Goal: Contribute content: Contribute content

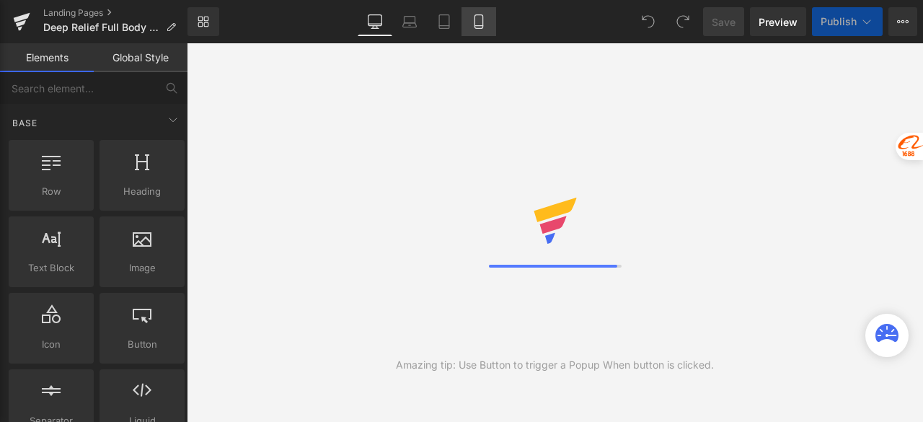
click at [487, 24] on link "Mobile" at bounding box center [479, 21] width 35 height 29
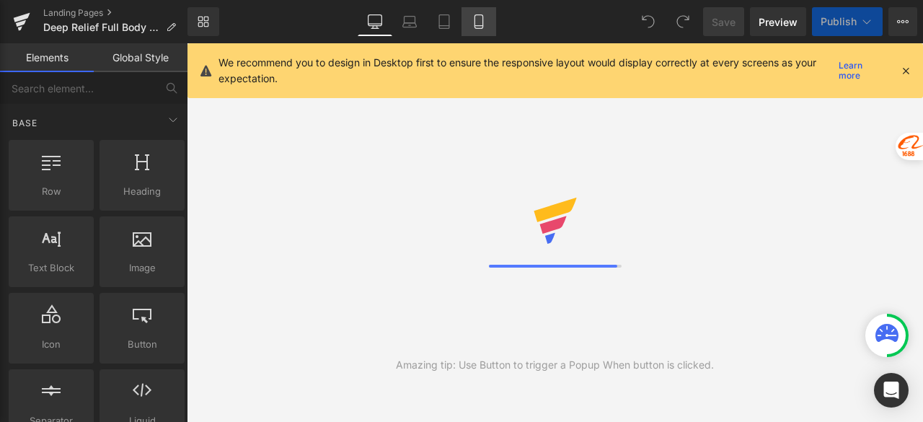
click at [482, 21] on icon at bounding box center [479, 21] width 14 height 14
click at [903, 66] on icon at bounding box center [905, 70] width 13 height 13
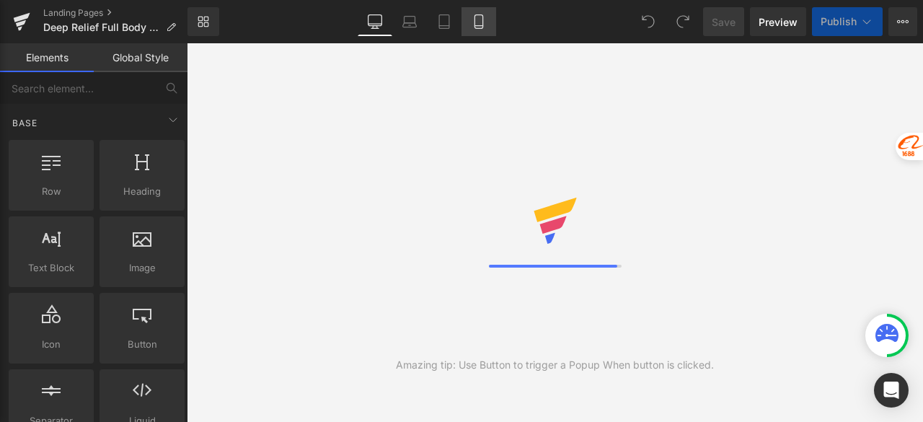
click at [480, 21] on icon at bounding box center [479, 21] width 14 height 14
click at [469, 21] on link "Mobile" at bounding box center [479, 21] width 35 height 29
click at [477, 22] on icon at bounding box center [479, 21] width 14 height 14
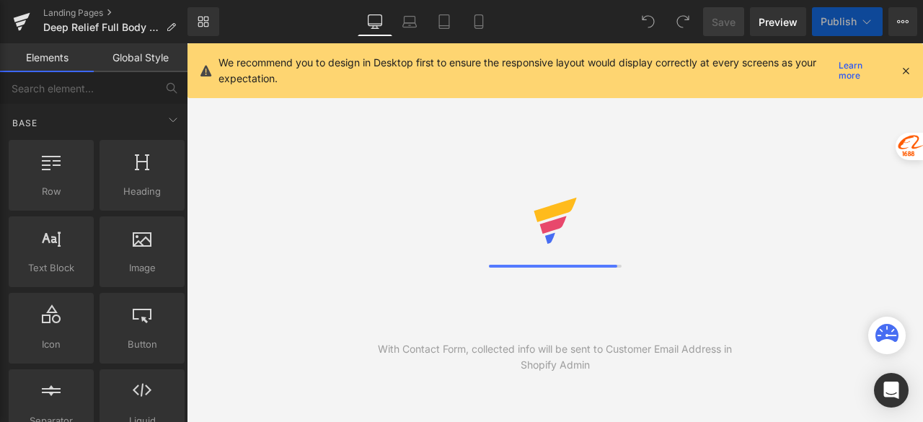
click at [905, 71] on icon at bounding box center [905, 70] width 13 height 13
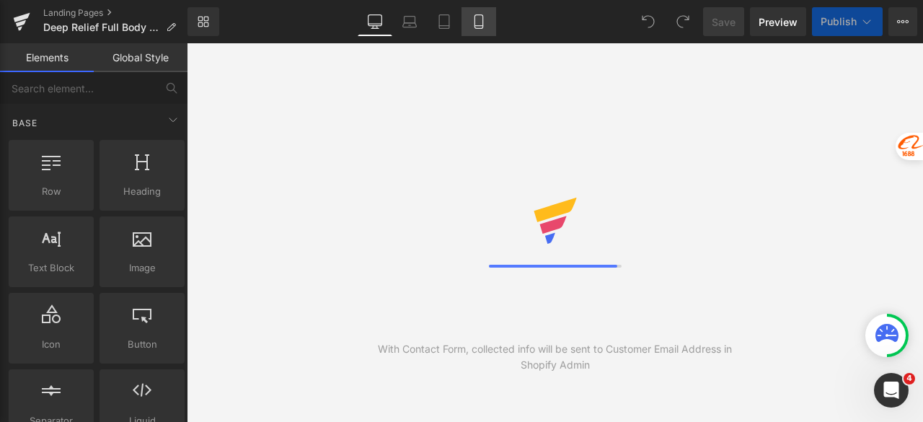
click at [480, 12] on link "Mobile" at bounding box center [479, 21] width 35 height 29
click at [473, 25] on icon at bounding box center [479, 21] width 14 height 14
click at [527, 25] on div "Library Desktop Desktop Laptop Tablet Mobile Save Preview Publish Scheduled Vie…" at bounding box center [555, 21] width 736 height 29
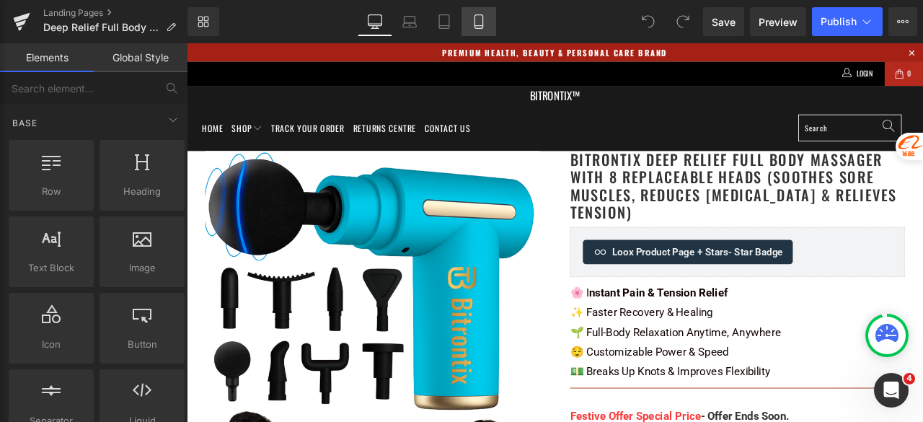
click at [476, 26] on icon at bounding box center [479, 21] width 14 height 14
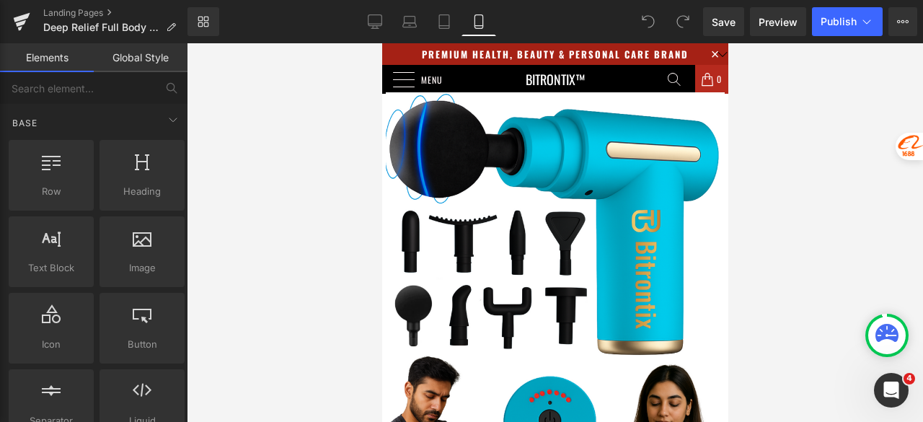
click at [830, 92] on div at bounding box center [555, 232] width 736 height 379
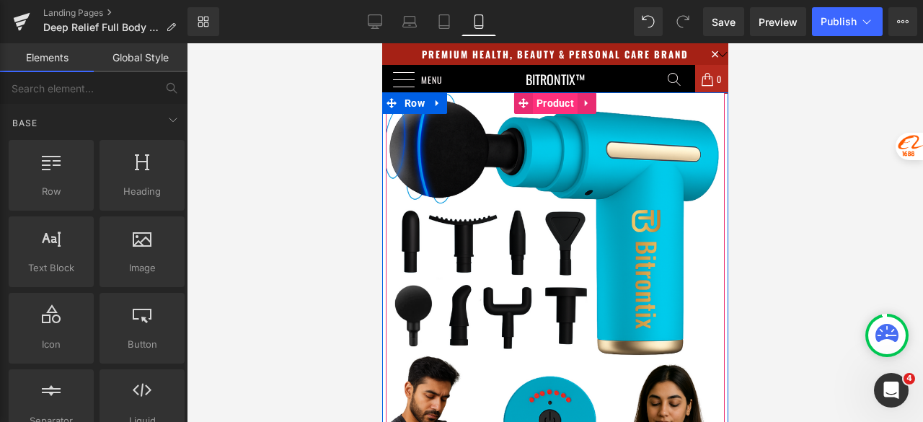
click at [542, 99] on span "Product" at bounding box center [554, 103] width 45 height 22
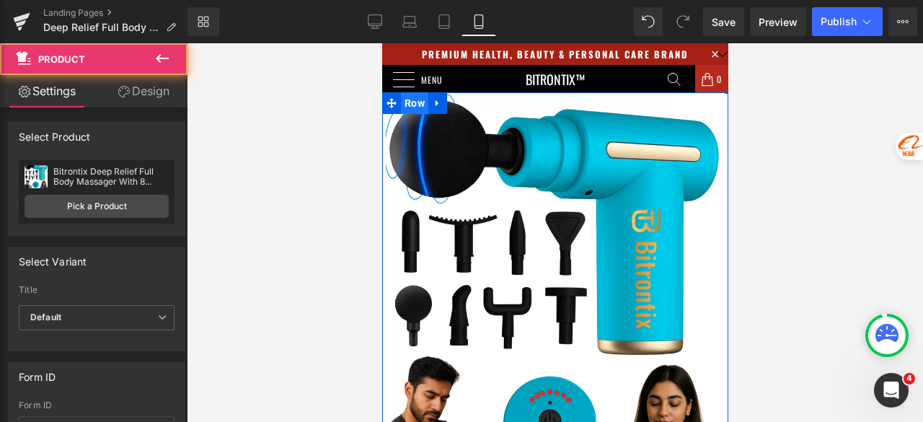
click at [417, 99] on span "Row" at bounding box center [413, 103] width 27 height 22
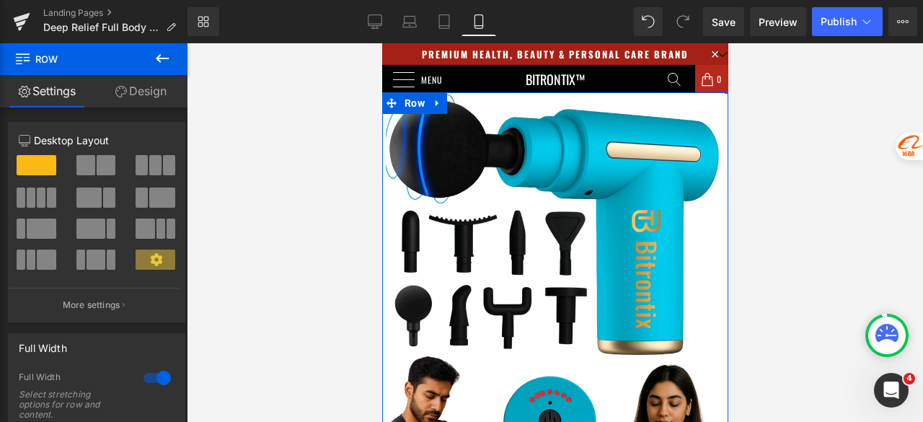
click at [151, 94] on link "Design" at bounding box center [141, 91] width 94 height 32
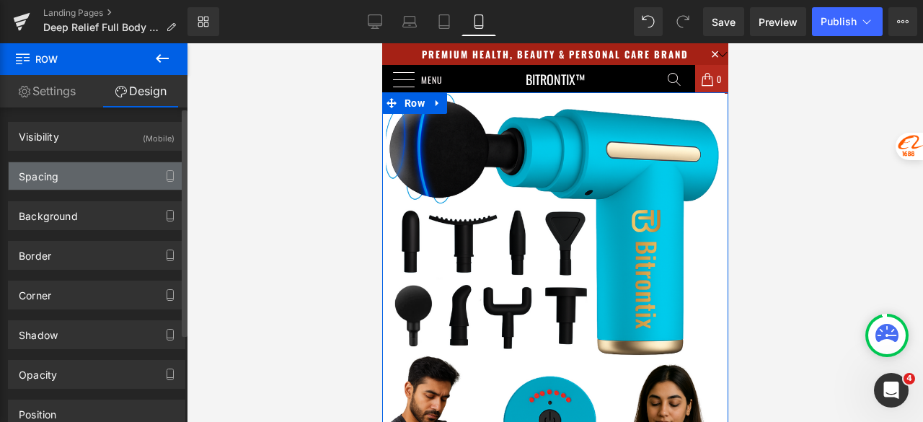
click at [48, 177] on div "Spacing" at bounding box center [39, 172] width 40 height 20
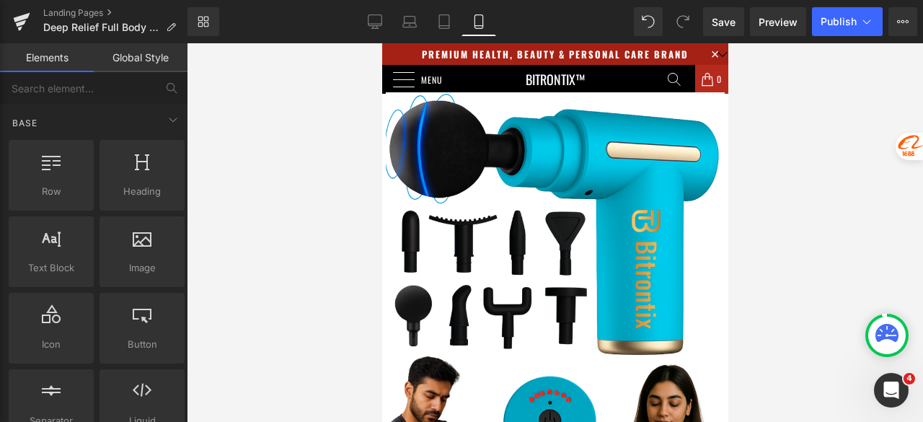
click at [831, 80] on div at bounding box center [555, 232] width 736 height 379
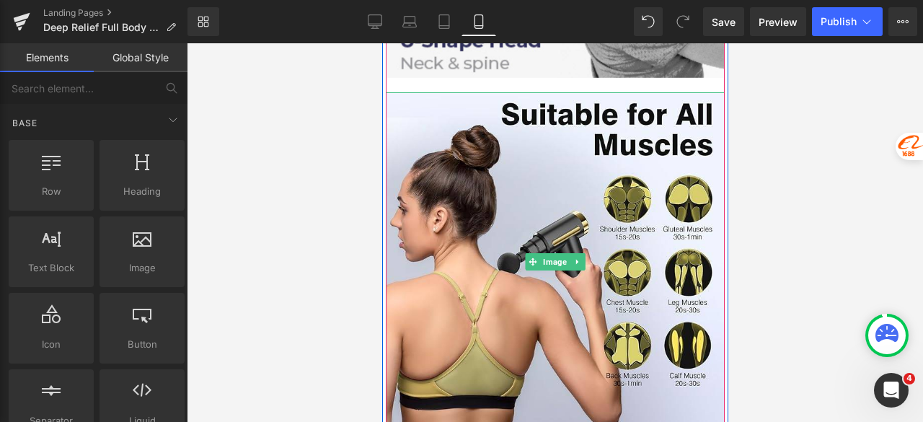
scroll to position [5264, 0]
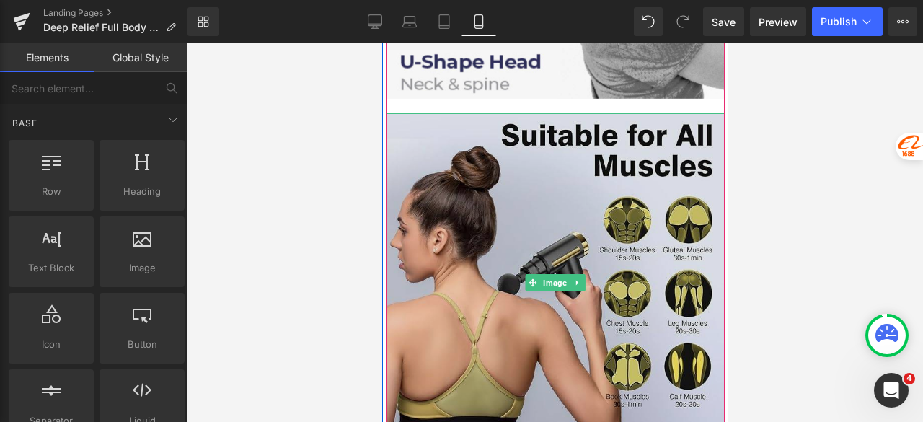
click at [521, 202] on img at bounding box center [554, 282] width 339 height 339
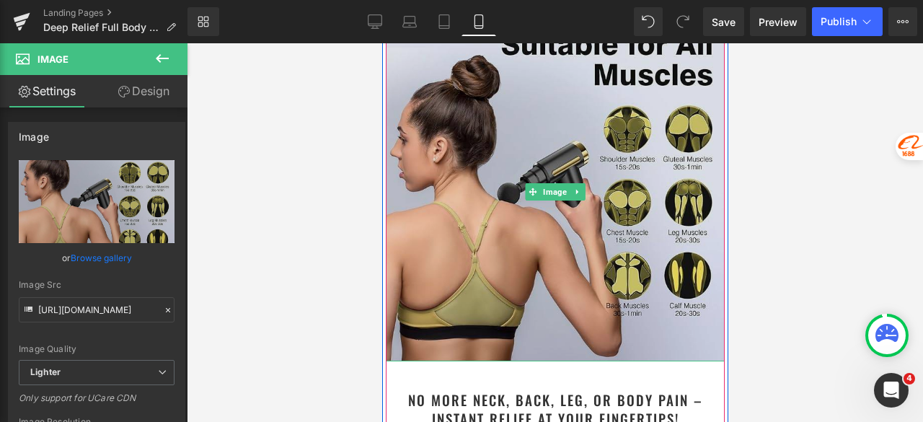
scroll to position [5336, 0]
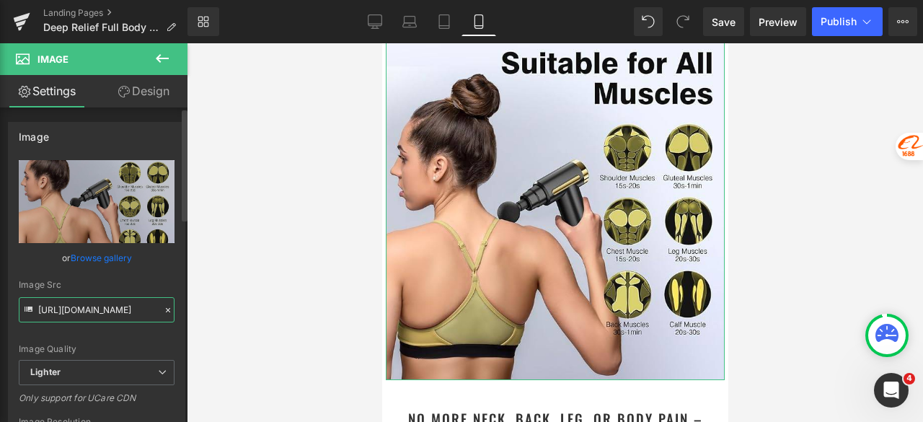
click at [94, 319] on input "https://ucarecdn.com/e3b9b162-40fe-40e8-8e74-926a3e767f59/-/format/auto/-/previ…" at bounding box center [97, 309] width 156 height 25
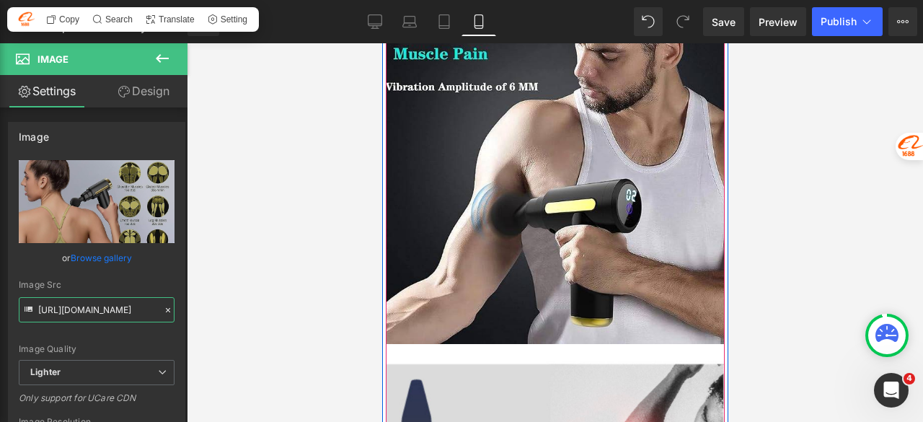
scroll to position [3245, 0]
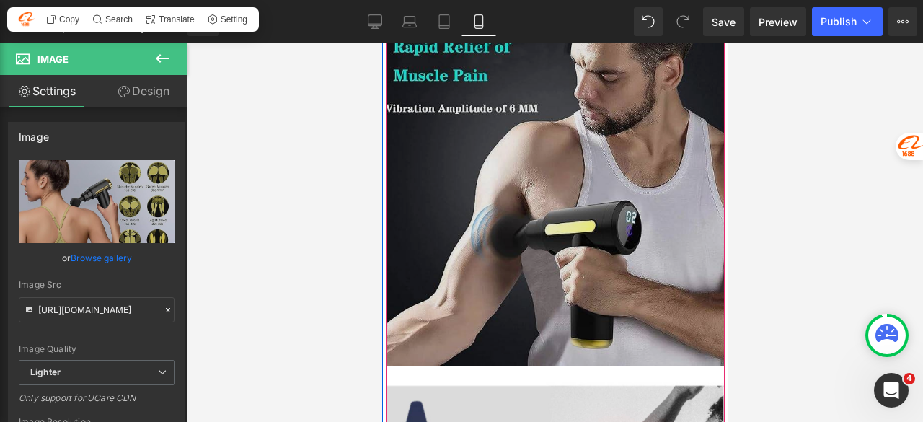
click at [547, 151] on img at bounding box center [554, 196] width 339 height 339
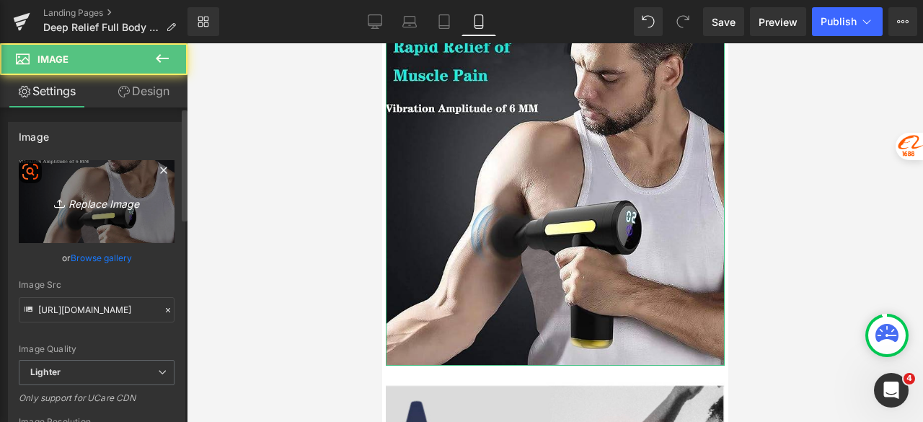
click at [94, 180] on link "Replace Image" at bounding box center [97, 201] width 156 height 83
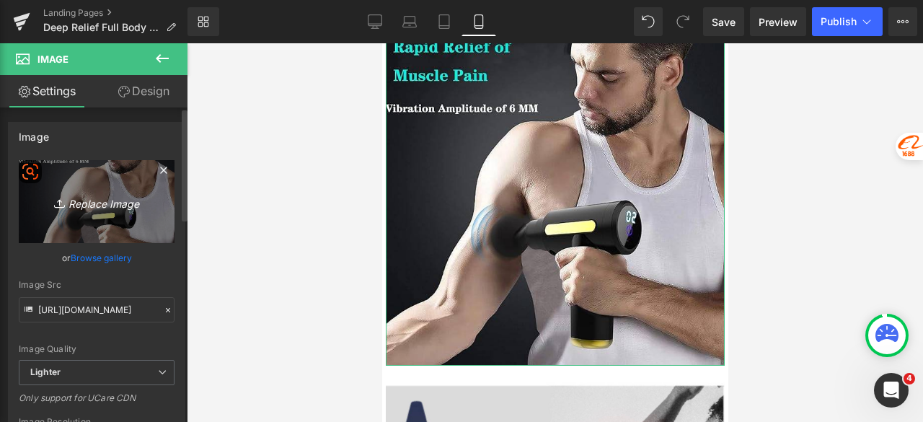
type input "C:\fakepath\5356d187-4ea5-4e35-aa84-335ce9e56d4d.png"
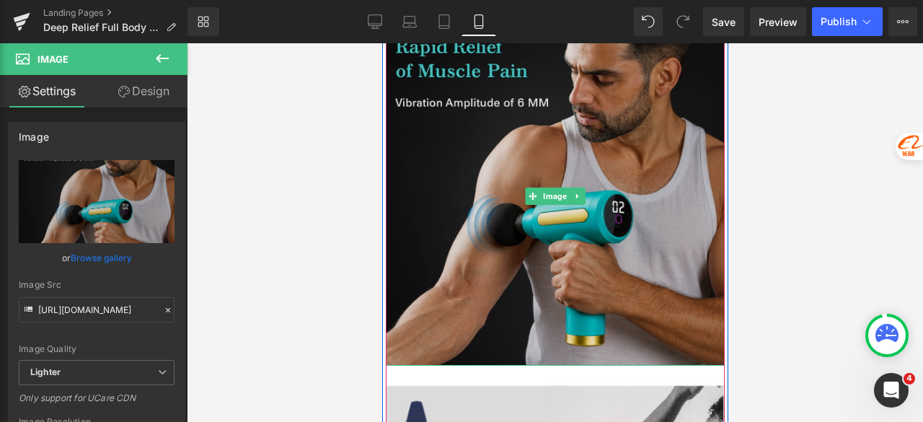
click at [451, 175] on img at bounding box center [554, 196] width 339 height 339
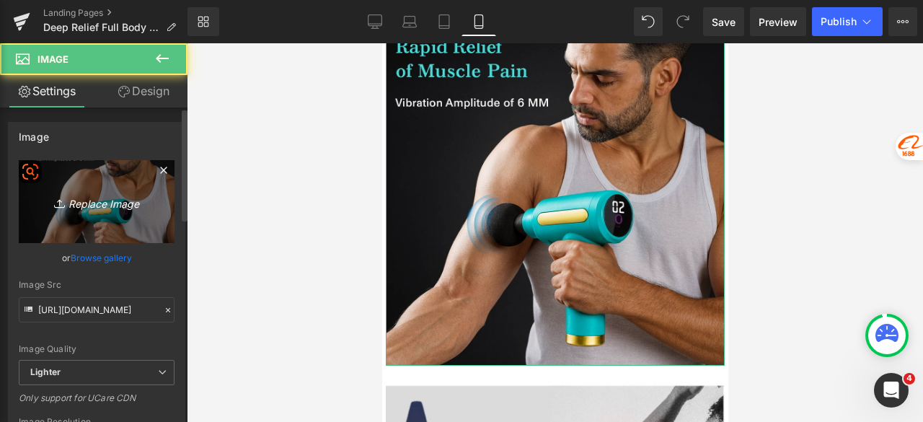
click at [96, 211] on link "Replace Image" at bounding box center [97, 201] width 156 height 83
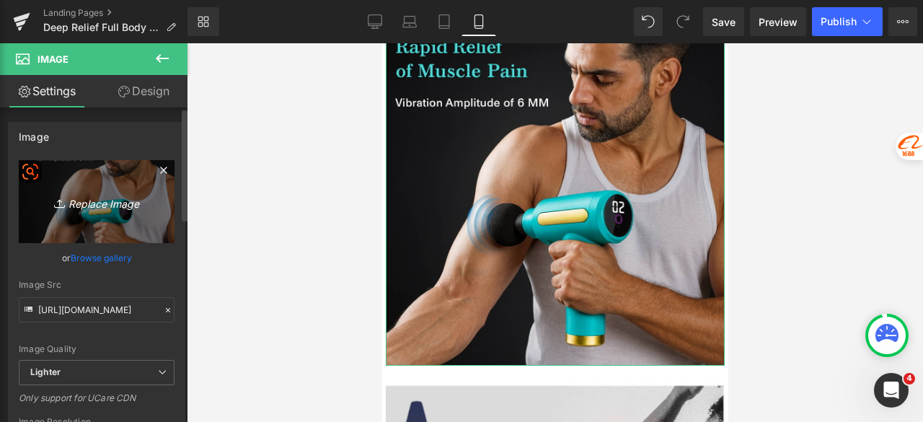
type input "C:\fakepath\Untitled design (21).png"
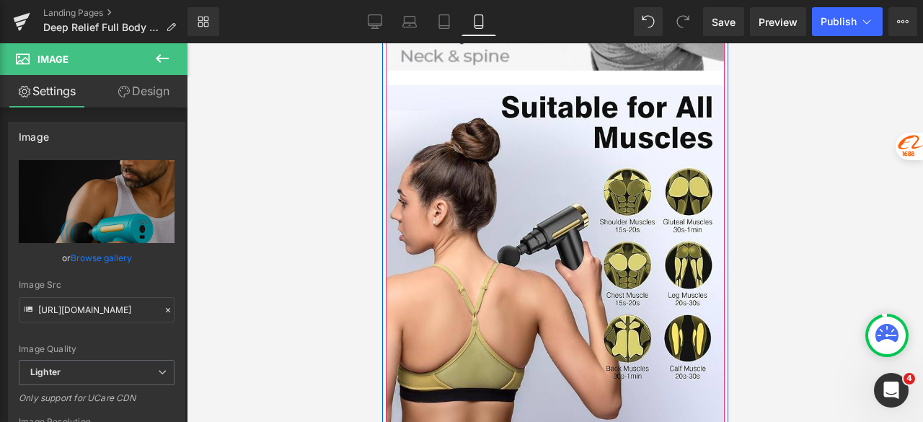
scroll to position [5408, 0]
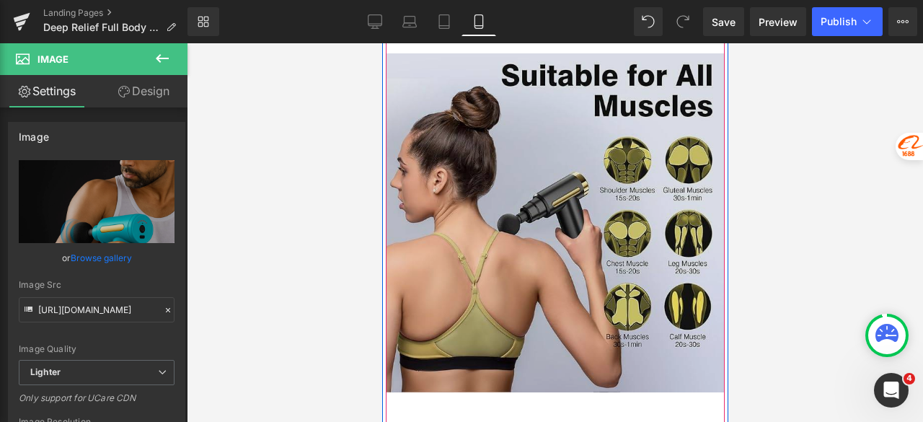
click at [532, 123] on img at bounding box center [554, 222] width 339 height 339
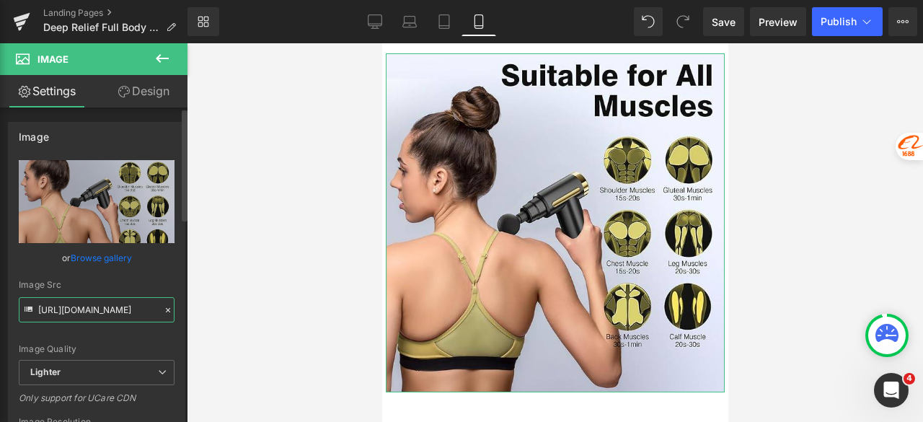
click at [100, 310] on input "https://ucarecdn.com/e3b9b162-40fe-40e8-8e74-926a3e767f59/-/format/auto/-/previ…" at bounding box center [97, 309] width 156 height 25
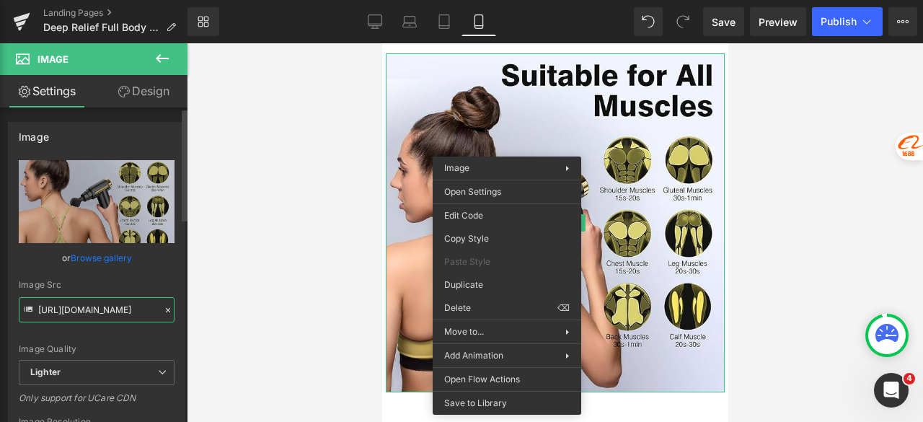
click at [82, 308] on input "https://ucarecdn.com/e3b9b162-40fe-40e8-8e74-926a3e767f59/-/format/auto/-/previ…" at bounding box center [97, 309] width 156 height 25
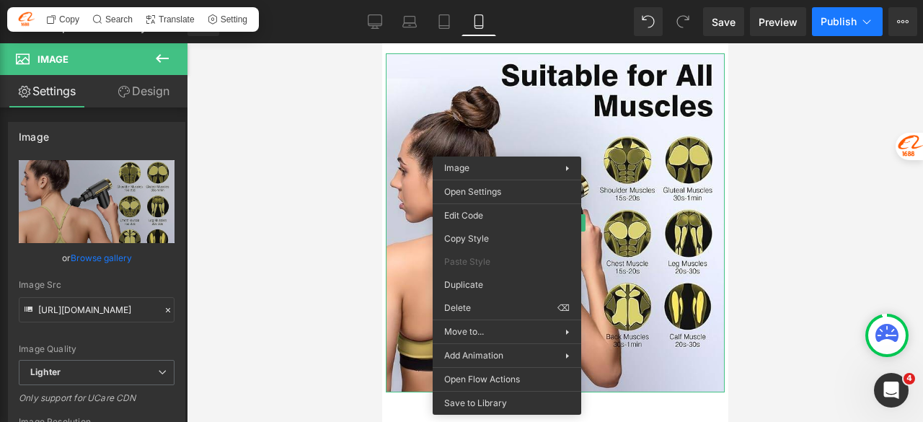
click at [847, 18] on span "Publish" at bounding box center [839, 22] width 36 height 12
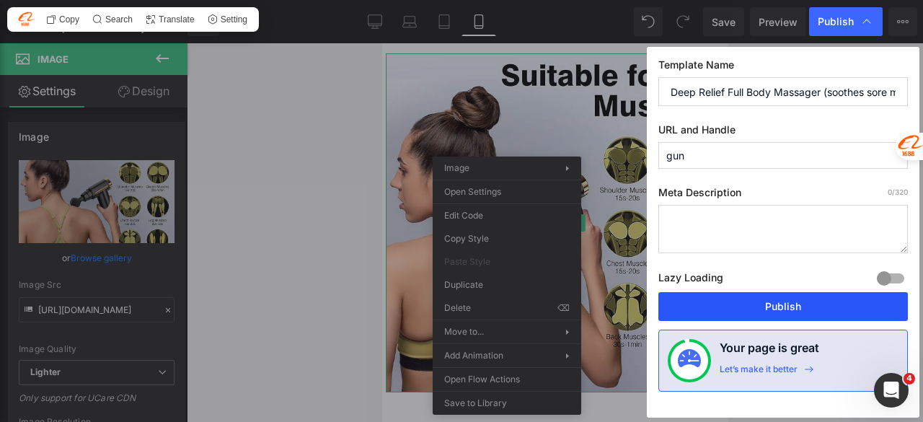
click at [807, 299] on button "Publish" at bounding box center [783, 306] width 250 height 29
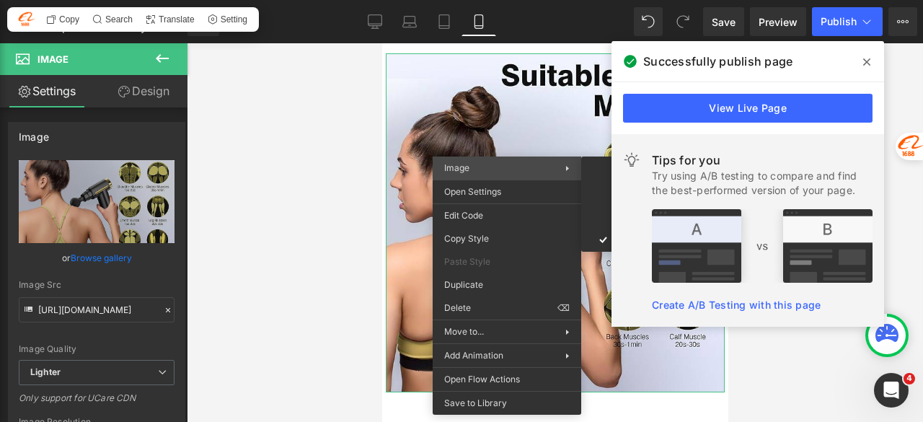
click at [281, 175] on div at bounding box center [555, 232] width 736 height 379
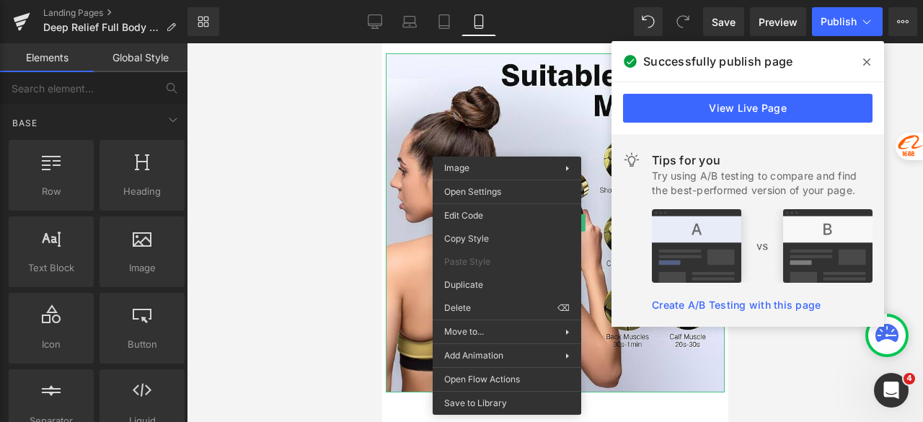
click at [864, 58] on icon at bounding box center [866, 62] width 7 height 12
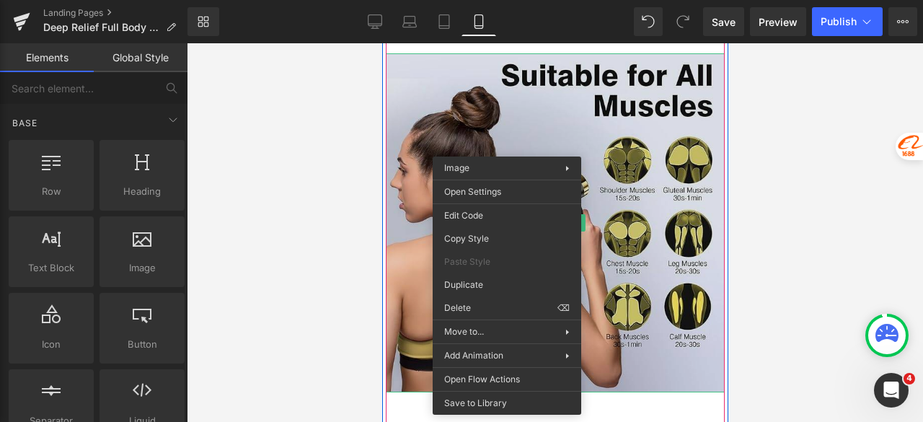
click at [584, 100] on img at bounding box center [554, 222] width 339 height 339
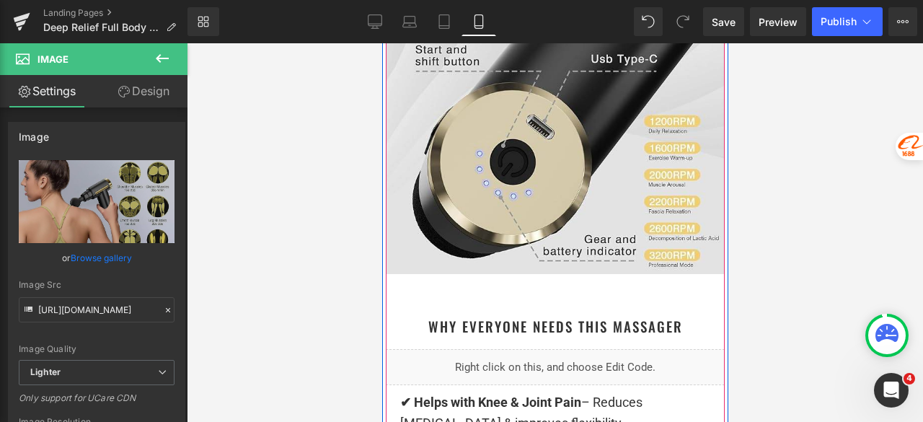
scroll to position [9519, 0]
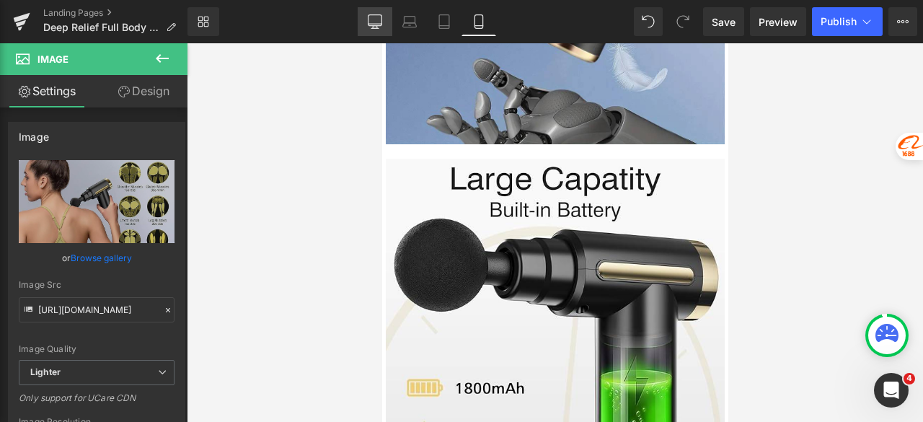
drag, startPoint x: 378, startPoint y: 26, endPoint x: 379, endPoint y: 35, distance: 9.4
click at [377, 26] on icon at bounding box center [375, 21] width 14 height 14
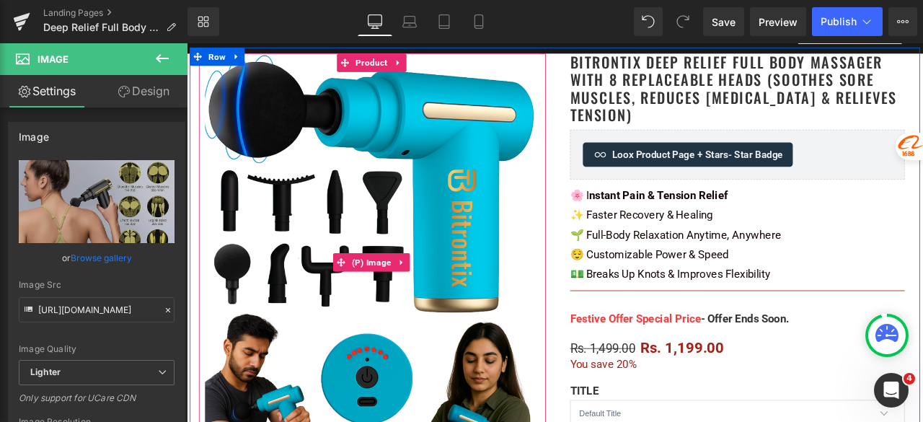
scroll to position [0, 0]
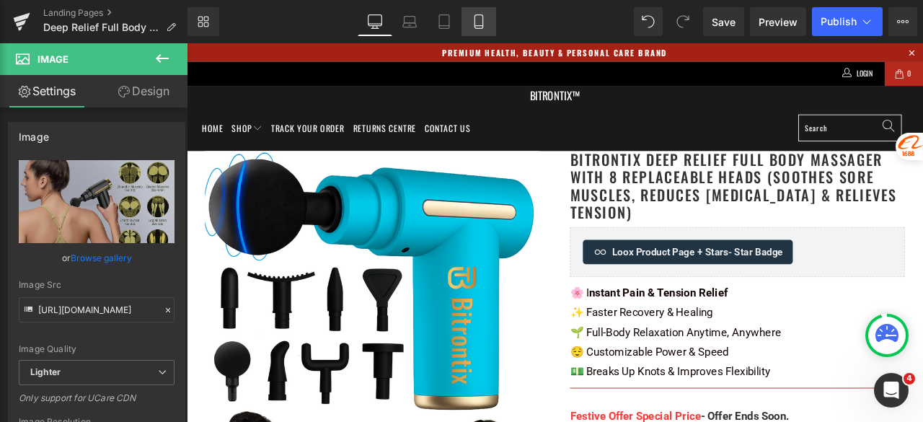
click at [479, 25] on icon at bounding box center [479, 21] width 14 height 14
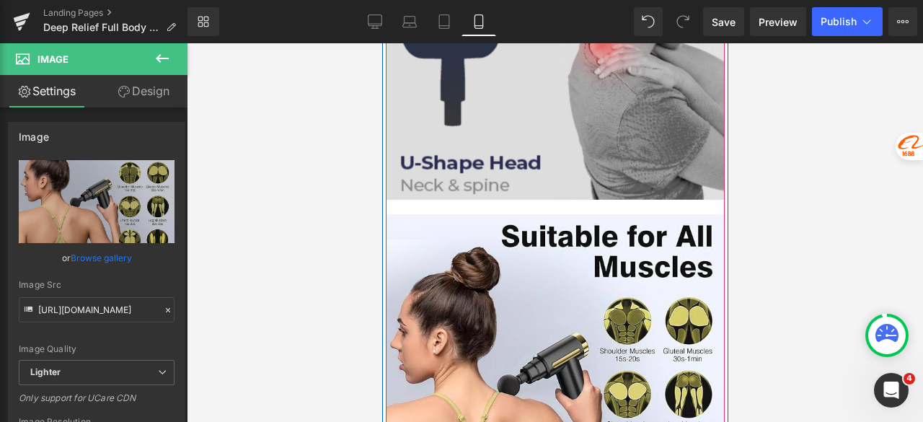
scroll to position [5269, 0]
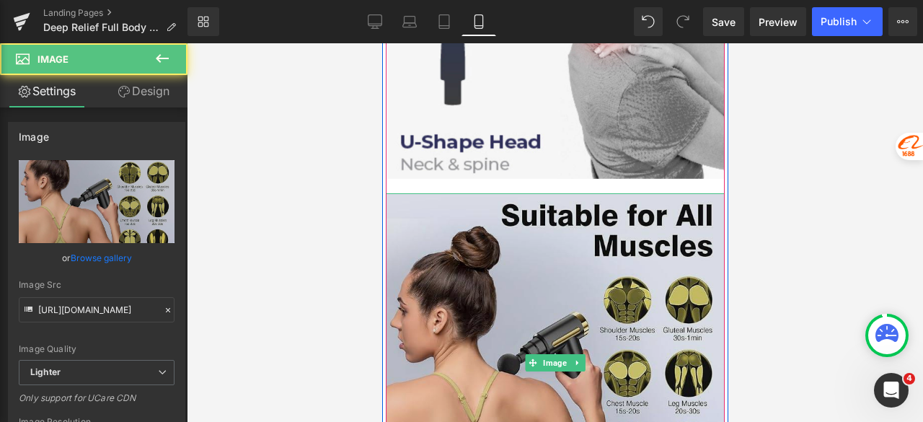
click at [632, 237] on img at bounding box center [554, 362] width 339 height 339
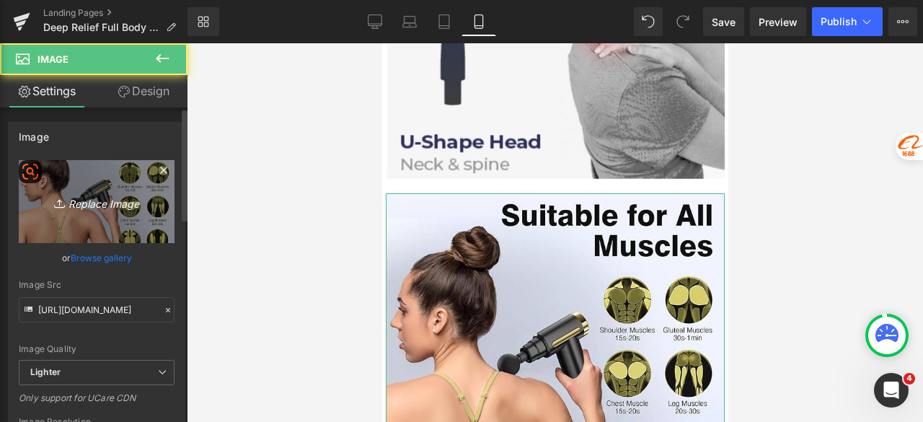
click at [66, 214] on link "Replace Image" at bounding box center [97, 201] width 156 height 83
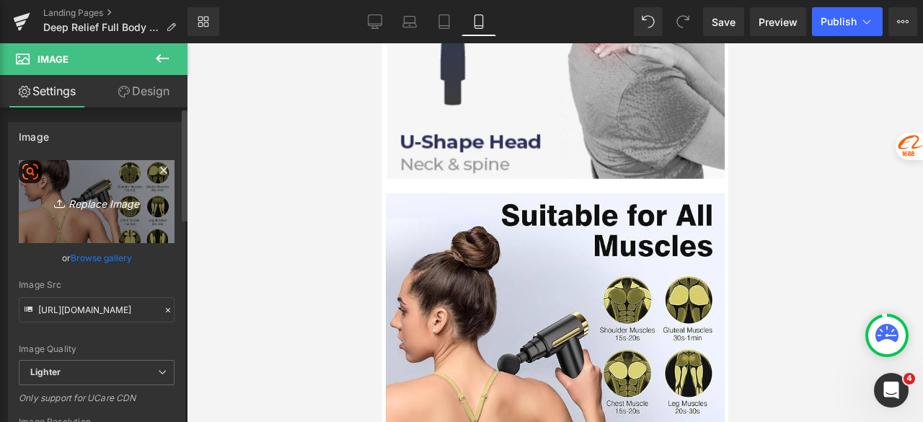
type input "C:\fakepath\cd498bbb-bada-493f-a5f1-8790d8af14fb.png"
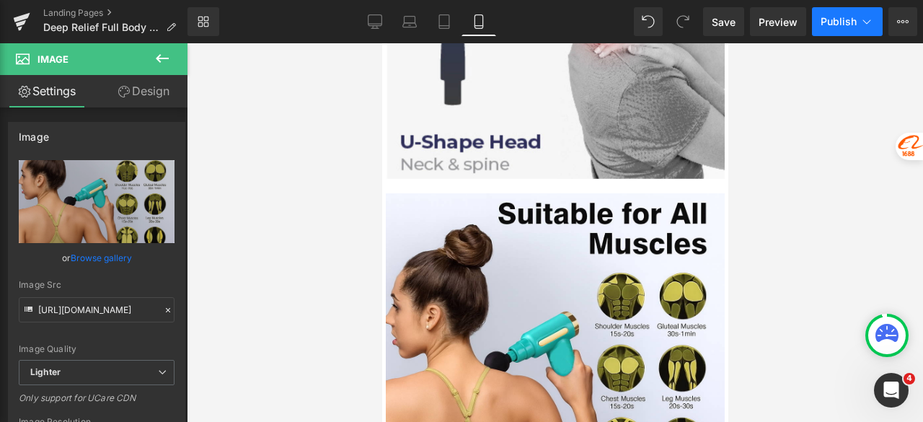
click at [833, 28] on button "Publish" at bounding box center [847, 21] width 71 height 29
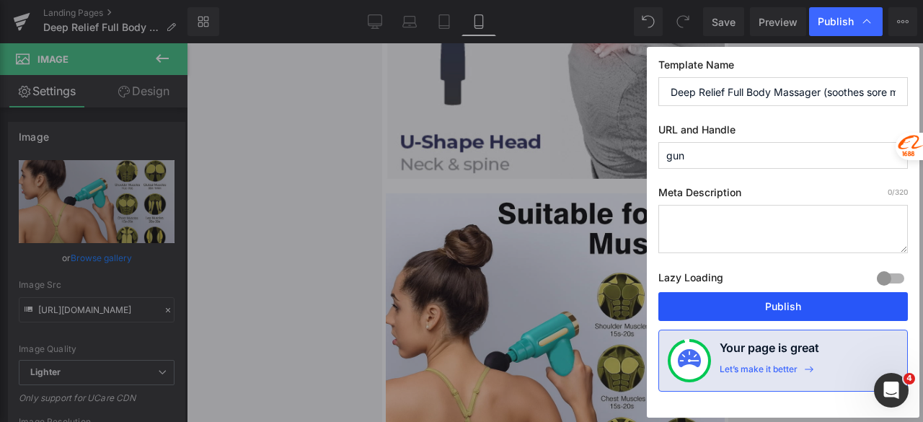
click at [772, 304] on button "Publish" at bounding box center [783, 306] width 250 height 29
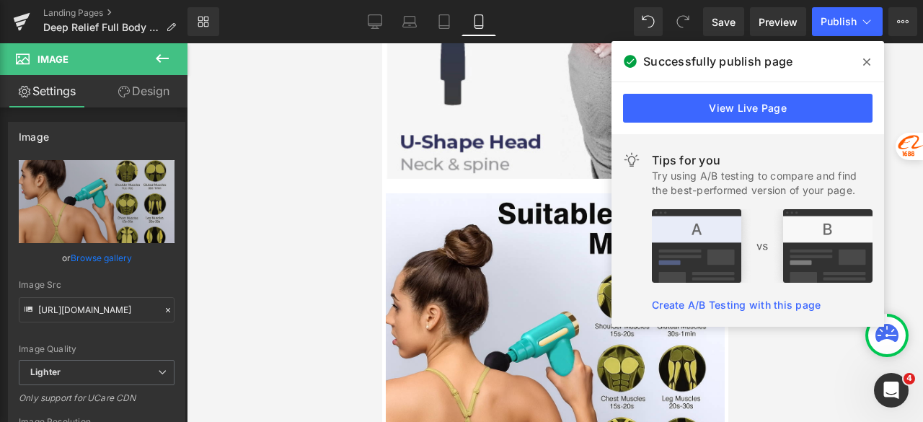
click at [869, 63] on icon at bounding box center [866, 62] width 7 height 12
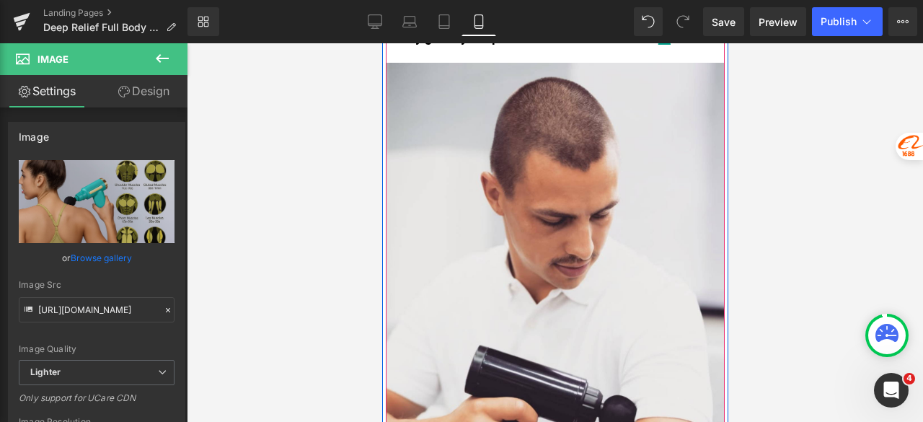
scroll to position [6278, 0]
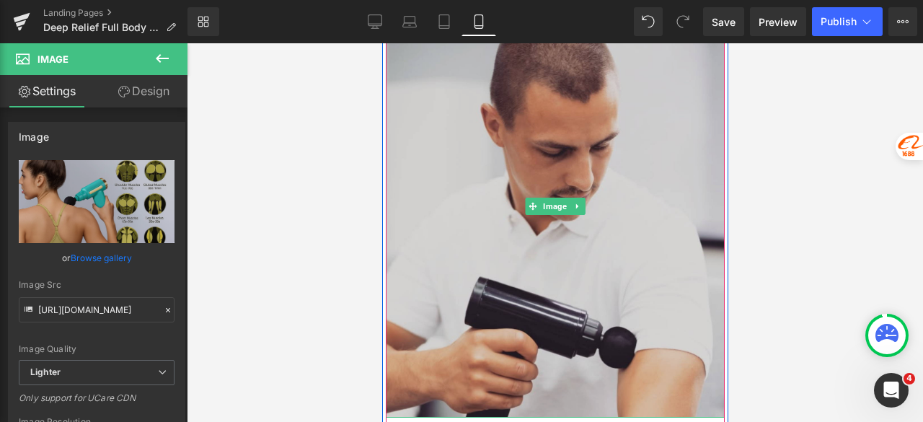
click at [558, 198] on span "Image" at bounding box center [554, 206] width 30 height 17
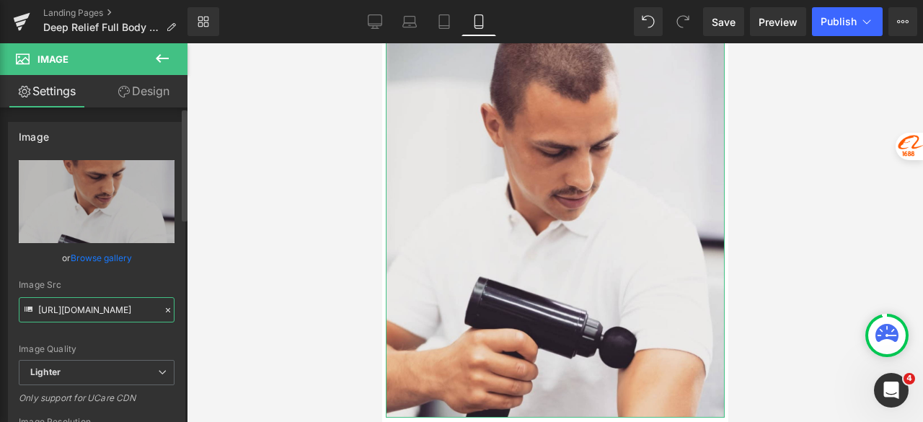
click at [84, 308] on input "https://ucarecdn.com/3a231fc8-a0b8-4dcc-ad2a-681bee09812a/-/format/auto/-/previ…" at bounding box center [97, 309] width 156 height 25
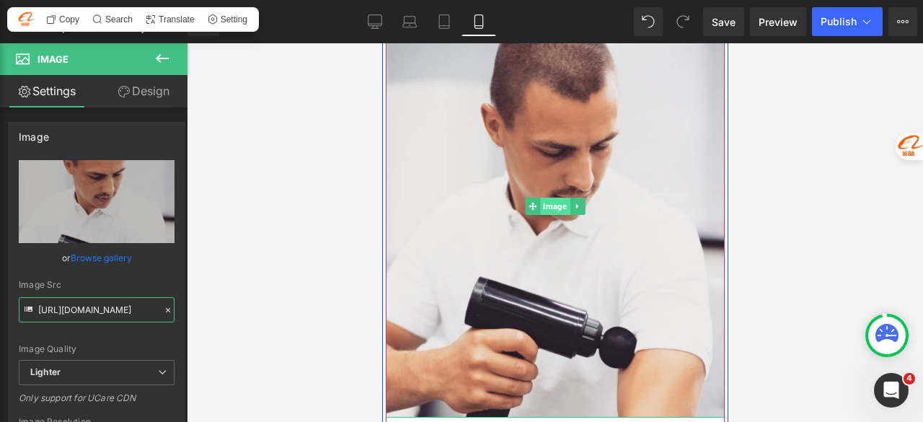
click at [540, 198] on span "Image" at bounding box center [554, 206] width 30 height 17
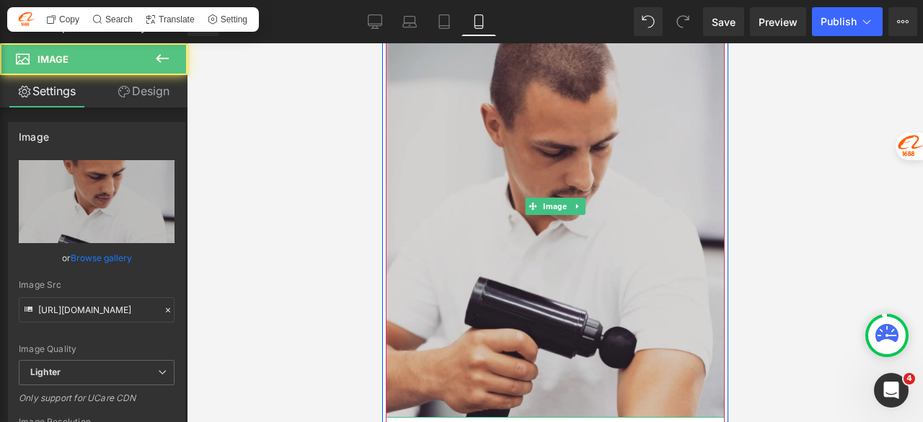
click at [522, 135] on img at bounding box center [554, 206] width 339 height 424
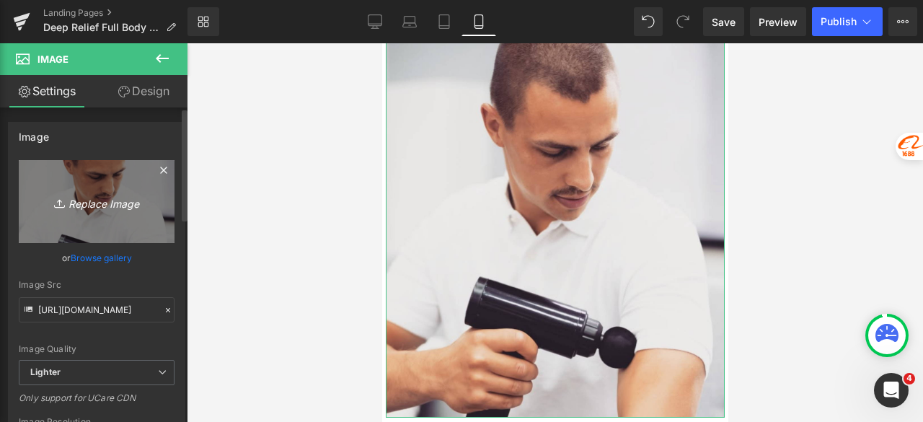
click at [95, 193] on icon "Replace Image" at bounding box center [96, 202] width 115 height 18
type input "C:\fakepath\53ef9932-9a5c-4012-b934-e9a2ef3175b6.png"
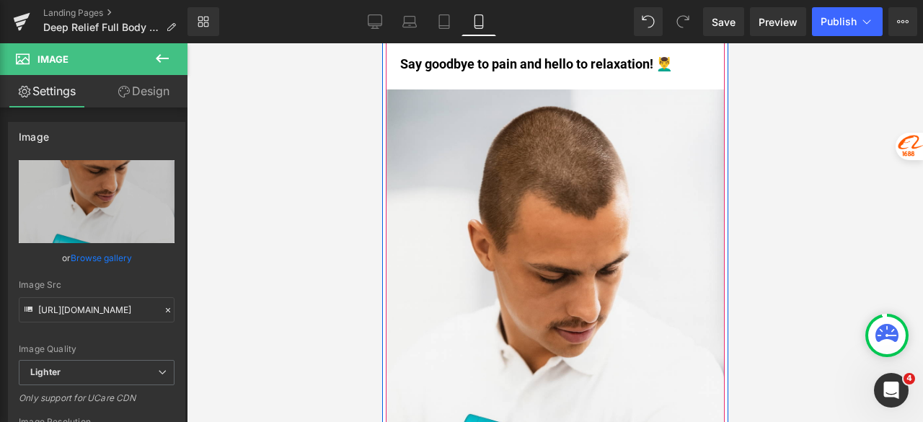
scroll to position [6206, 0]
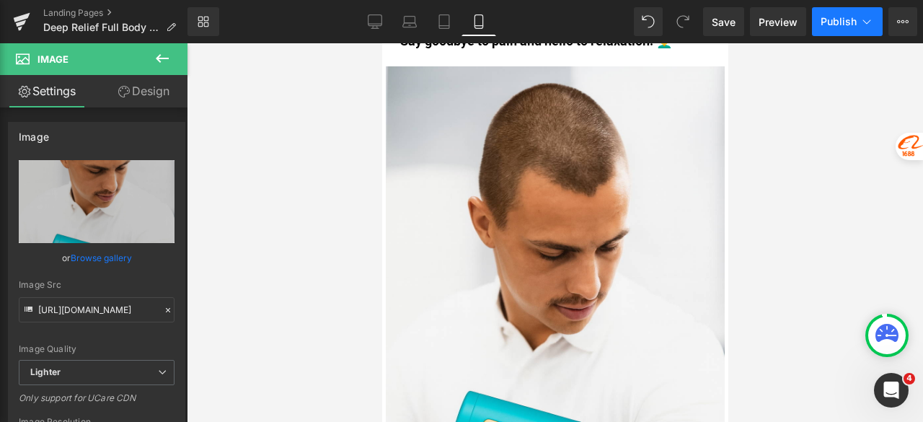
click at [839, 17] on span "Publish" at bounding box center [839, 22] width 36 height 12
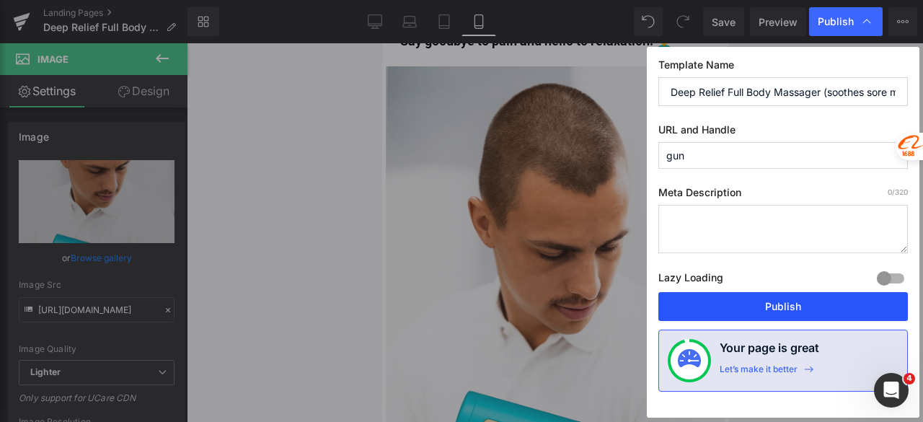
click at [723, 314] on button "Publish" at bounding box center [783, 306] width 250 height 29
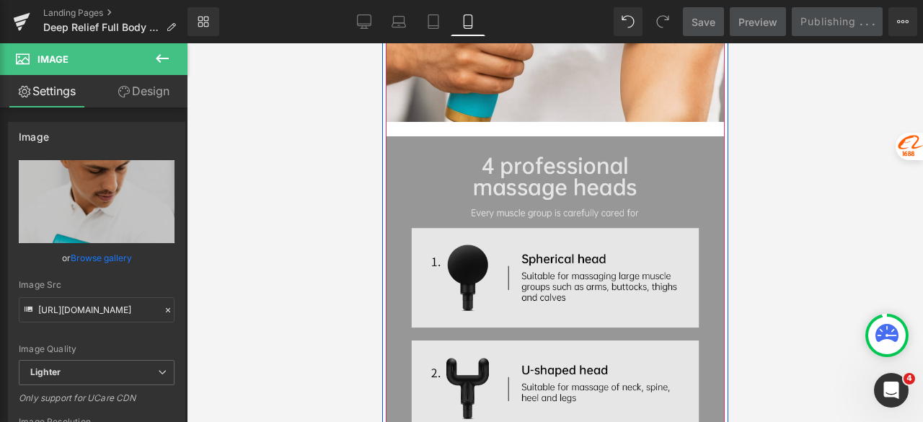
scroll to position [6783, 0]
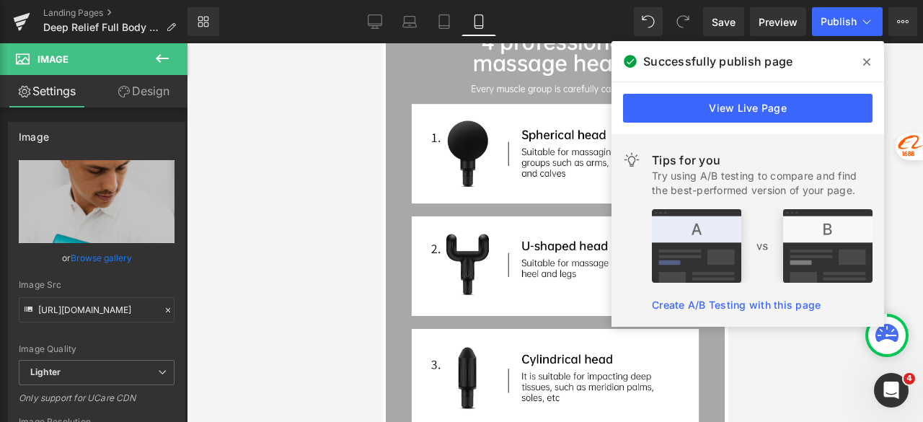
click at [870, 61] on icon at bounding box center [866, 62] width 7 height 12
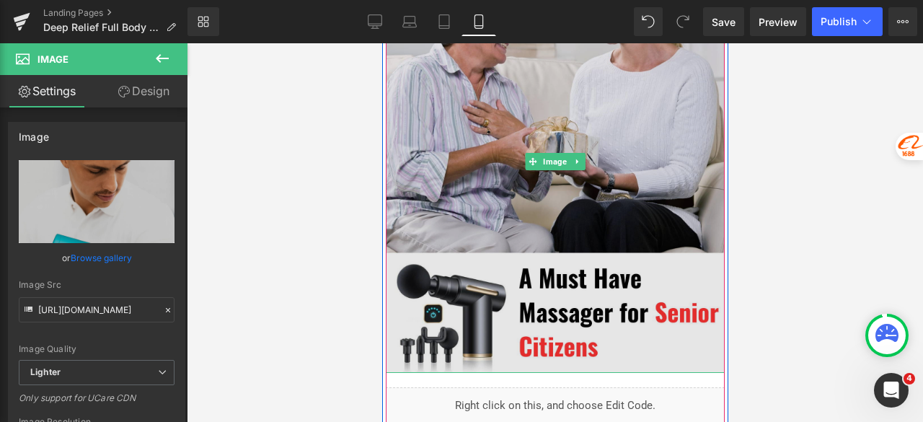
scroll to position [7504, 0]
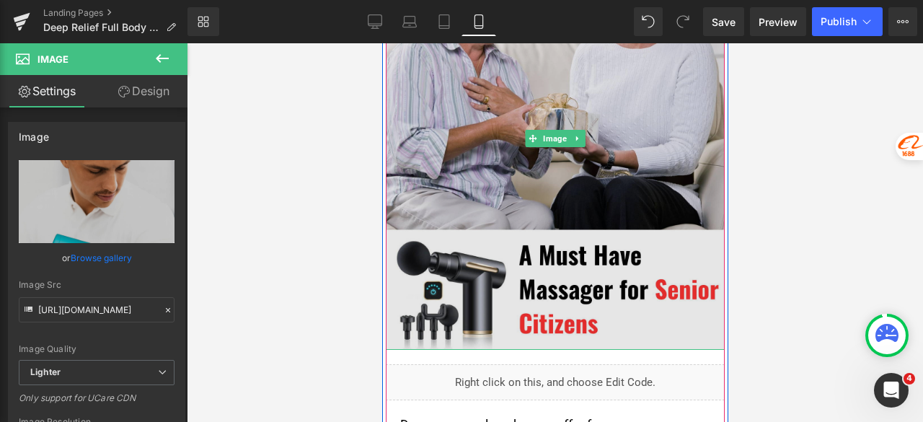
click at [465, 143] on img at bounding box center [554, 138] width 339 height 424
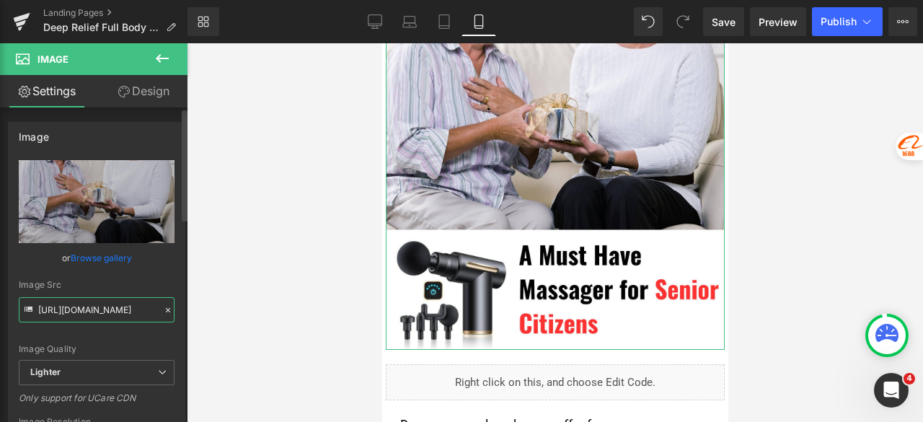
click at [99, 304] on input "https://ucarecdn.com/0ca35f72-358c-4b98-9f53-174c5ecb3b58/-/format/auto/-/previ…" at bounding box center [97, 309] width 156 height 25
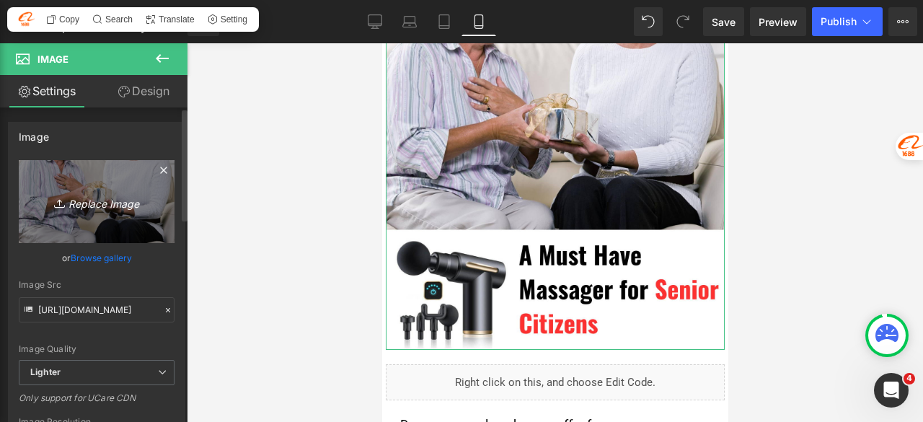
click at [100, 201] on icon "Replace Image" at bounding box center [96, 202] width 115 height 18
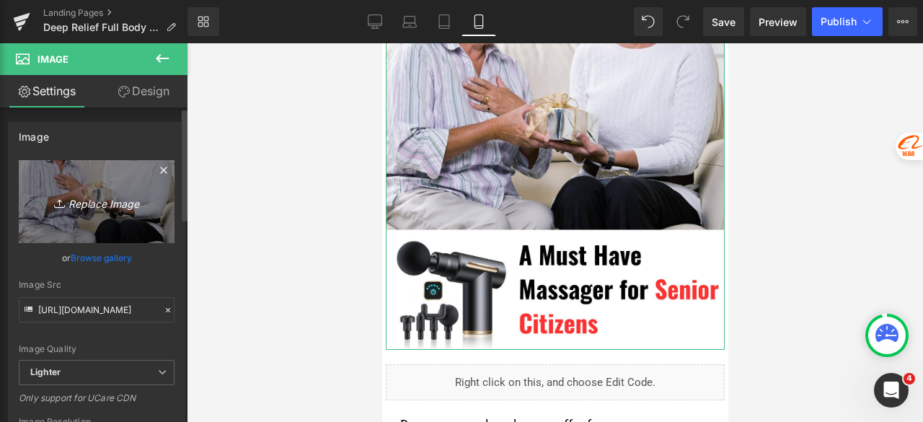
click at [110, 195] on icon "Replace Image" at bounding box center [96, 202] width 115 height 18
type input "C:\fakepath\Untitled design (22).png"
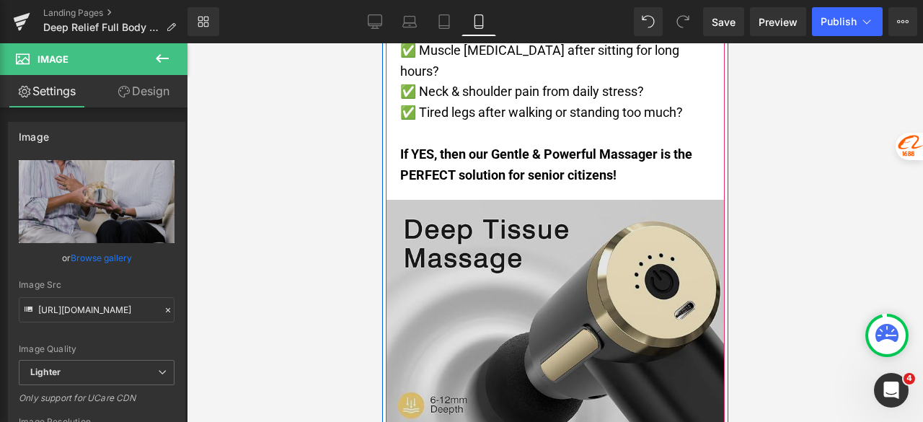
scroll to position [7937, 0]
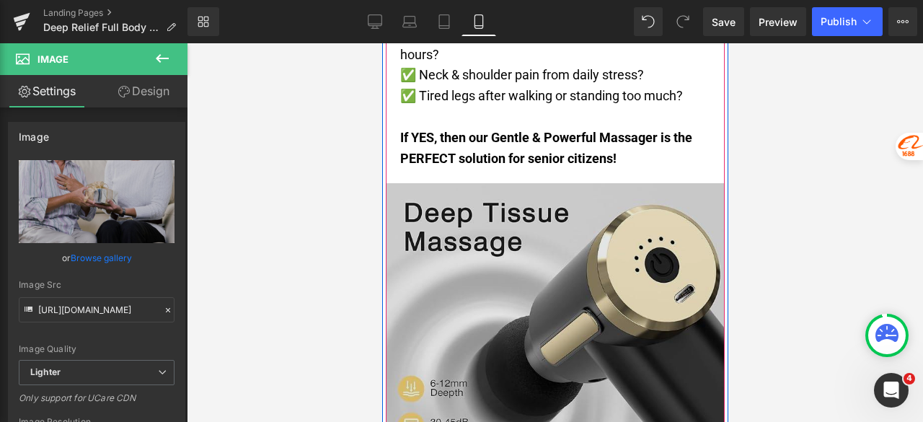
click at [518, 183] on img at bounding box center [554, 352] width 339 height 339
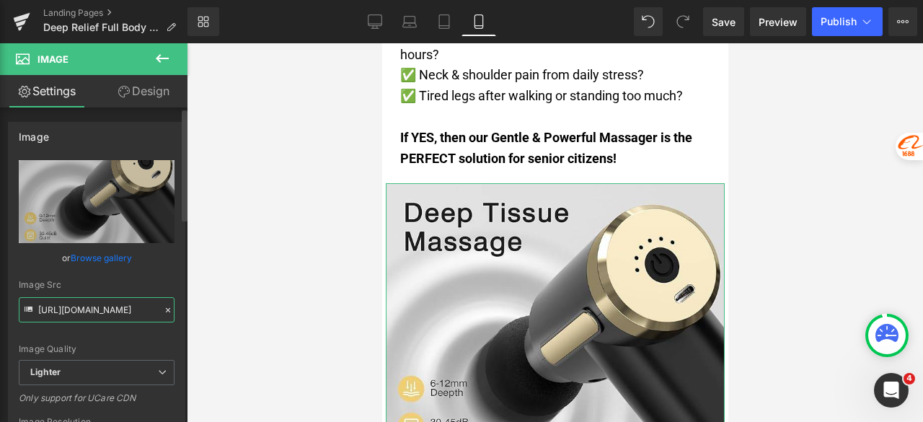
click at [87, 306] on input "https://ucarecdn.com/cfb40691-e89d-4108-8c61-b4e3c5861e36/-/format/auto/-/previ…" at bounding box center [97, 309] width 156 height 25
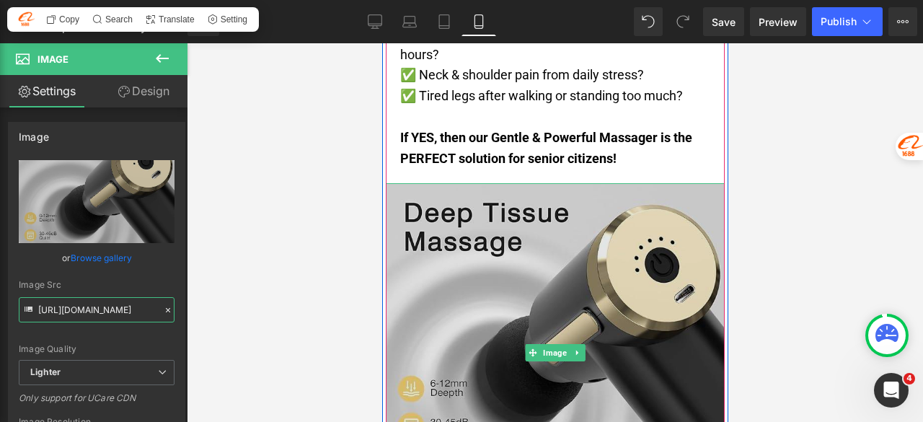
scroll to position [8153, 0]
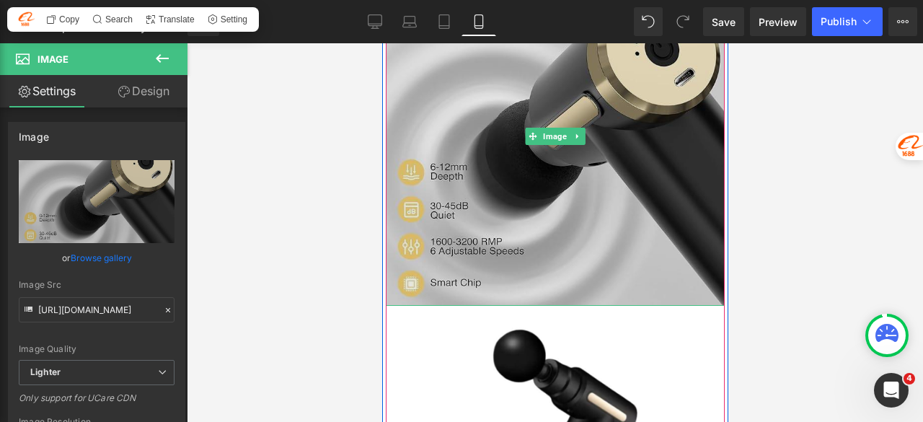
click at [495, 124] on img at bounding box center [554, 136] width 339 height 339
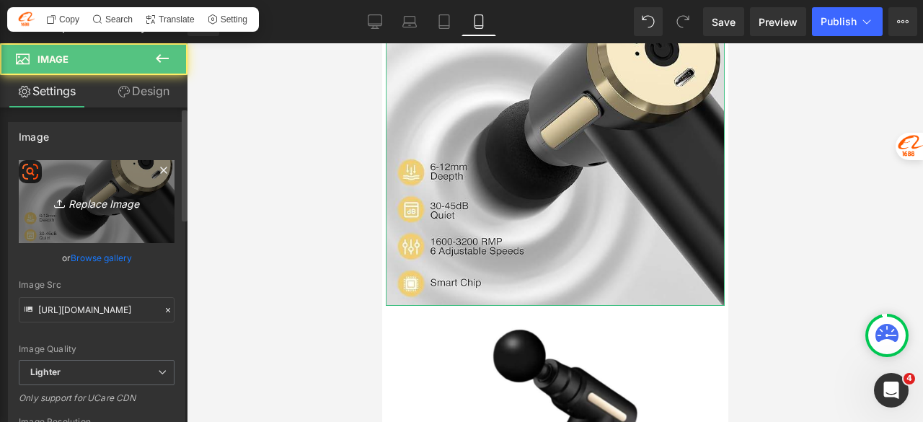
click at [111, 185] on link "Replace Image" at bounding box center [97, 201] width 156 height 83
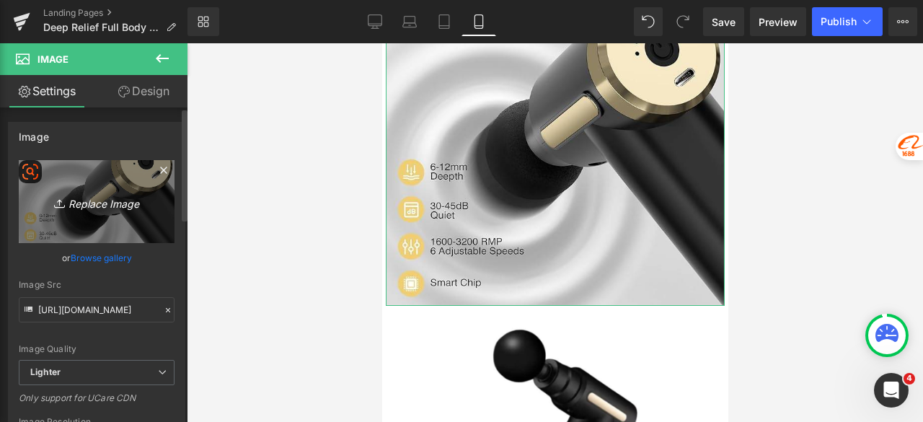
type input "C:\fakepath\75bed9bc-194e-4271-a734-f95bd37d73a0.png"
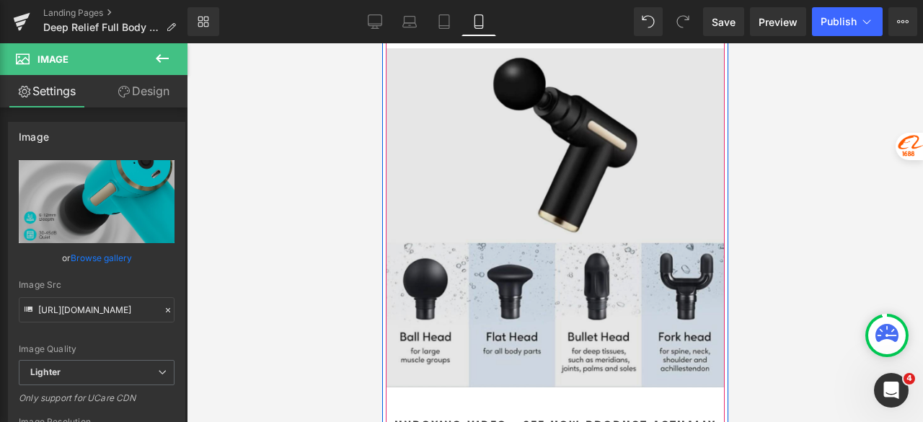
scroll to position [8441, 0]
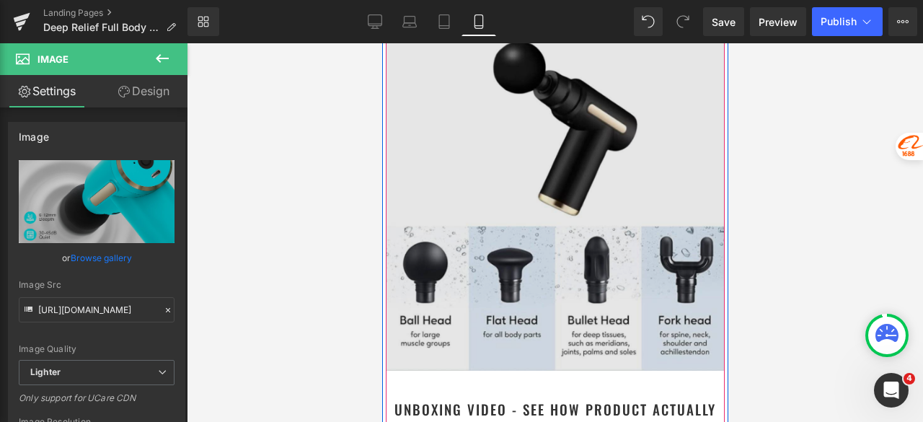
click at [533, 111] on img at bounding box center [554, 201] width 339 height 339
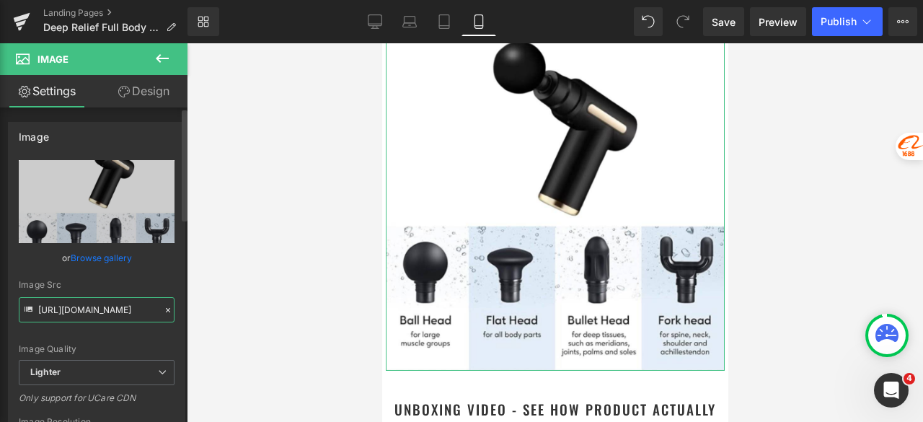
click at [99, 309] on input "https://ucarecdn.com/e294f0e3-9ad6-40d2-a84c-25b20e22e996/-/format/auto/-/previ…" at bounding box center [97, 309] width 156 height 25
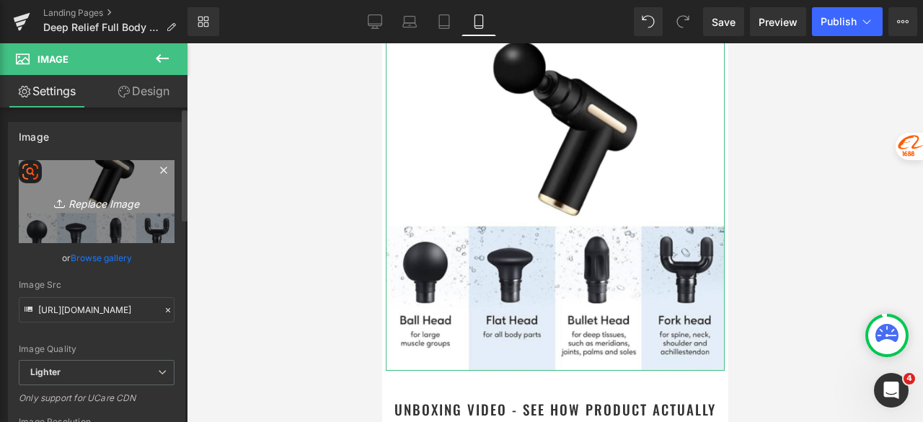
click at [100, 191] on link "Replace Image" at bounding box center [97, 201] width 156 height 83
type input "C:\fakepath\Untitled design (23).png"
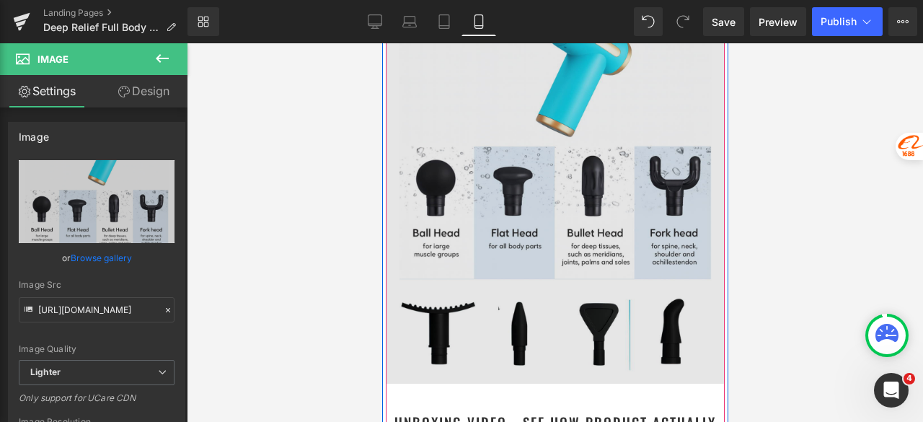
scroll to position [8586, 0]
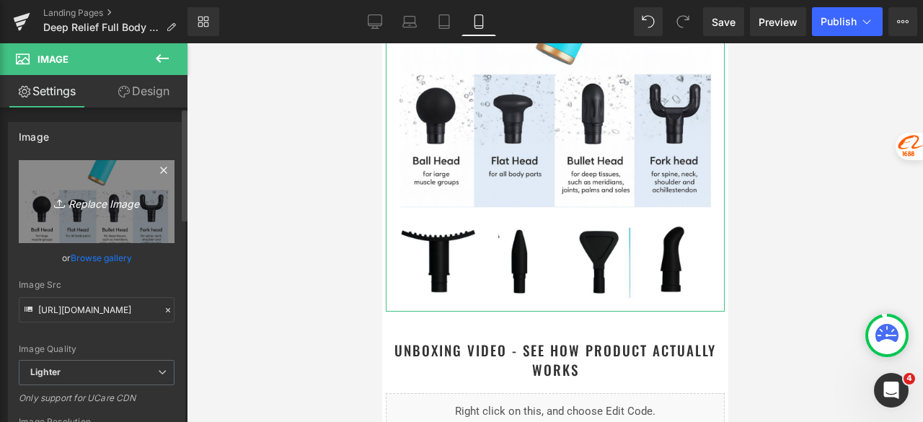
click at [101, 193] on icon "Replace Image" at bounding box center [96, 202] width 115 height 18
type input "C:\fakepath\Untitled design (24).png"
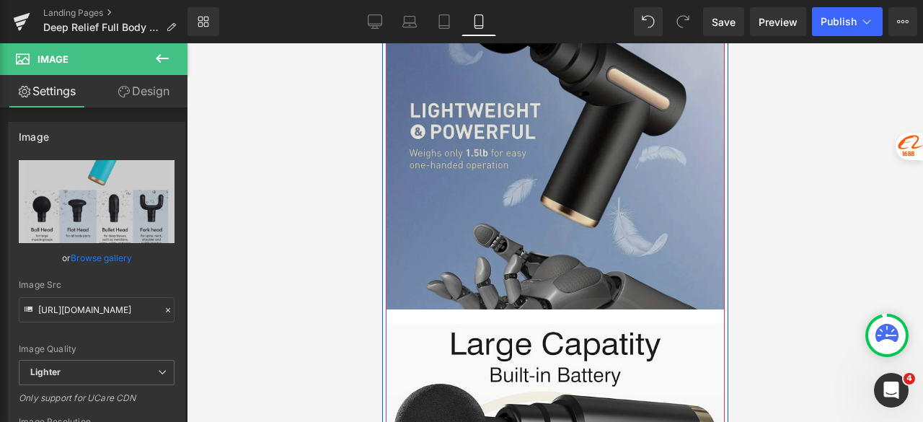
scroll to position [9451, 0]
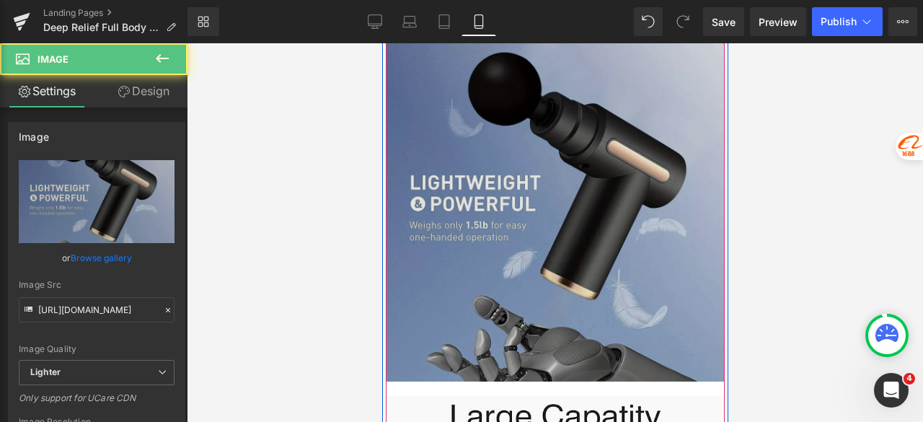
click at [509, 177] on img at bounding box center [554, 212] width 339 height 339
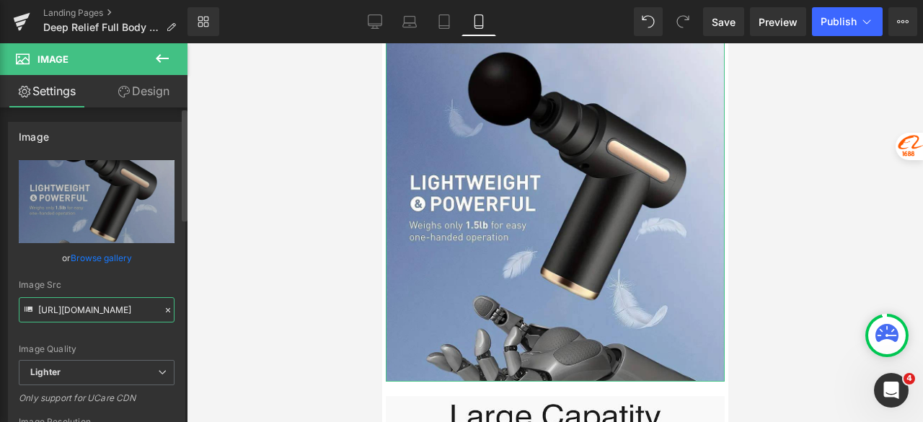
click at [107, 311] on input "https://ucarecdn.com/656e9633-3b46-4c4b-860c-71eb35539b06/-/format/auto/-/previ…" at bounding box center [97, 309] width 156 height 25
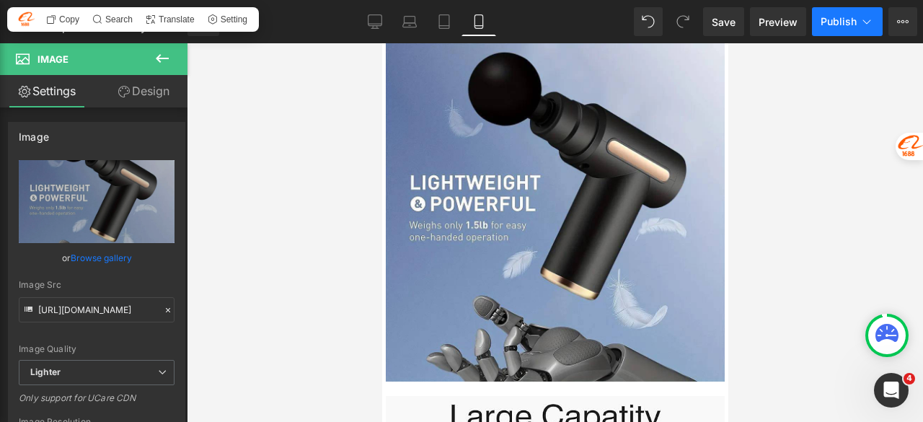
click at [834, 16] on span "Publish" at bounding box center [839, 22] width 36 height 12
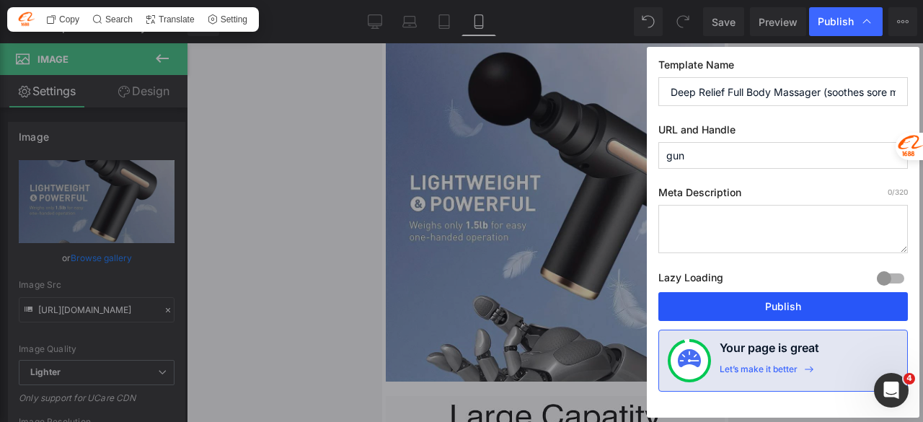
click at [756, 309] on button "Publish" at bounding box center [783, 306] width 250 height 29
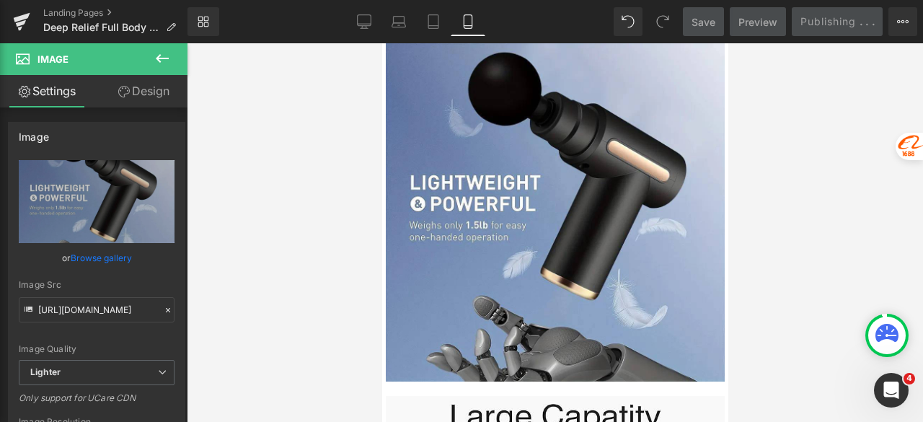
drag, startPoint x: 770, startPoint y: 456, endPoint x: 795, endPoint y: 456, distance: 24.5
click at [795, 421] on html "Image You are previewing how the will restyle your page. You can not edit Eleme…" at bounding box center [461, 211] width 923 height 422
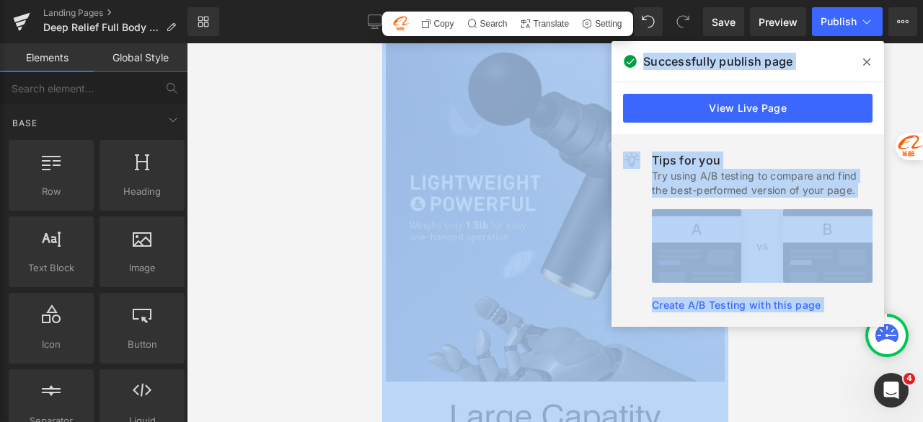
click at [865, 58] on icon at bounding box center [866, 62] width 7 height 12
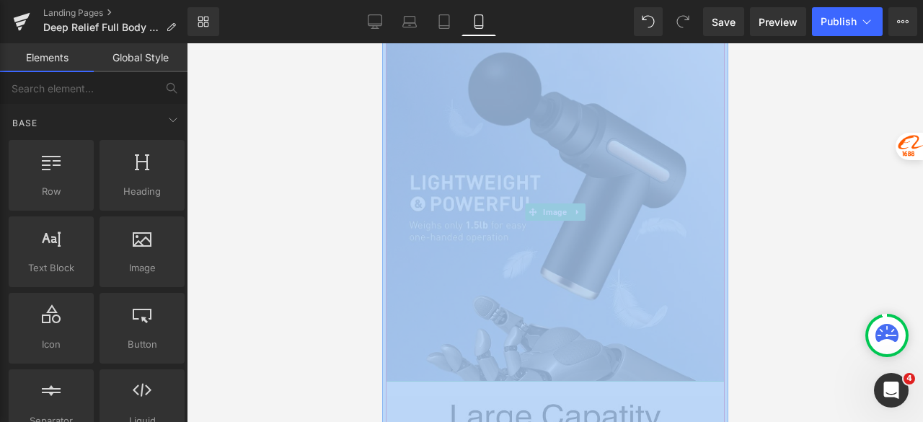
click at [866, 59] on div at bounding box center [555, 232] width 736 height 379
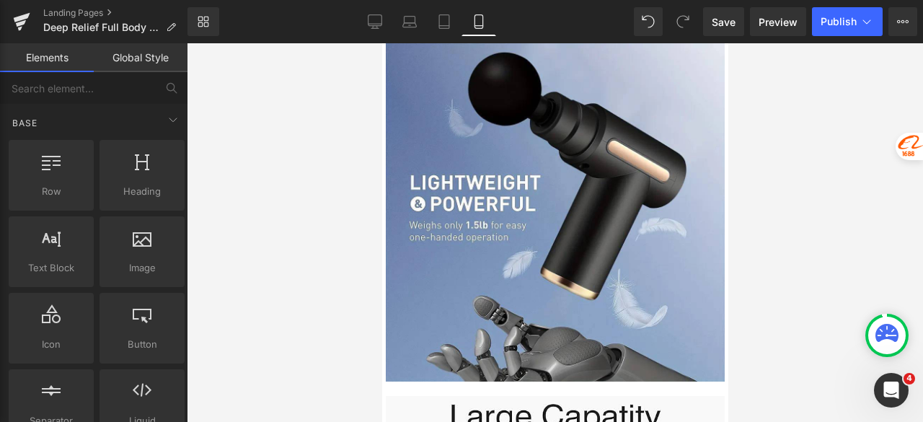
click at [326, 165] on div at bounding box center [555, 232] width 736 height 379
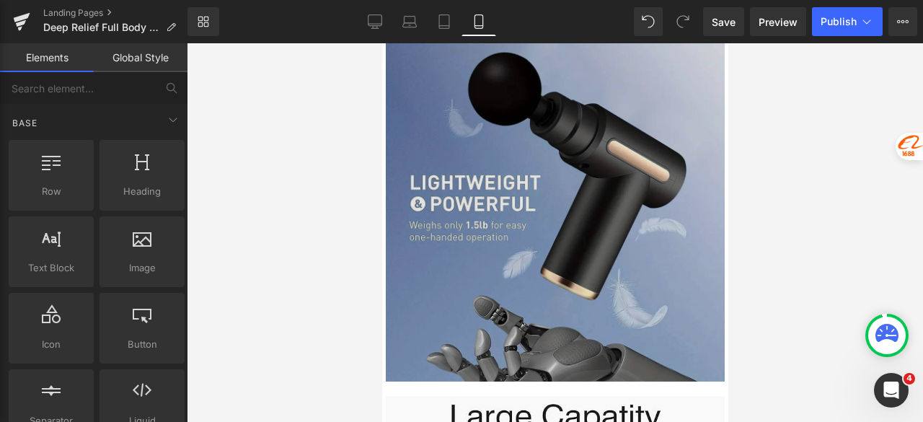
click at [451, 123] on img at bounding box center [554, 212] width 339 height 339
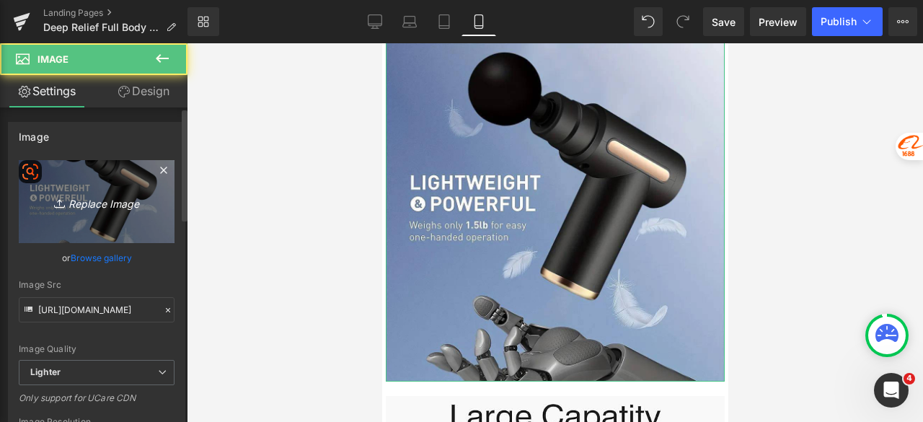
click at [79, 214] on link "Replace Image" at bounding box center [97, 201] width 156 height 83
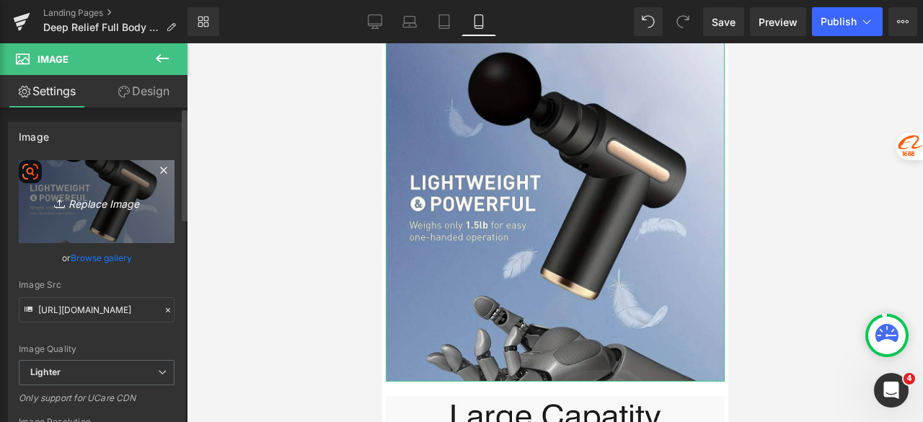
type input "C:\fakepath\38ac9acc-fa26-45ca-b596-b8d1a2082202.png"
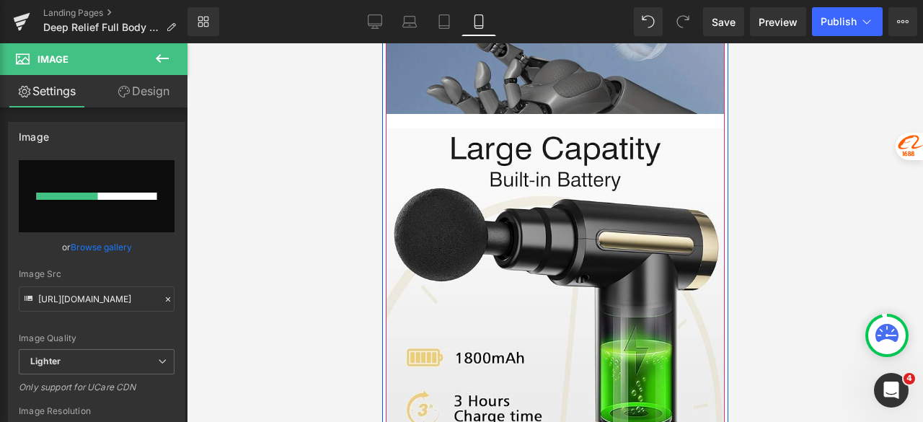
scroll to position [9739, 0]
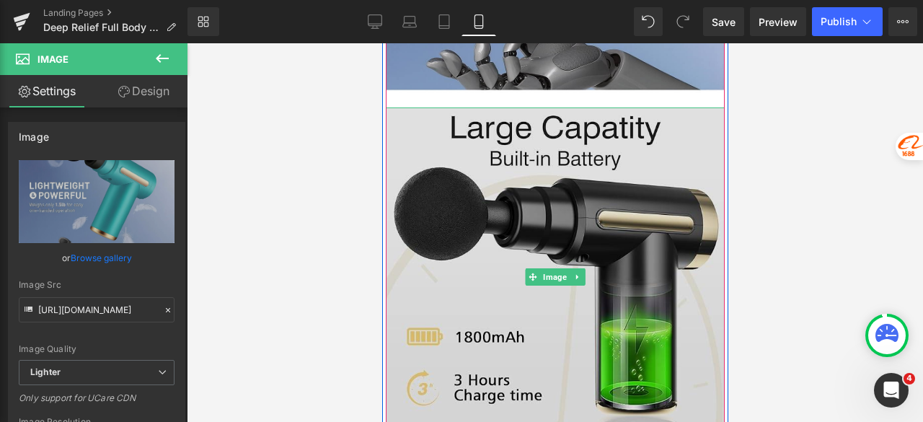
click at [502, 165] on img at bounding box center [554, 276] width 339 height 339
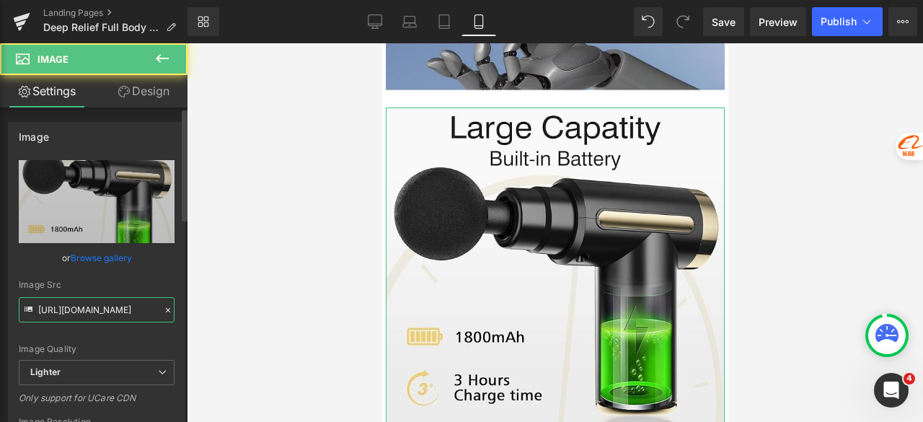
click at [123, 309] on input "https://ucarecdn.com/daa26b98-658d-44ce-bc54-0fd4d1045507/-/format/auto/-/previ…" at bounding box center [97, 309] width 156 height 25
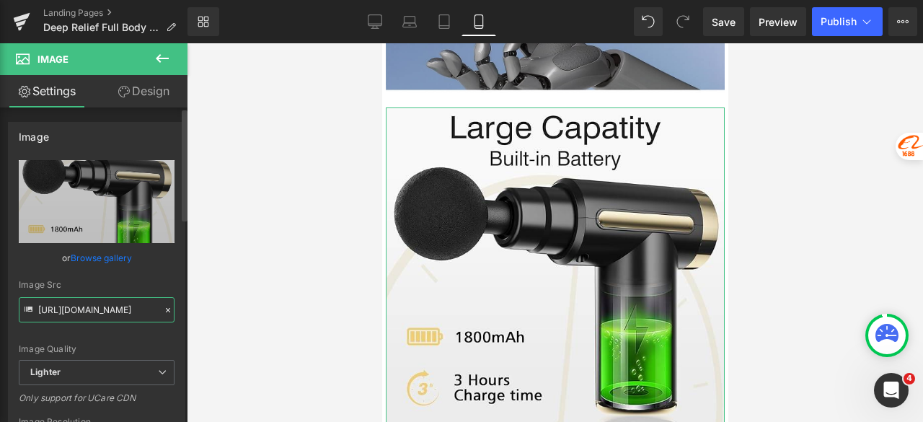
drag, startPoint x: 123, startPoint y: 309, endPoint x: 115, endPoint y: 310, distance: 8.1
click at [115, 310] on input "https://ucarecdn.com/daa26b98-658d-44ce-bc54-0fd4d1045507/-/format/auto/-/previ…" at bounding box center [97, 309] width 156 height 25
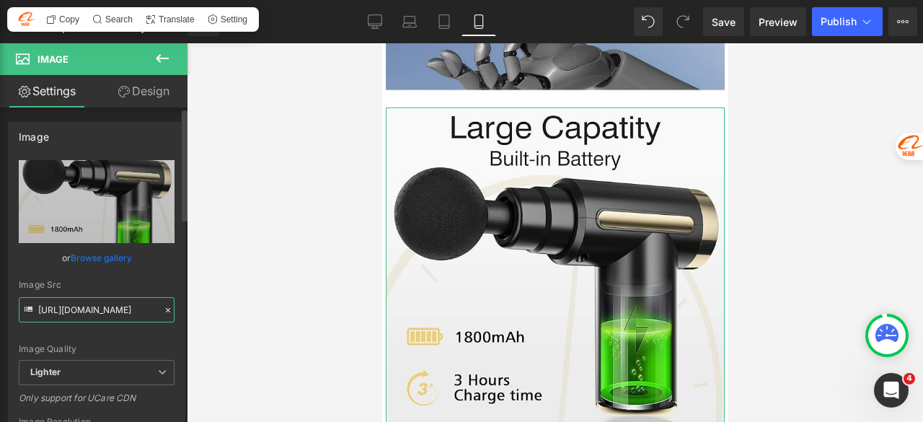
click at [112, 308] on input "https://ucarecdn.com/daa26b98-658d-44ce-bc54-0fd4d1045507/-/format/auto/-/previ…" at bounding box center [97, 309] width 156 height 25
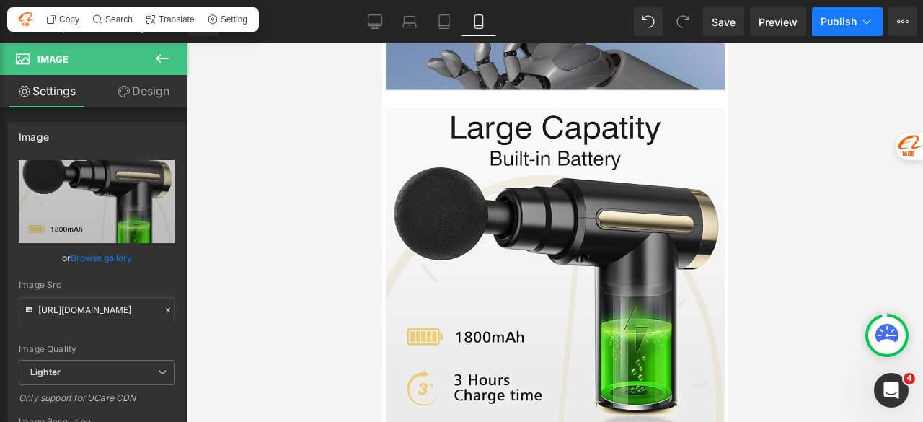
click at [832, 22] on span "Publish" at bounding box center [839, 22] width 36 height 12
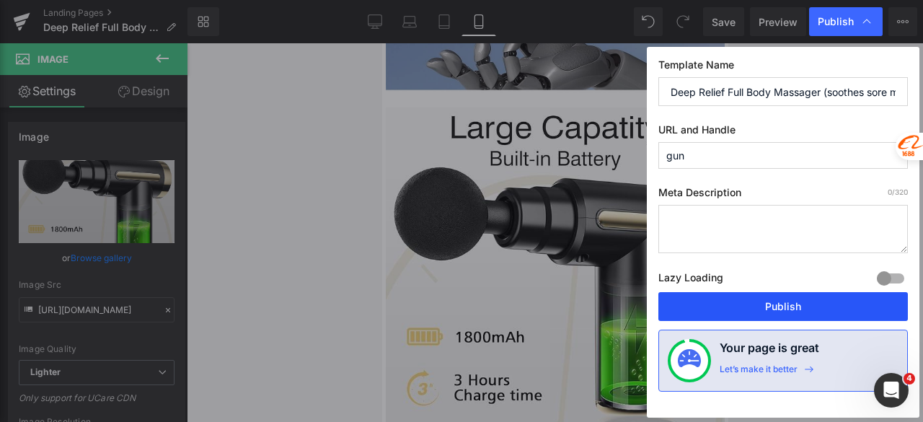
click at [755, 318] on button "Publish" at bounding box center [783, 306] width 250 height 29
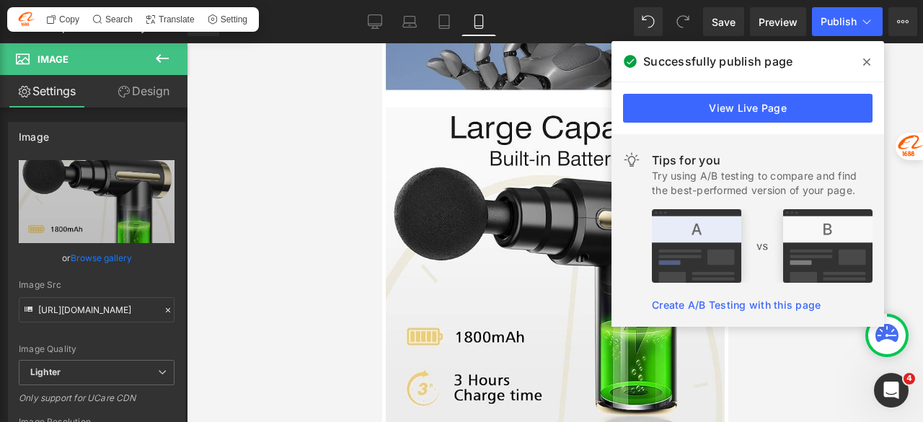
click at [868, 58] on icon at bounding box center [866, 62] width 7 height 12
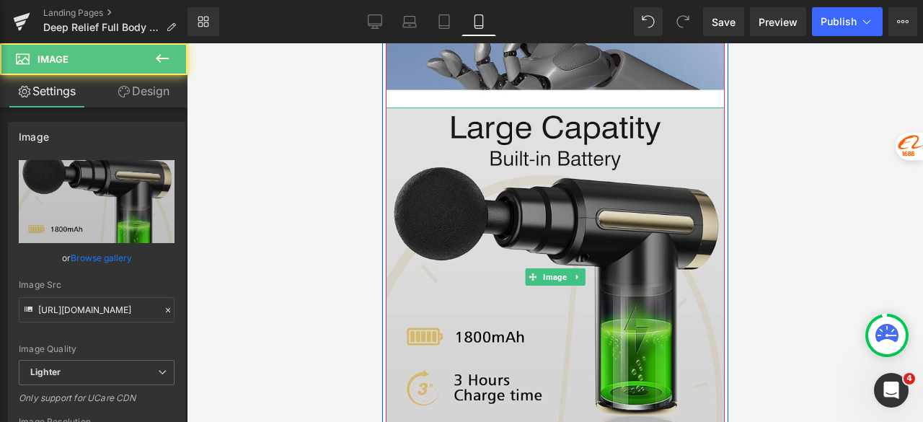
click at [490, 138] on img at bounding box center [554, 276] width 339 height 339
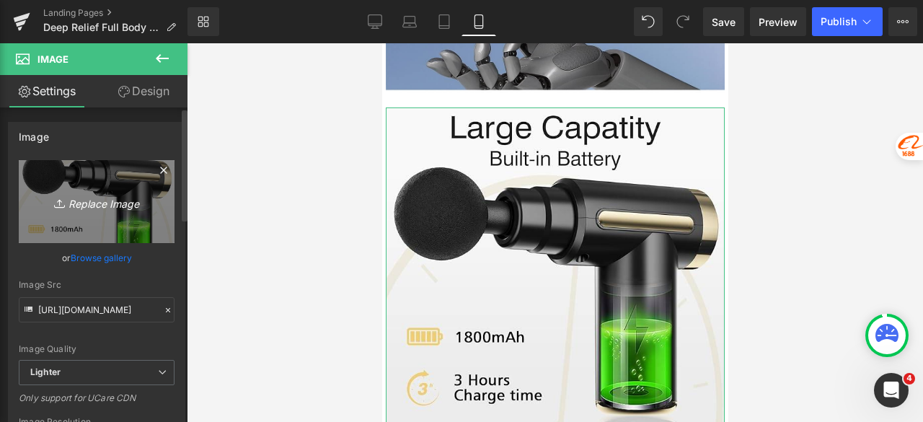
click at [111, 200] on icon "Replace Image" at bounding box center [96, 202] width 115 height 18
type input "C:\fakepath\23a8dbe5-1e25-4d23-a1a7-7e154dde14c7.png"
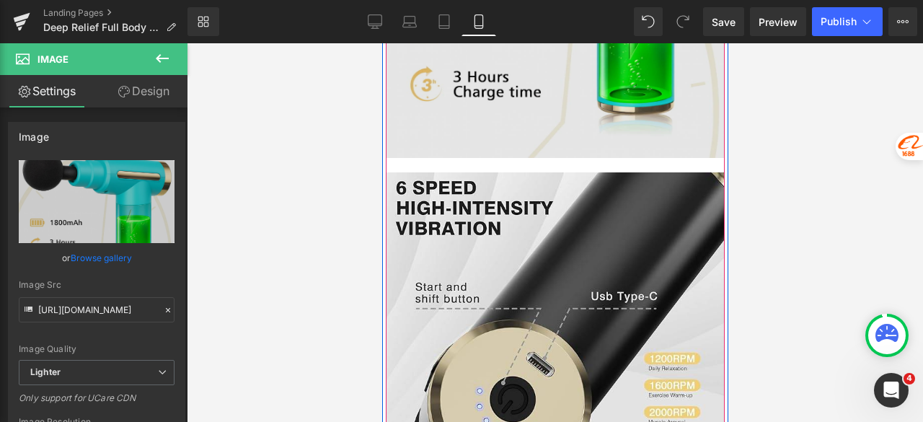
scroll to position [10100, 0]
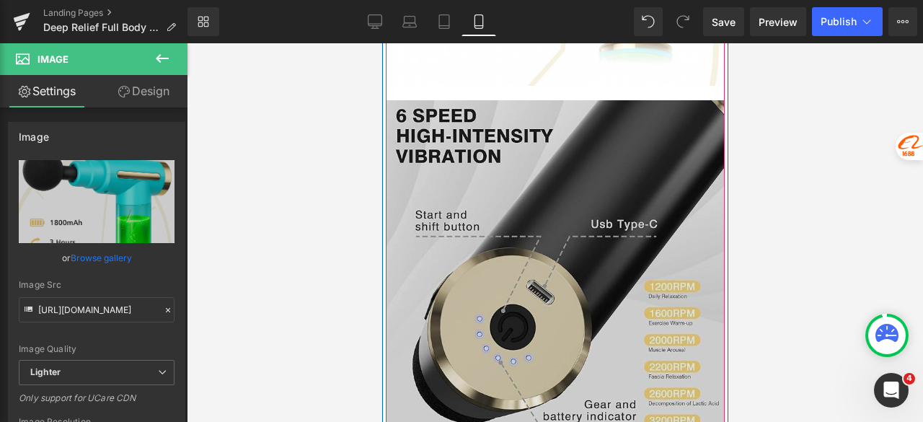
click at [469, 138] on img at bounding box center [554, 269] width 339 height 339
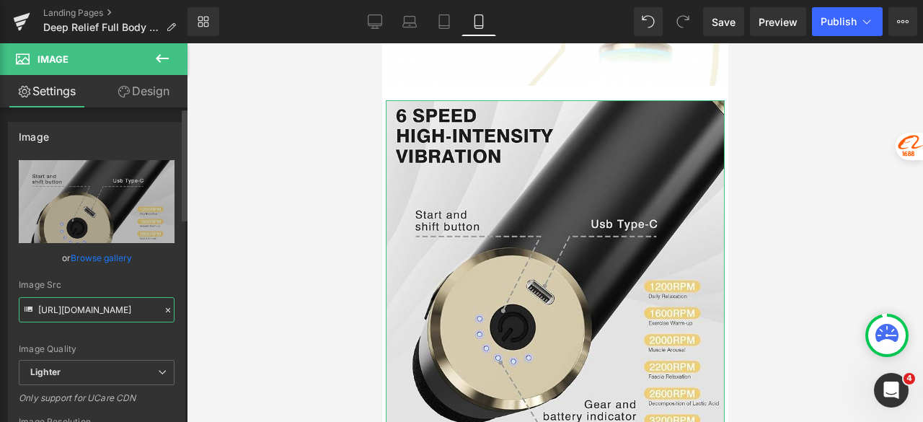
click at [94, 304] on input "https://ucarecdn.com/e227cdda-1389-4018-9c64-14be81858f36/-/format/auto/-/previ…" at bounding box center [97, 309] width 156 height 25
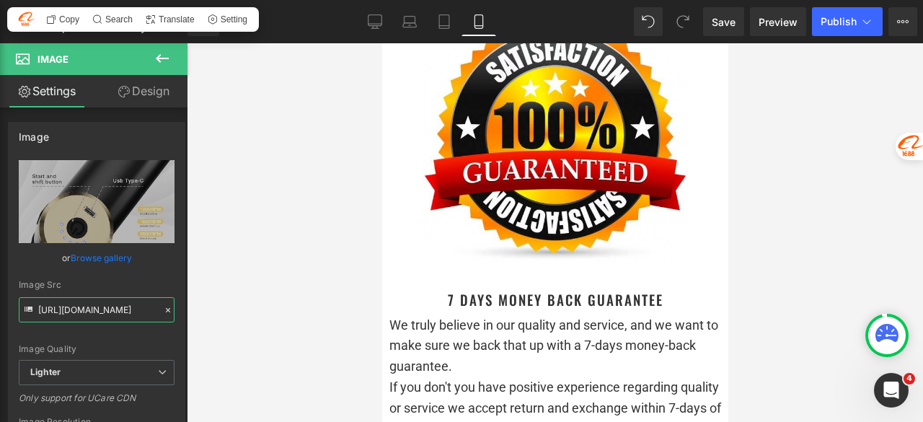
scroll to position [12119, 0]
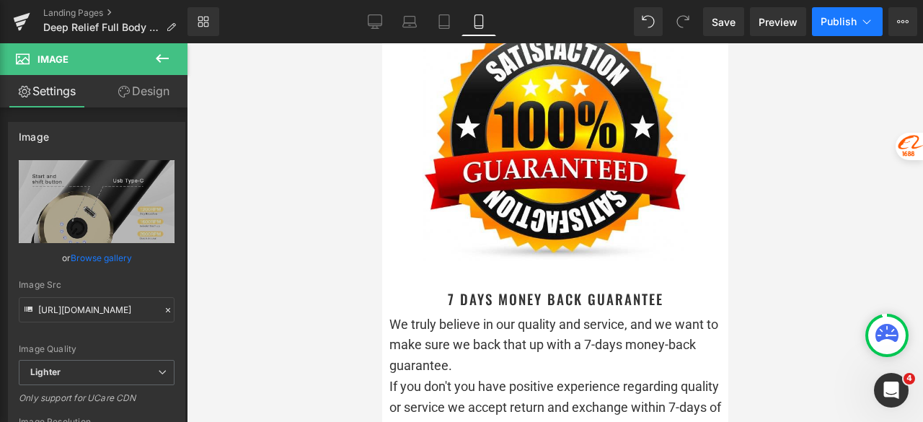
click at [825, 27] on span "Publish" at bounding box center [839, 22] width 36 height 12
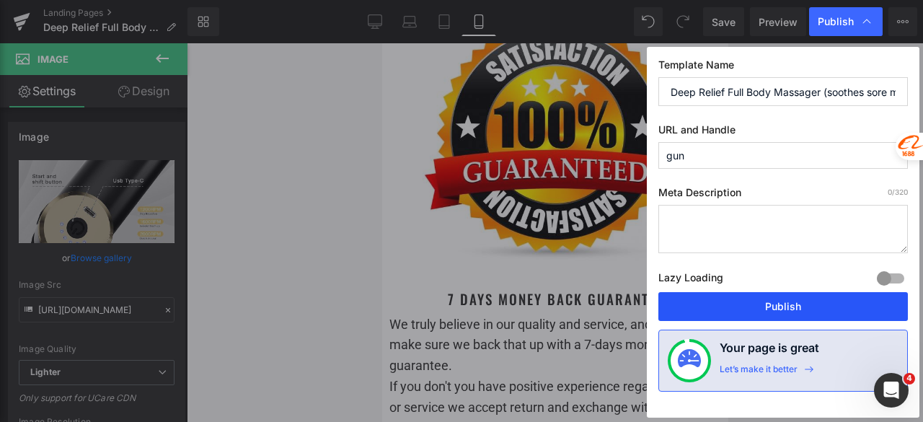
click at [763, 299] on button "Publish" at bounding box center [783, 306] width 250 height 29
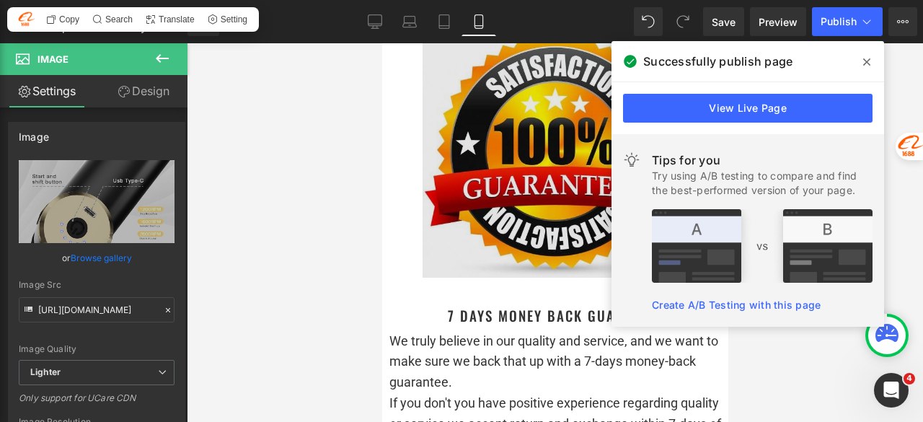
scroll to position [11903, 0]
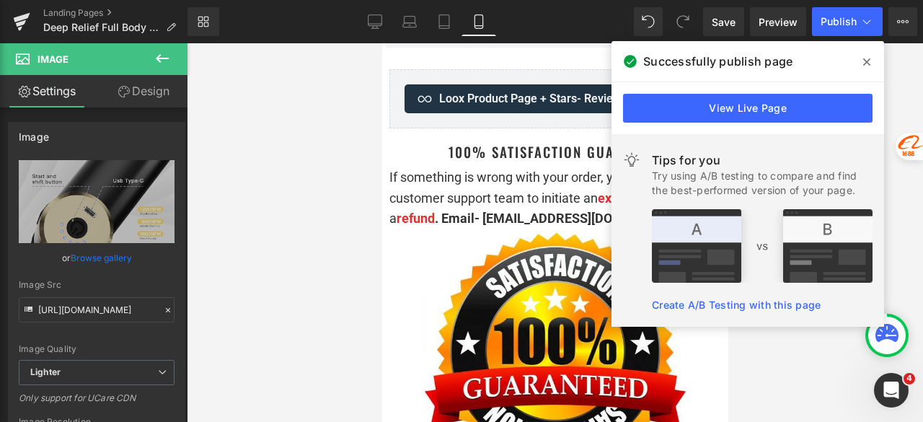
click at [868, 65] on icon at bounding box center [866, 62] width 7 height 12
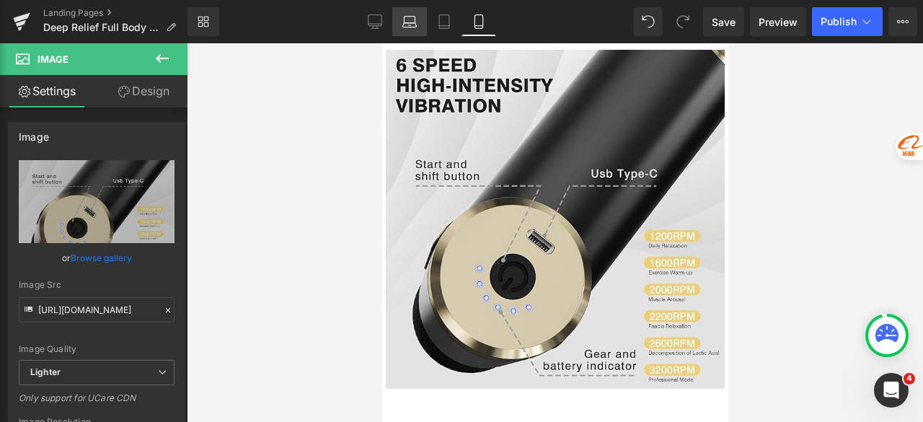
scroll to position [10172, 0]
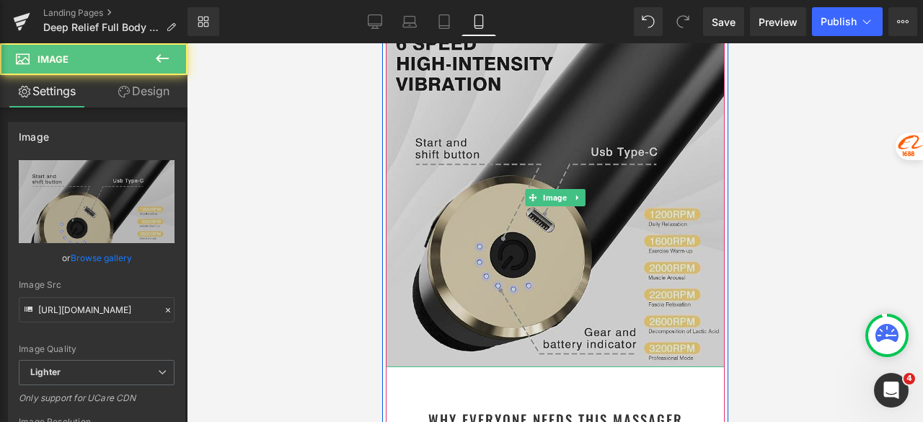
click at [471, 185] on img at bounding box center [554, 197] width 339 height 339
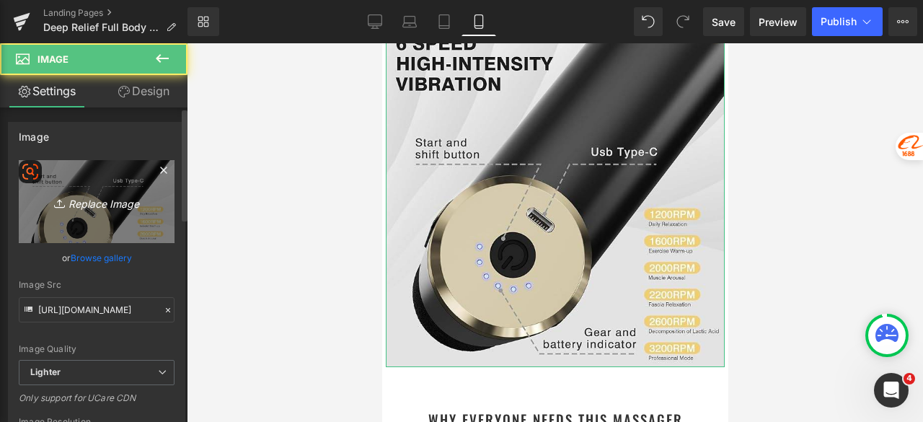
click at [61, 193] on icon "Replace Image" at bounding box center [96, 202] width 115 height 18
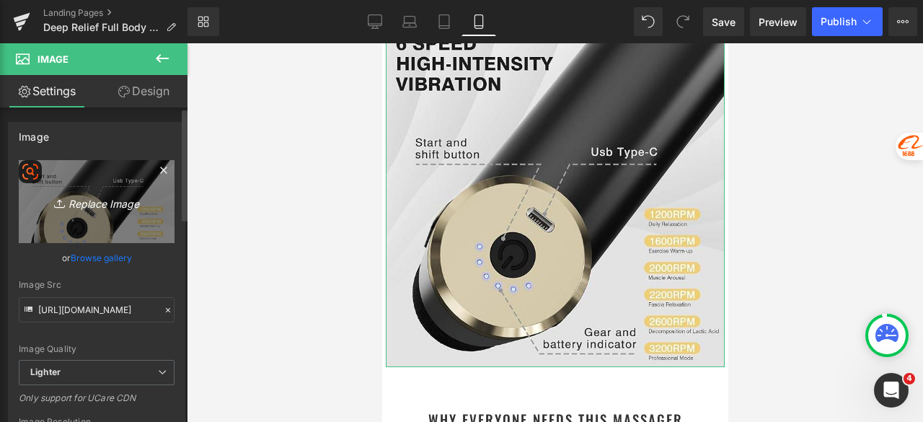
type input "C:\fakepath\796d82dc-b273-40df-bc48-5197a450e669.png"
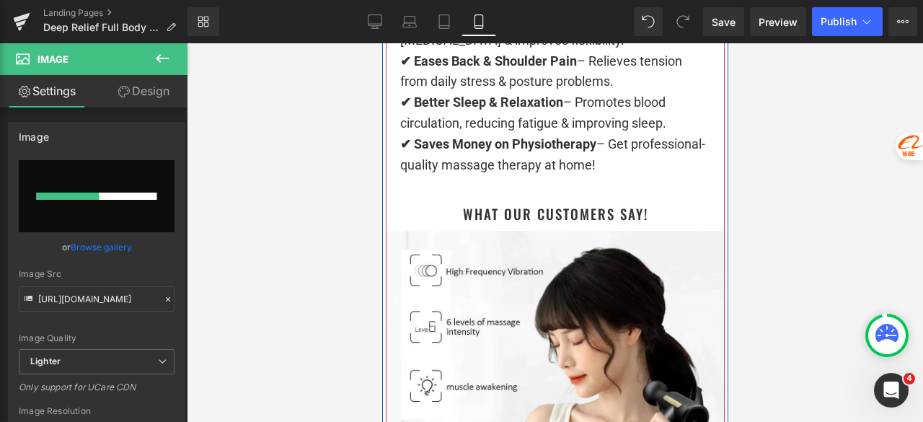
scroll to position [10749, 0]
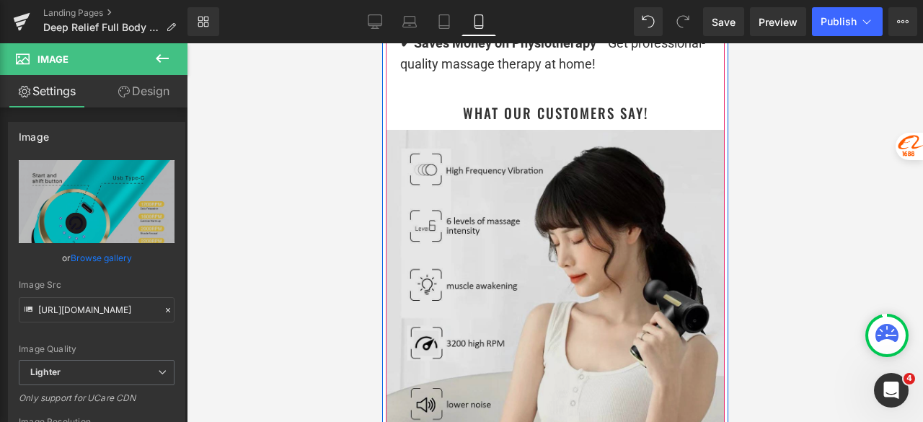
click at [462, 193] on img at bounding box center [554, 299] width 339 height 339
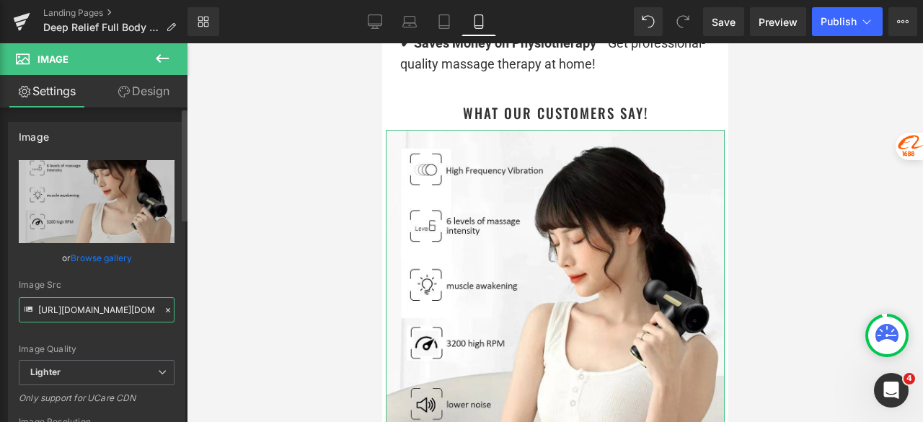
click at [95, 302] on input "https://ucarecdn.com/eadd9557-c41e-4a62-b0ed-0b8bbf008701/-/format/auto/-/previ…" at bounding box center [97, 309] width 156 height 25
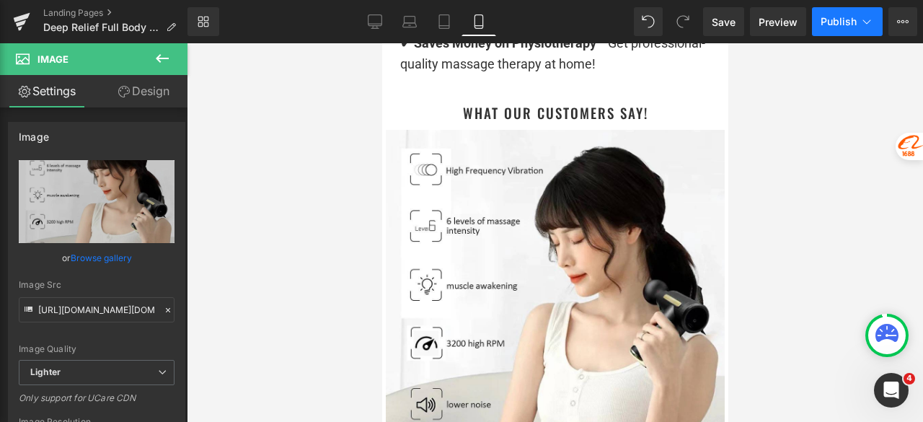
click at [832, 19] on span "Publish" at bounding box center [839, 22] width 36 height 12
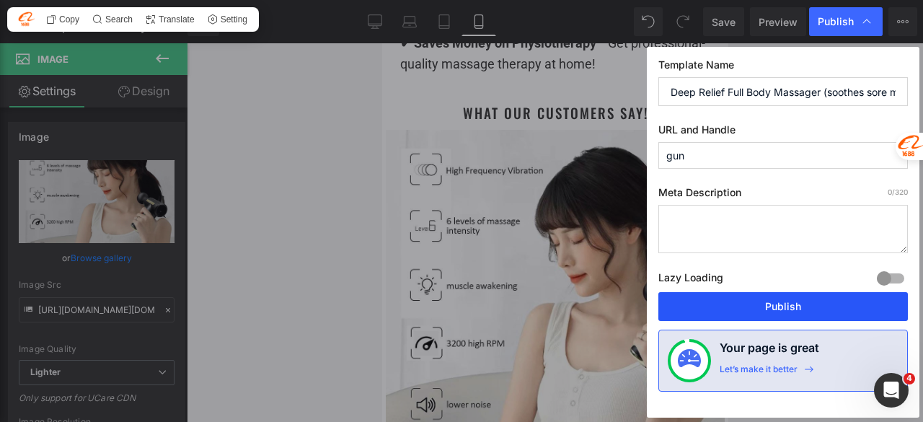
click at [785, 310] on button "Publish" at bounding box center [783, 306] width 250 height 29
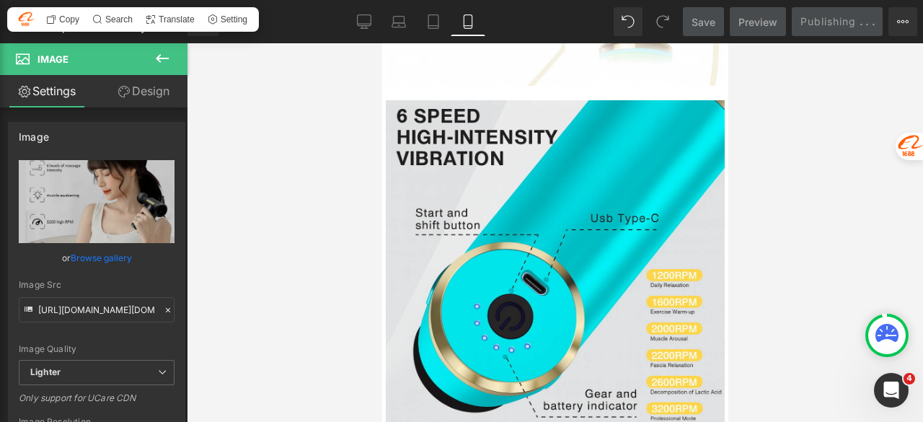
scroll to position [7720, 0]
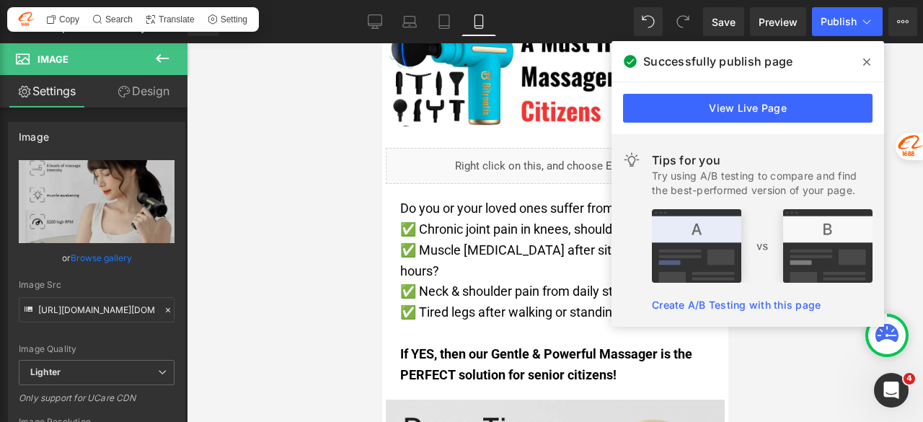
click at [870, 60] on icon at bounding box center [866, 62] width 7 height 12
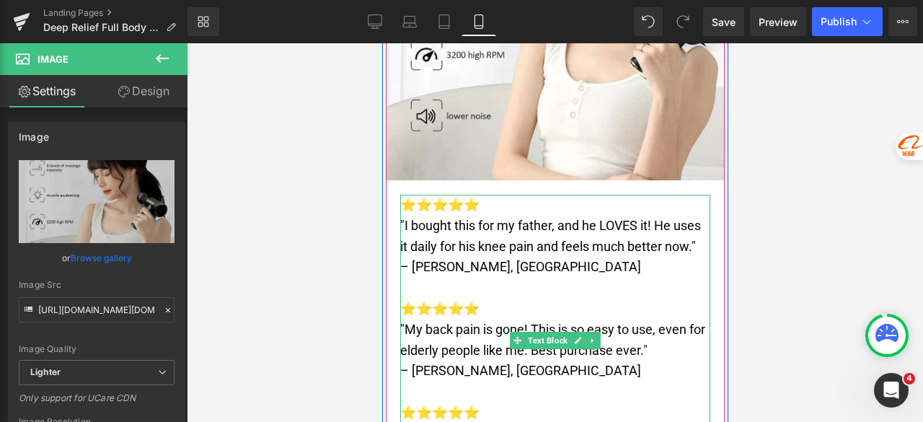
scroll to position [10893, 0]
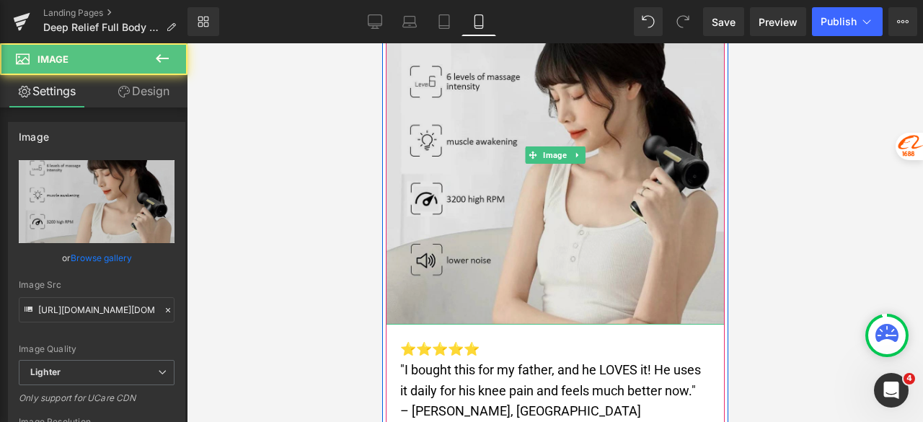
click at [490, 142] on img at bounding box center [554, 155] width 339 height 339
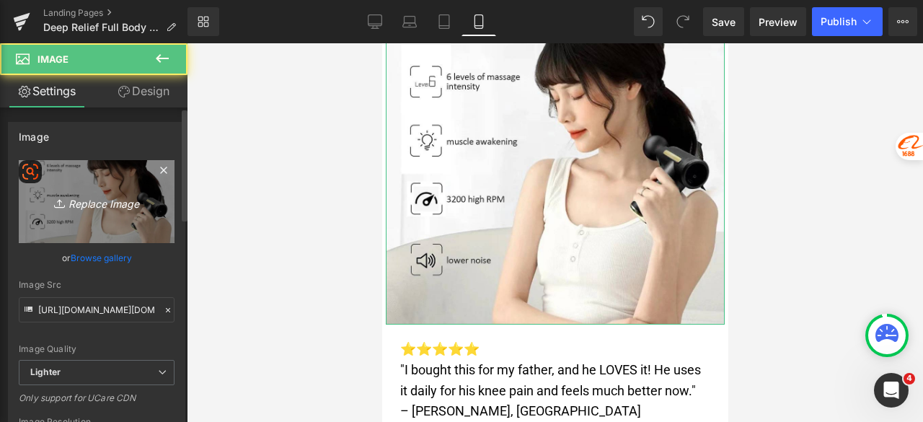
click at [127, 182] on link "Replace Image" at bounding box center [97, 201] width 156 height 83
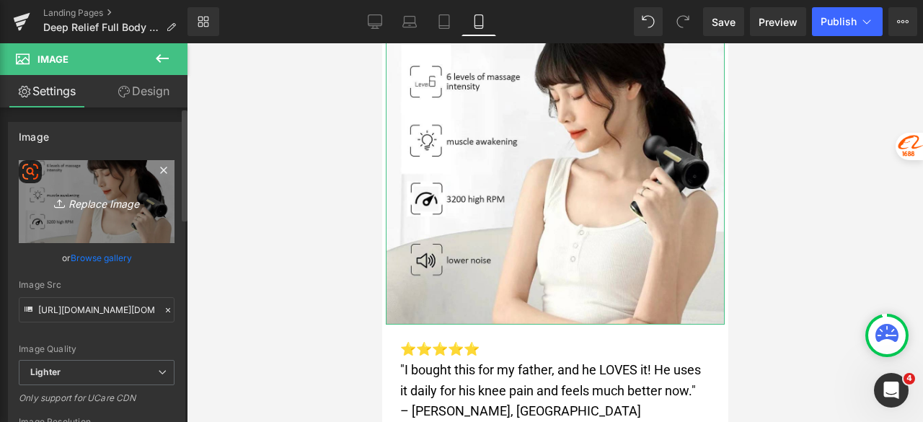
type input "C:\fakepath\b14a4372-1957-4648-8183-0ff4b65e0604.png"
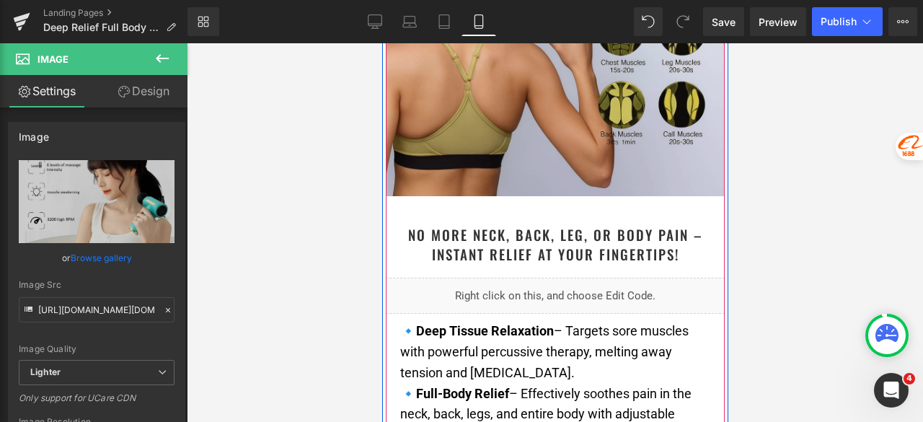
scroll to position [5553, 0]
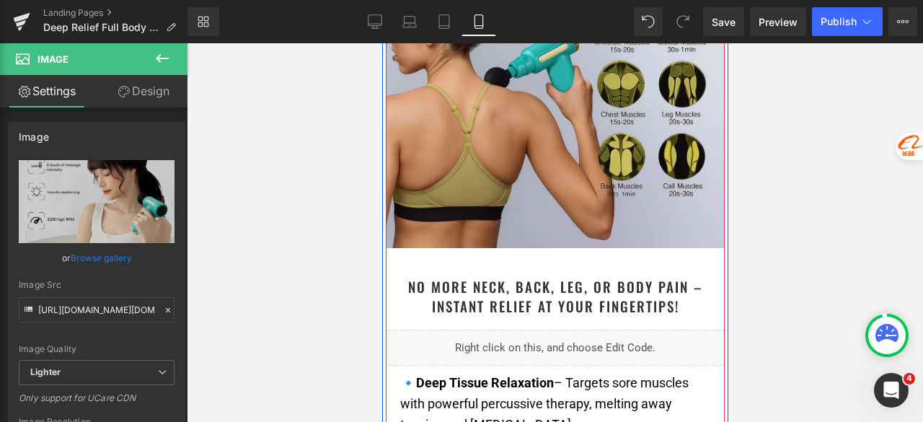
click at [534, 133] on img at bounding box center [554, 78] width 339 height 339
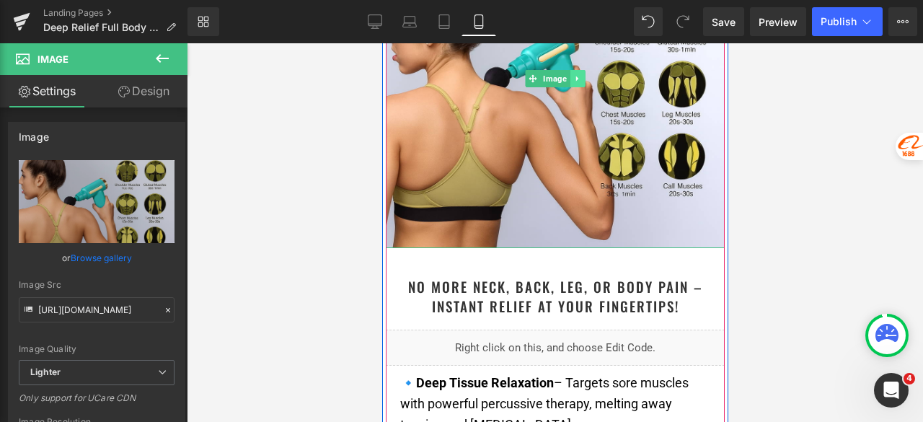
click at [575, 76] on icon at bounding box center [576, 78] width 2 height 5
click at [565, 74] on icon at bounding box center [569, 78] width 8 height 9
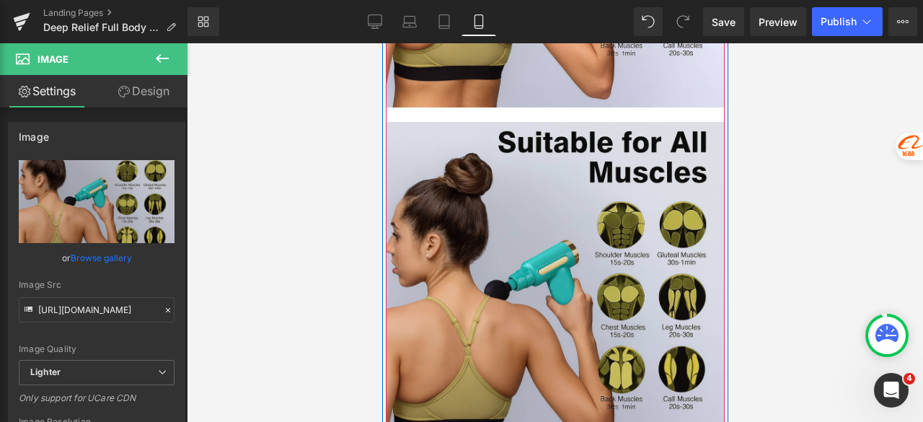
click at [567, 157] on img at bounding box center [554, 291] width 339 height 339
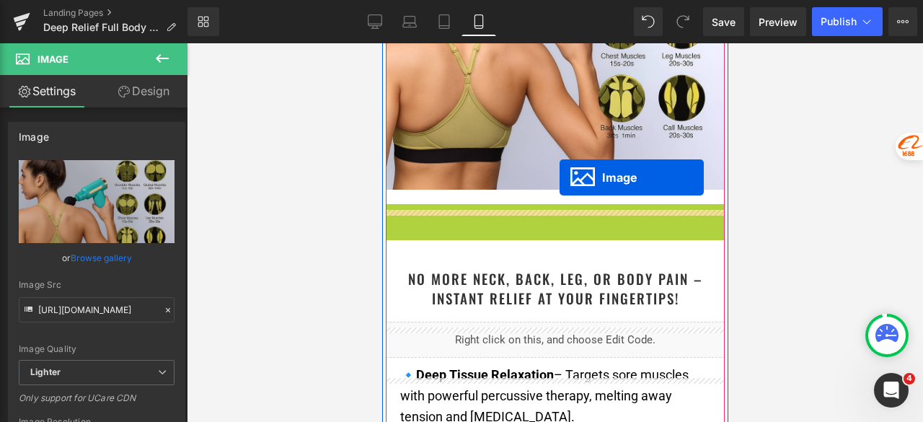
scroll to position [5621, 0]
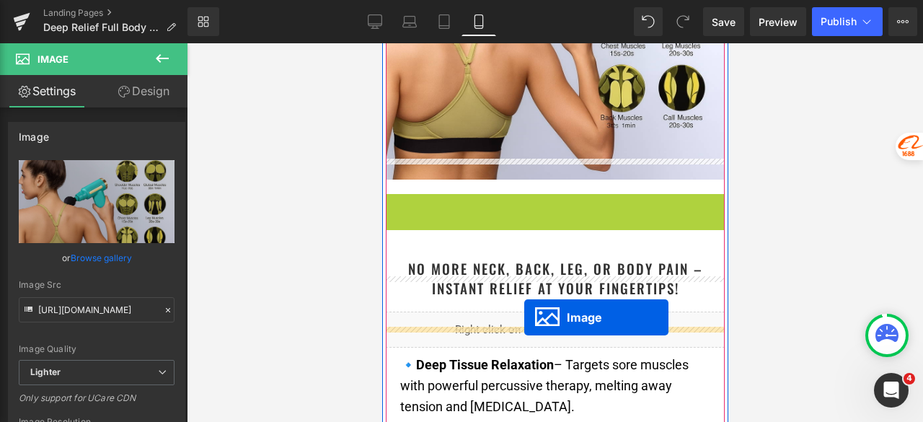
drag, startPoint x: 535, startPoint y: 197, endPoint x: 524, endPoint y: 317, distance: 121.0
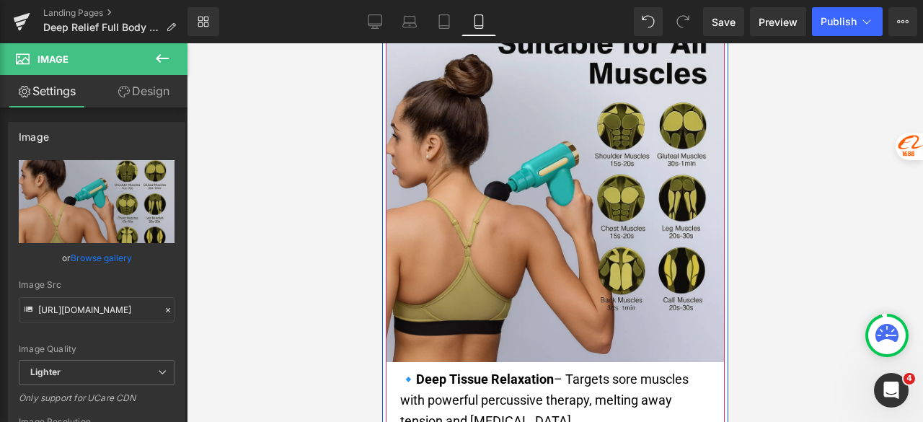
scroll to position [5837, 0]
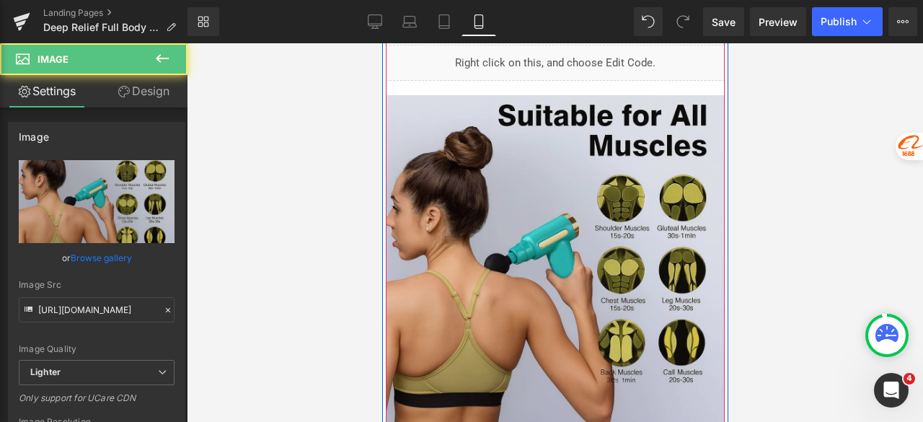
click at [496, 200] on img at bounding box center [554, 264] width 339 height 339
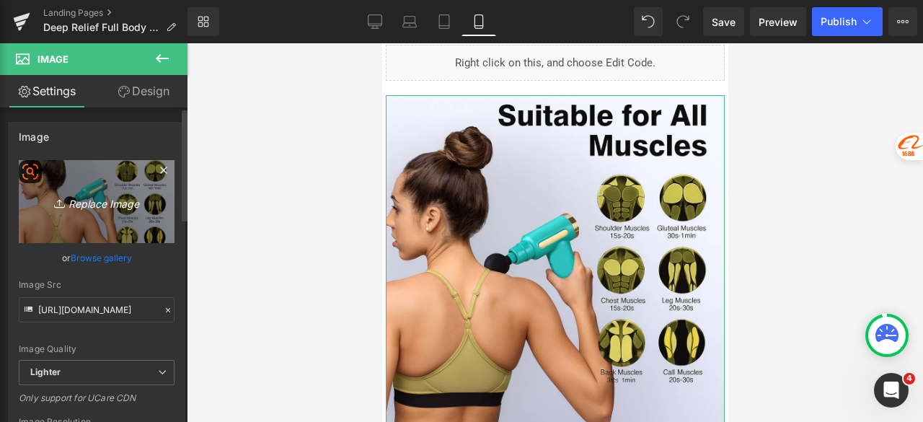
click at [104, 206] on icon "Replace Image" at bounding box center [96, 202] width 115 height 18
type input "C:\fakepath\f423aea1-a249-4a5b-82b6-1f4c34dee190.png"
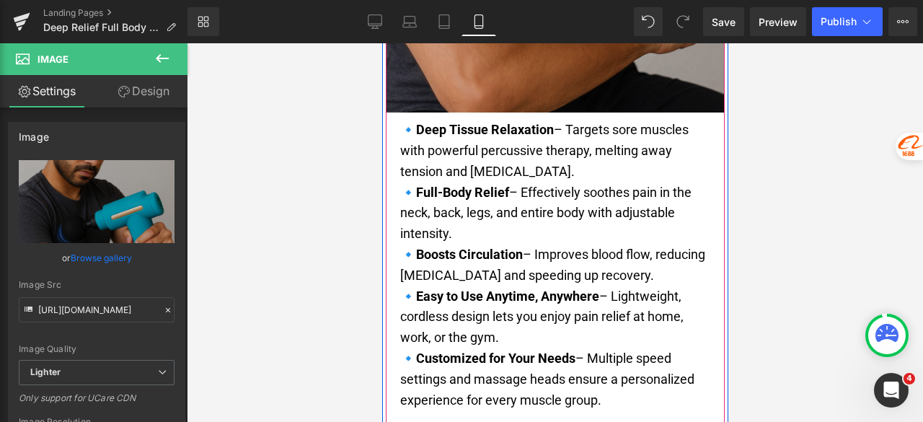
scroll to position [6126, 0]
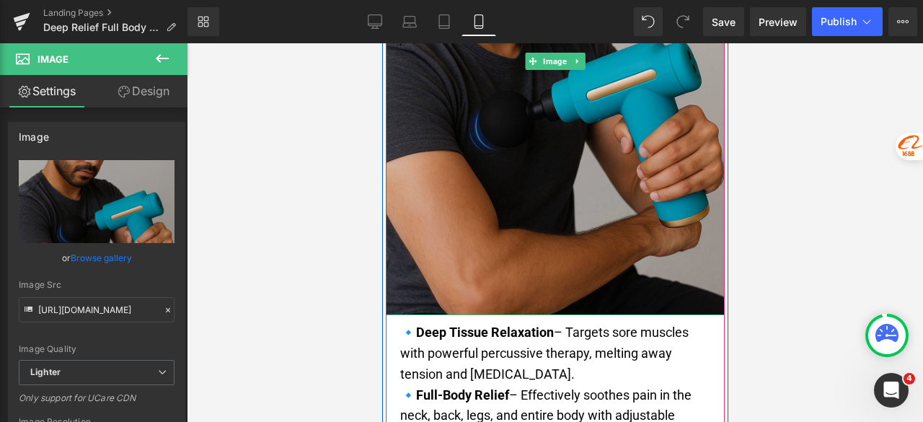
click at [476, 153] on img at bounding box center [554, 61] width 339 height 508
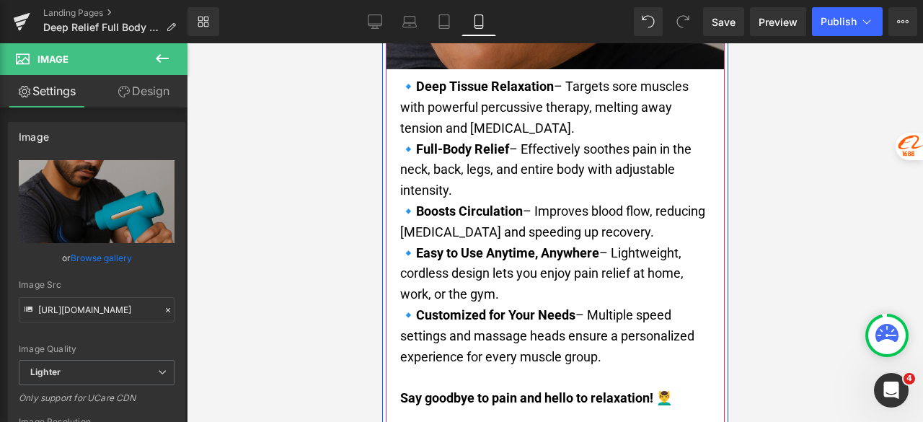
scroll to position [6198, 0]
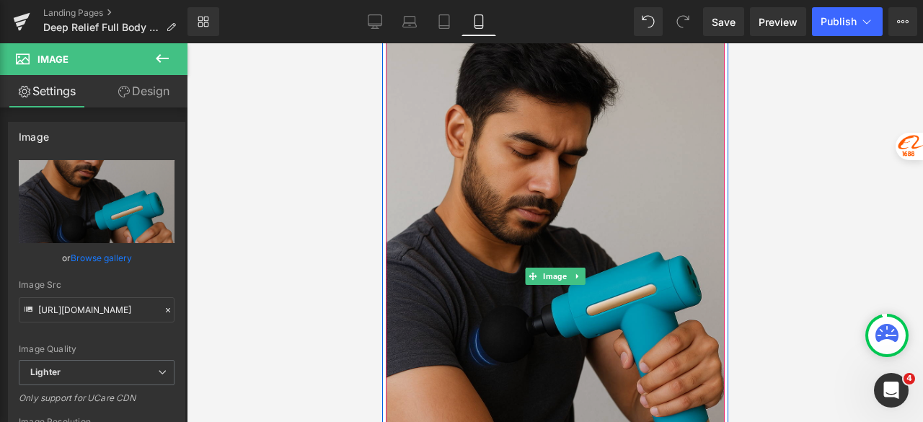
scroll to position [5910, 0]
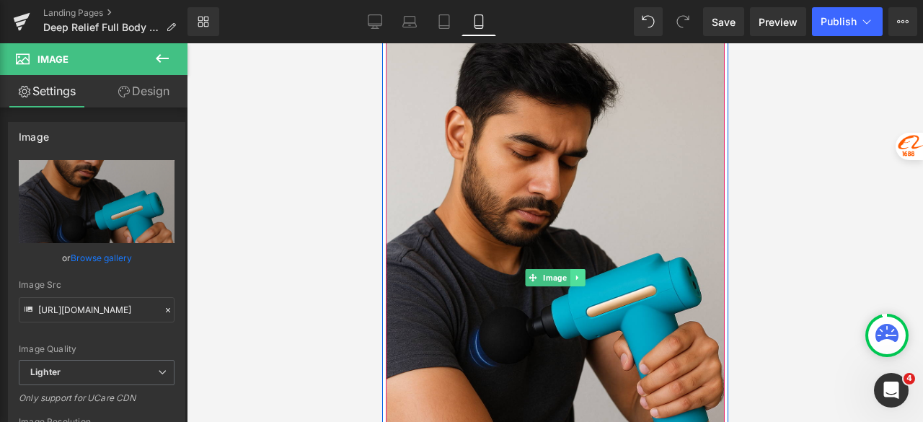
click at [573, 273] on icon at bounding box center [577, 277] width 8 height 9
click at [565, 273] on icon at bounding box center [569, 277] width 8 height 8
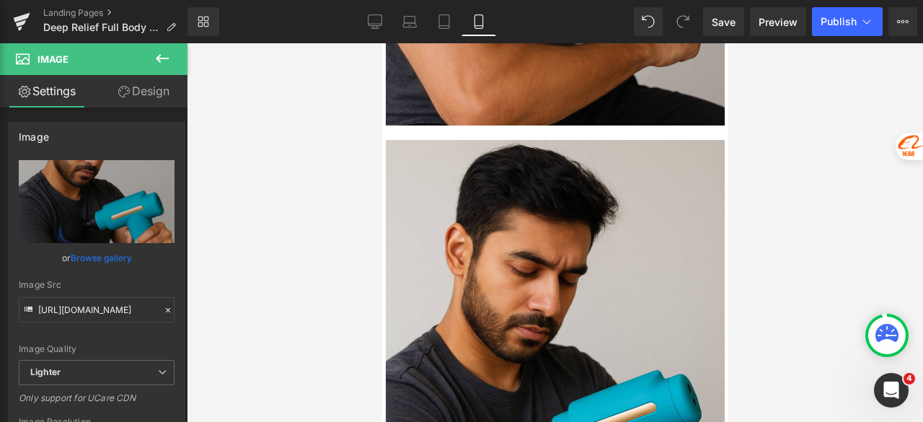
scroll to position [6334, 0]
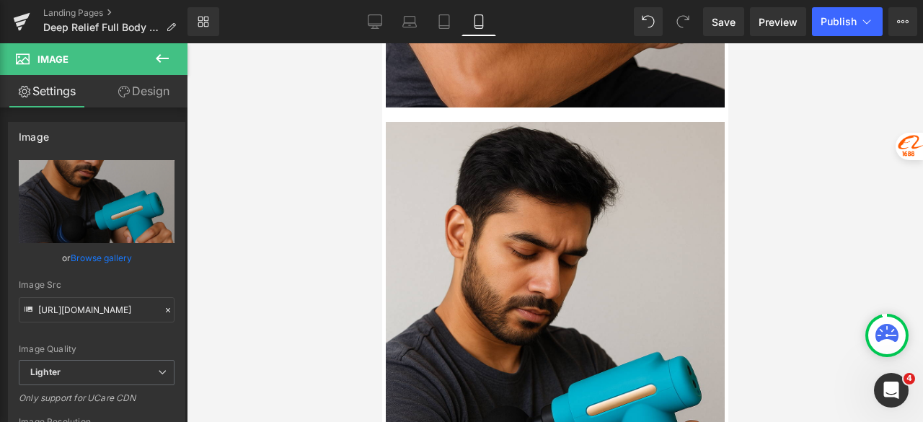
click at [834, 150] on div at bounding box center [555, 232] width 736 height 379
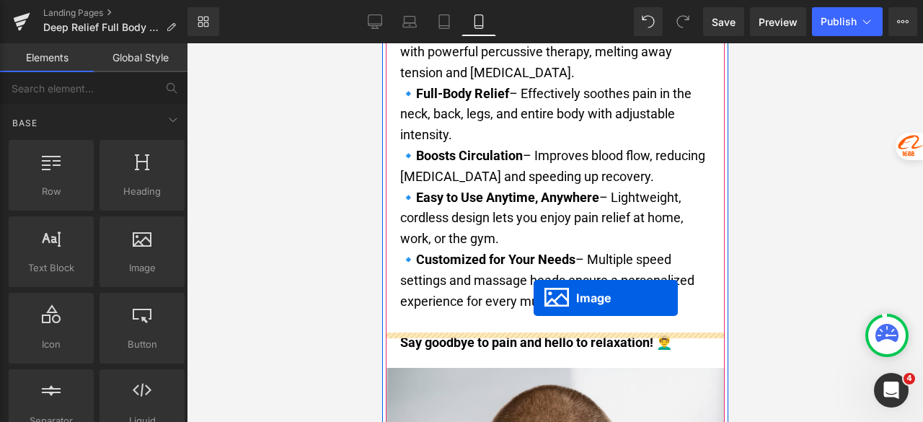
drag, startPoint x: 552, startPoint y: 326, endPoint x: 532, endPoint y: 298, distance: 34.2
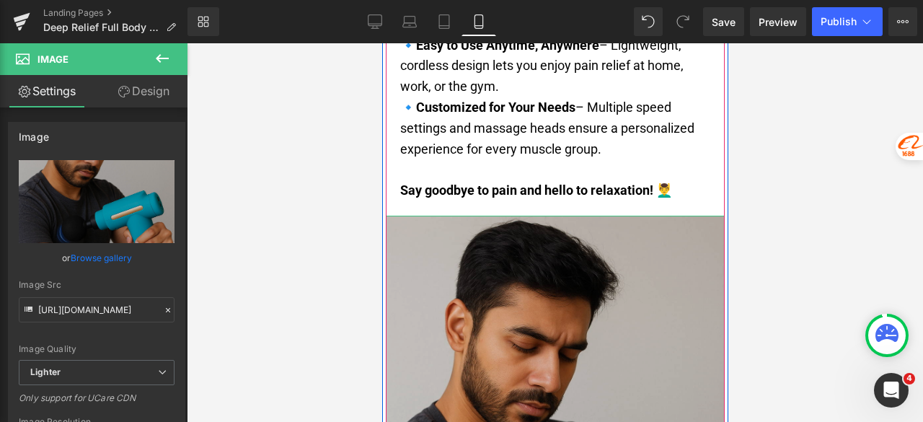
scroll to position [6572, 0]
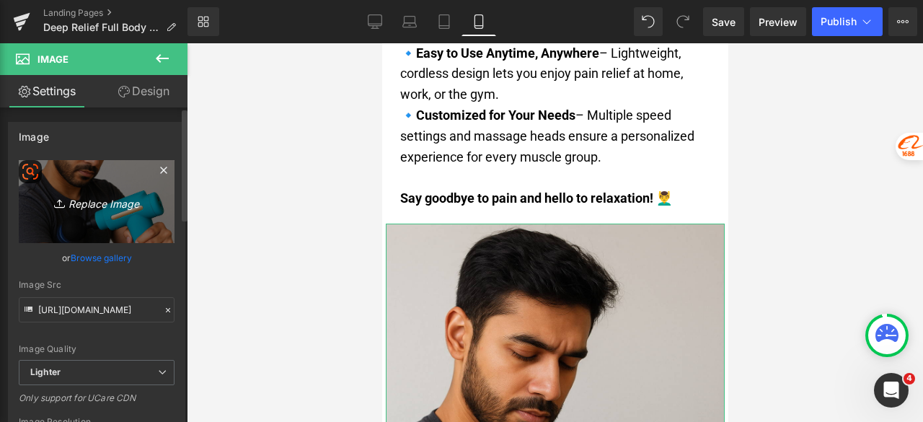
click at [69, 211] on link "Replace Image" at bounding box center [97, 201] width 156 height 83
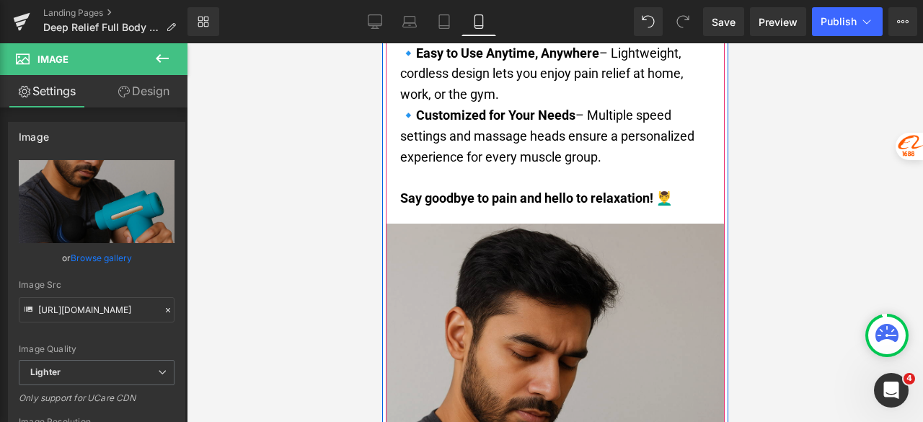
scroll to position [6716, 0]
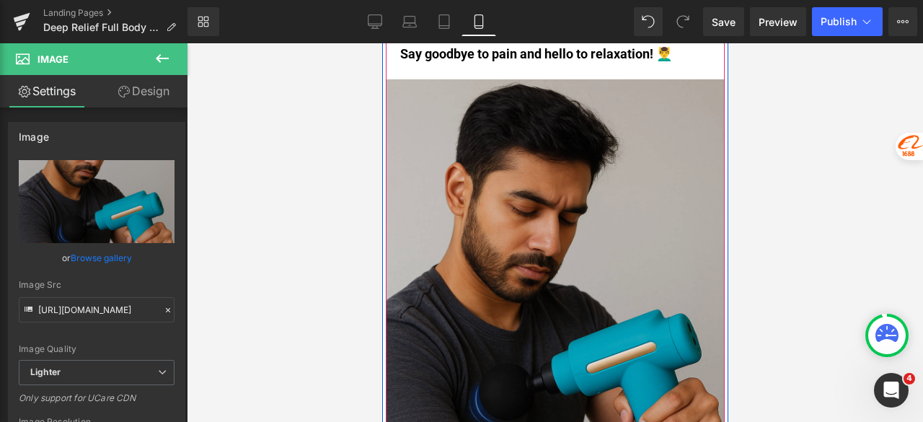
click at [503, 207] on img at bounding box center [554, 333] width 339 height 508
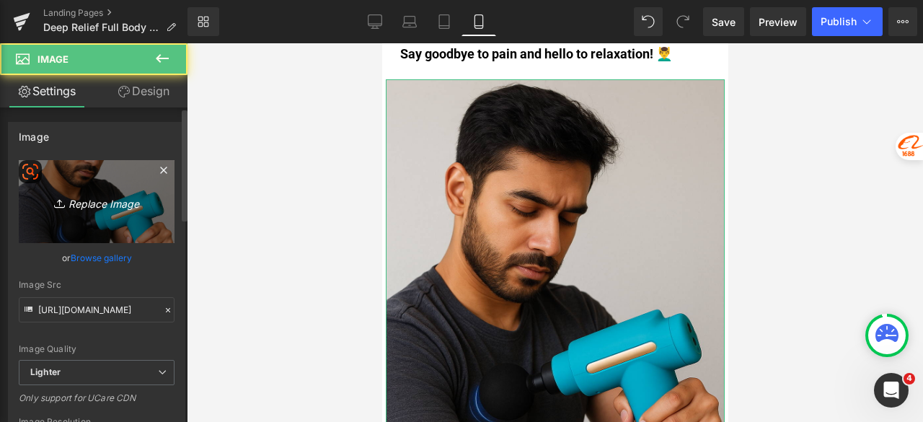
click at [104, 211] on link "Replace Image" at bounding box center [97, 201] width 156 height 83
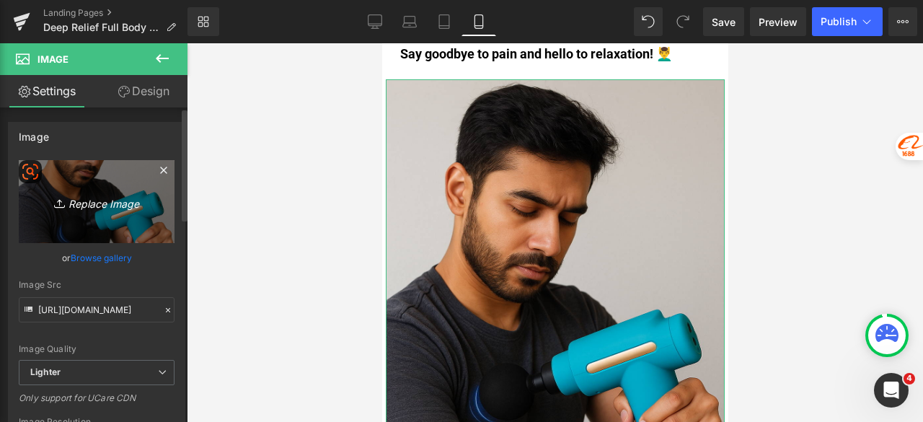
type input "C:\fakepath\7ea1b547-dbae-4db9-9060-3d3e1ba2a184.png"
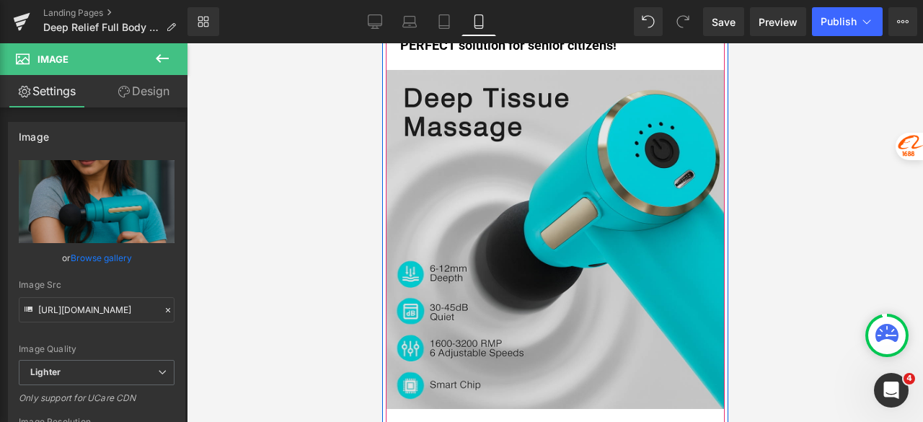
scroll to position [9168, 0]
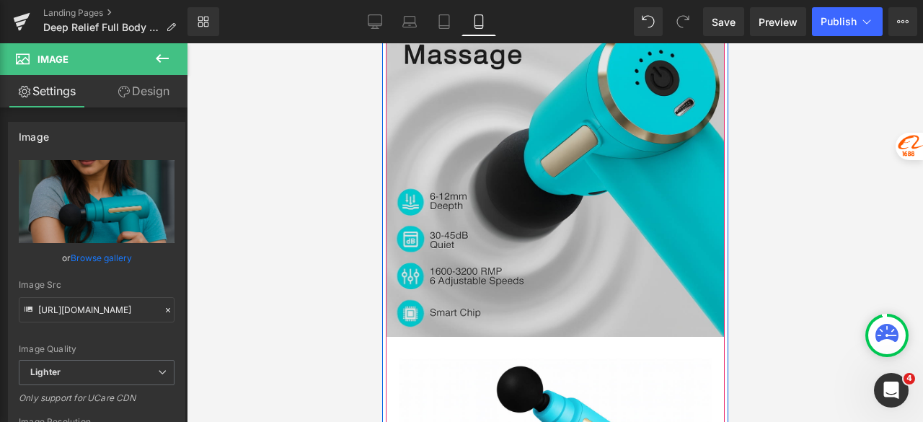
click at [536, 171] on img at bounding box center [554, 167] width 339 height 339
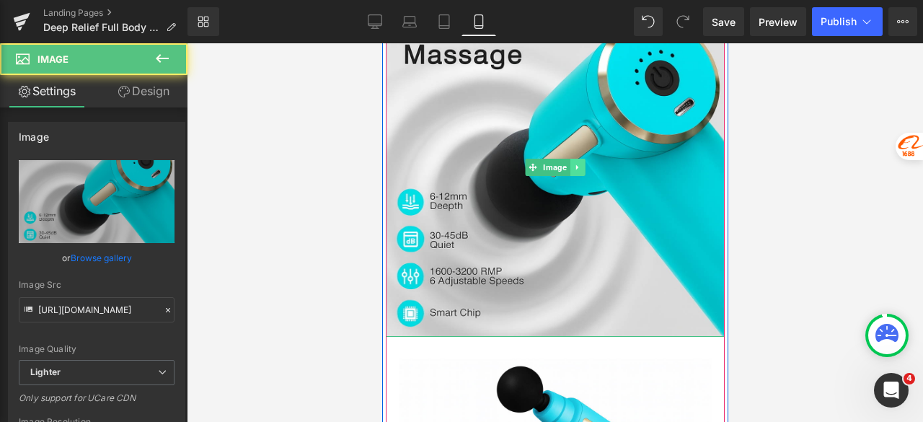
click at [573, 163] on icon at bounding box center [577, 167] width 8 height 9
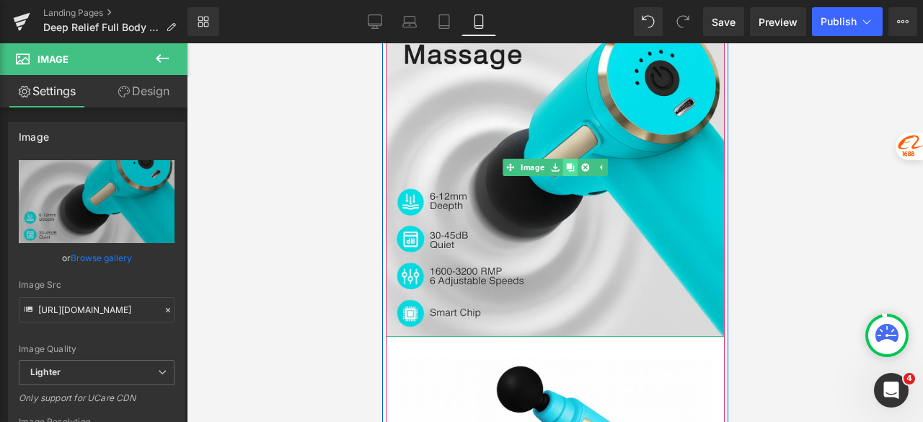
click at [565, 164] on icon at bounding box center [569, 168] width 8 height 8
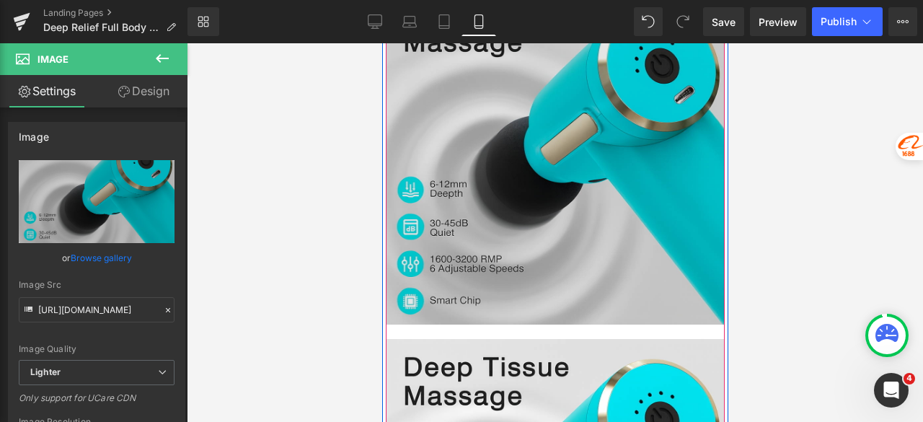
scroll to position [9161, 0]
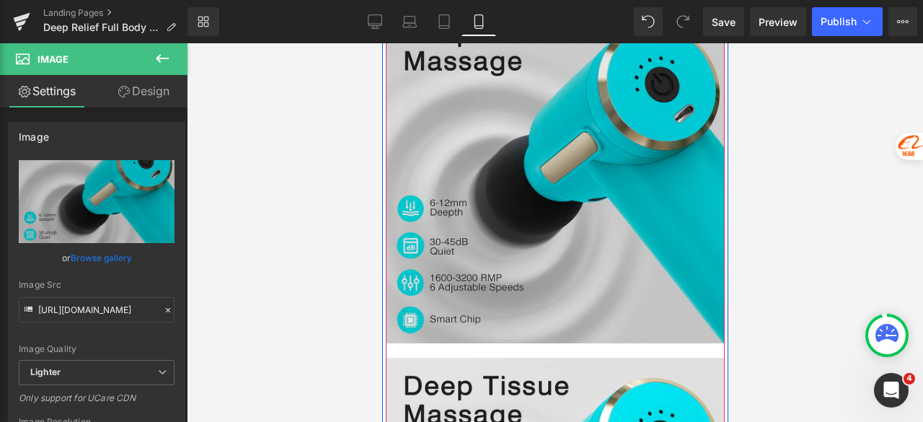
click at [501, 156] on img at bounding box center [554, 173] width 339 height 339
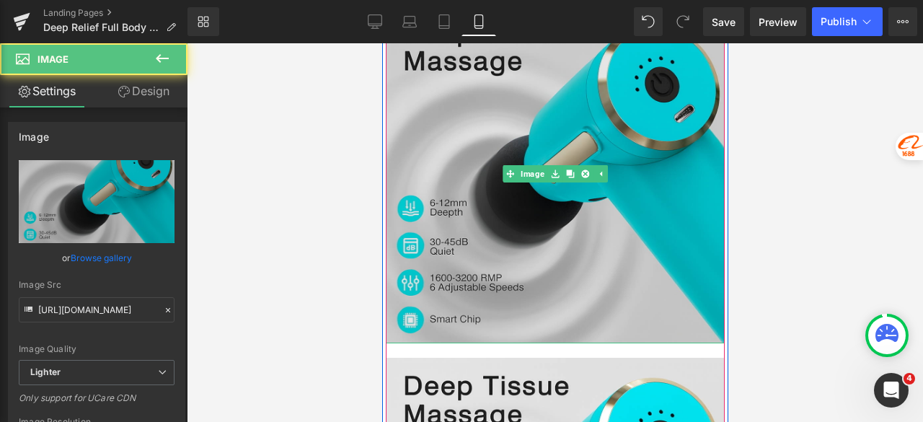
click at [452, 176] on img at bounding box center [554, 173] width 339 height 339
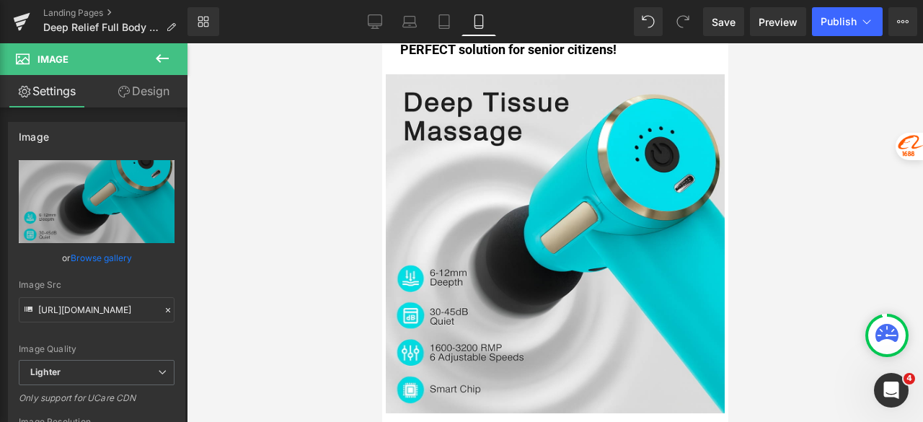
scroll to position [9089, 0]
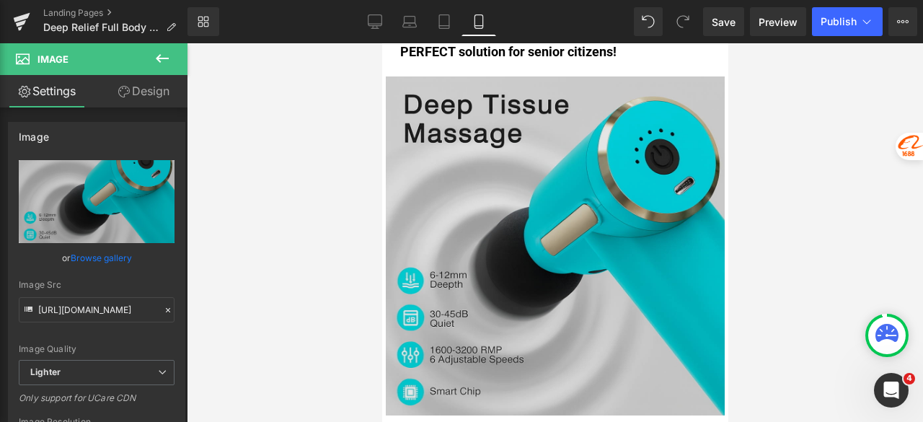
click at [477, 180] on img at bounding box center [554, 245] width 339 height 339
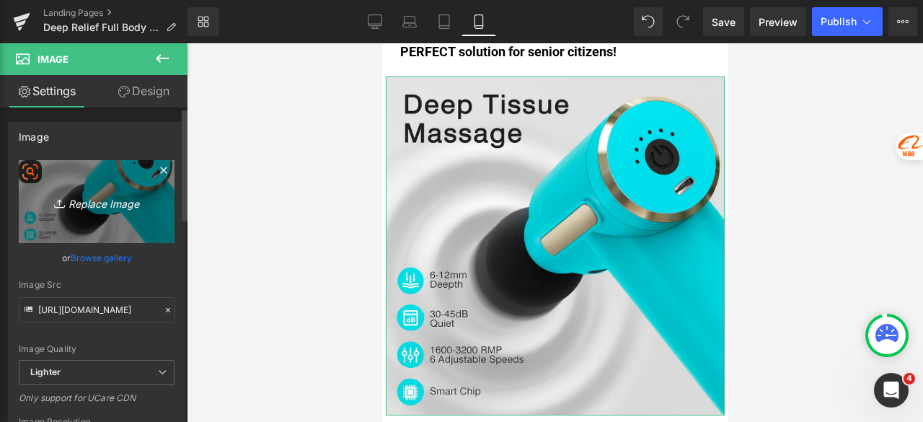
click at [66, 216] on link "Replace Image" at bounding box center [97, 201] width 156 height 83
type input "C:\fakepath\8e8269ad-c1fc-477e-b676-591d4201ae20.png"
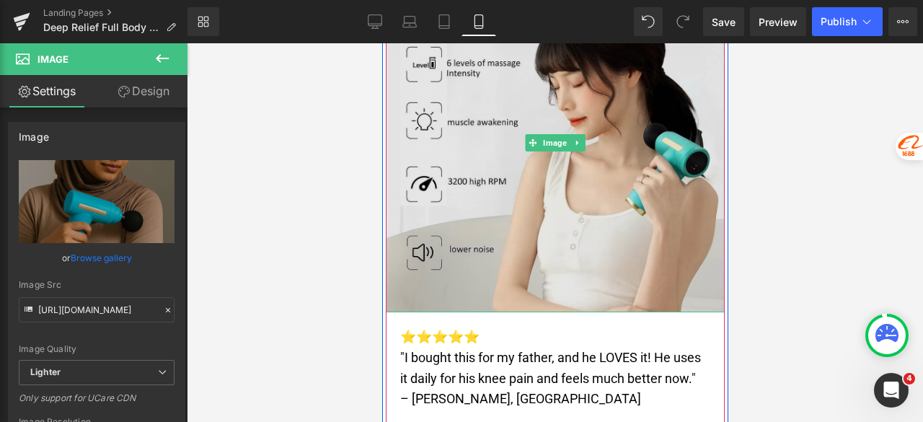
scroll to position [12432, 0]
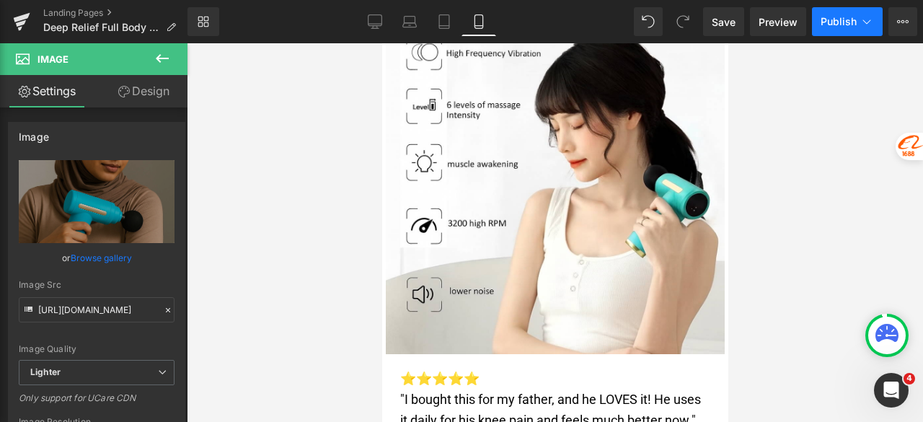
click at [827, 18] on span "Publish" at bounding box center [839, 22] width 36 height 12
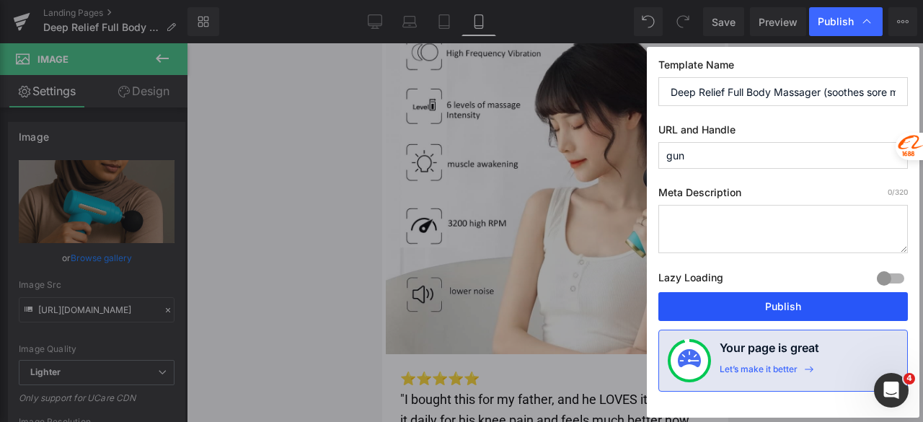
click at [760, 308] on button "Publish" at bounding box center [783, 306] width 250 height 29
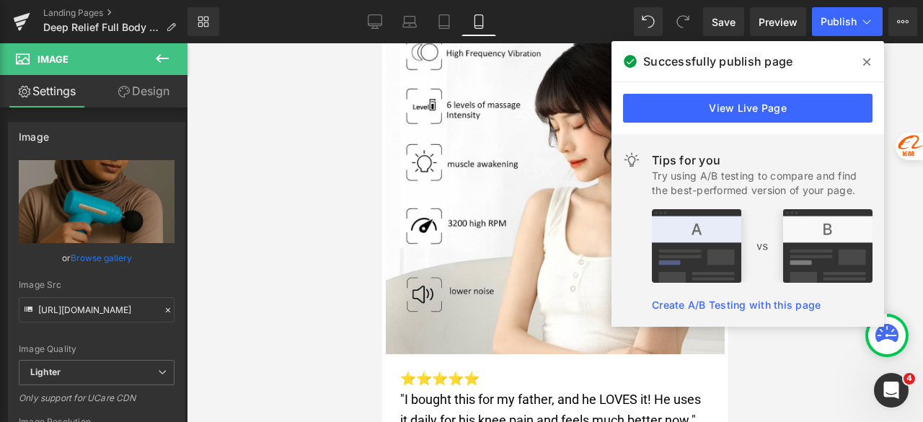
drag, startPoint x: 902, startPoint y: 74, endPoint x: 893, endPoint y: 77, distance: 10.0
click at [902, 74] on div at bounding box center [555, 232] width 736 height 379
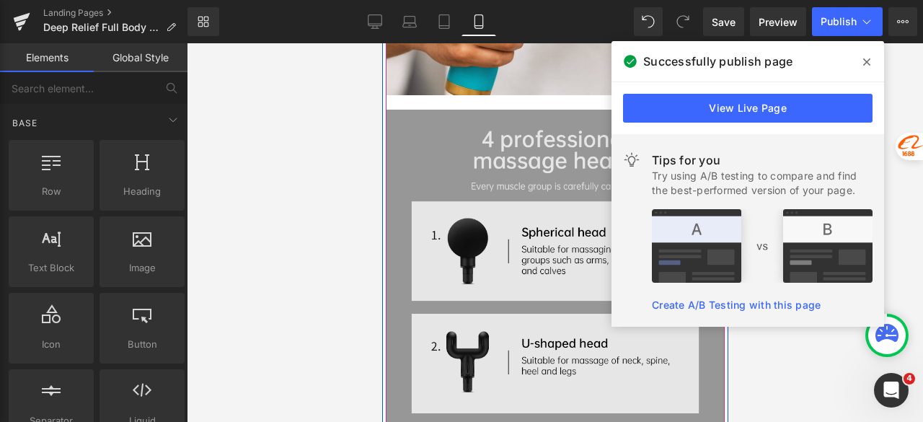
scroll to position [7745, 0]
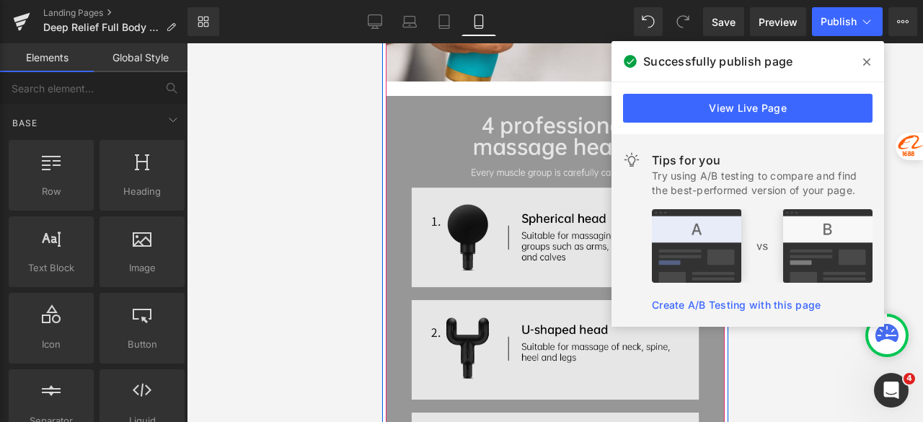
click at [503, 171] on img at bounding box center [554, 382] width 339 height 573
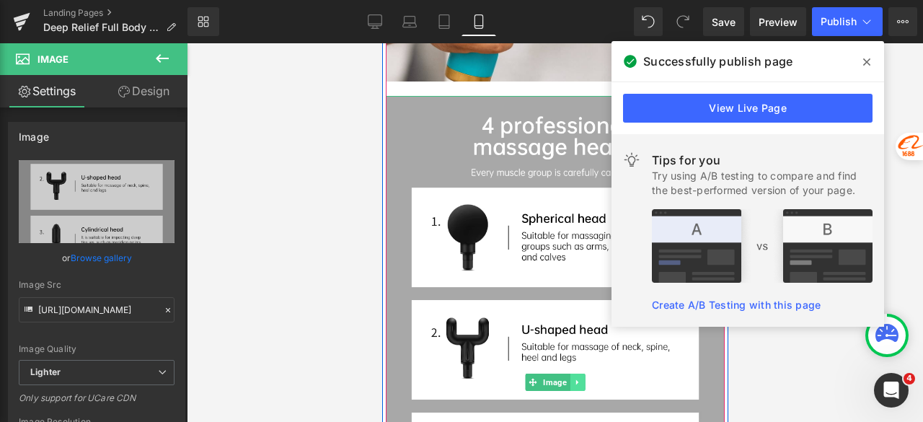
click at [572, 374] on link at bounding box center [577, 382] width 15 height 17
click at [565, 378] on icon at bounding box center [569, 382] width 8 height 8
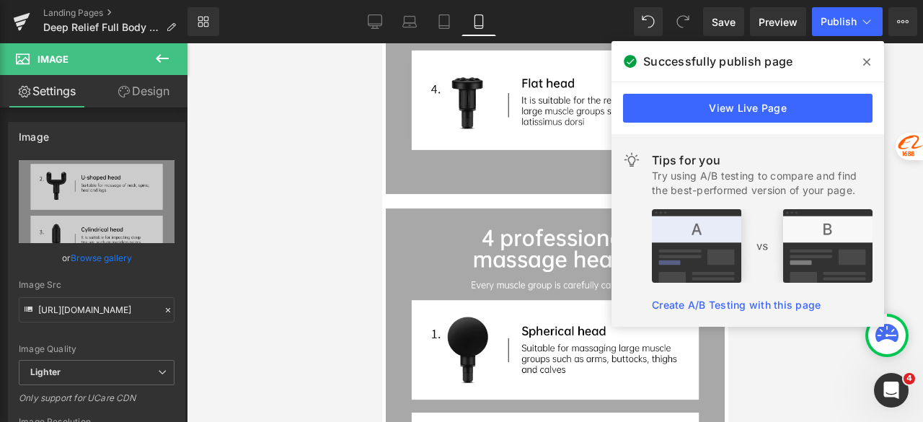
scroll to position [8306, 0]
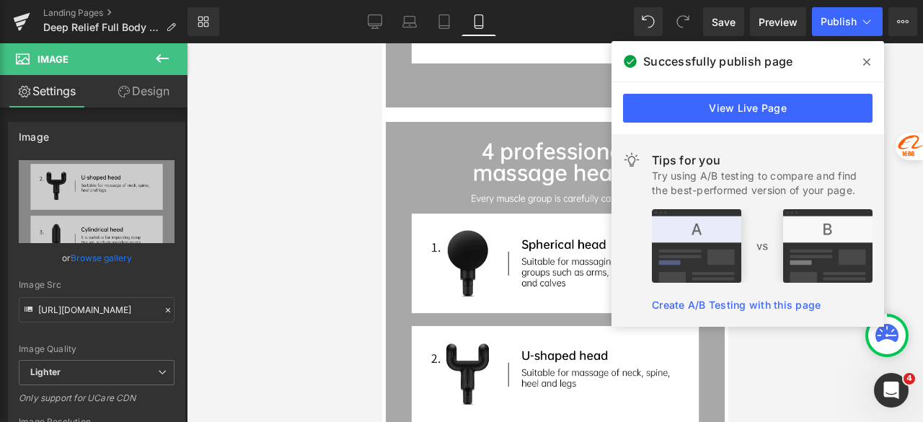
click at [861, 63] on span at bounding box center [866, 61] width 23 height 23
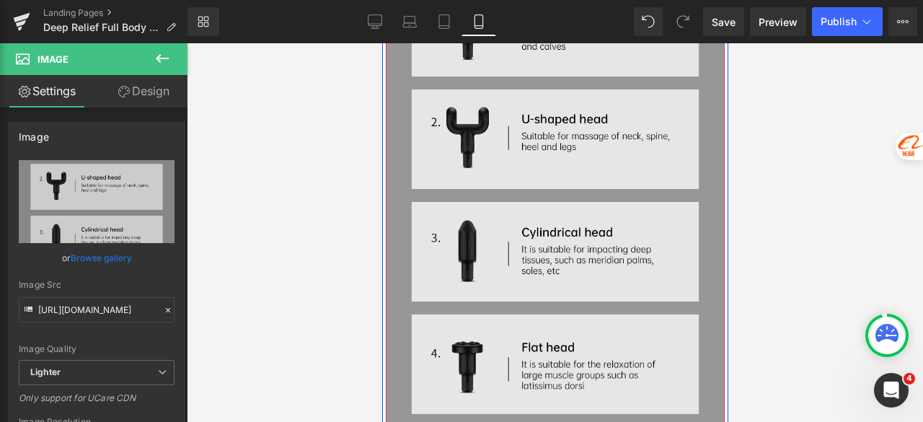
scroll to position [7945, 0]
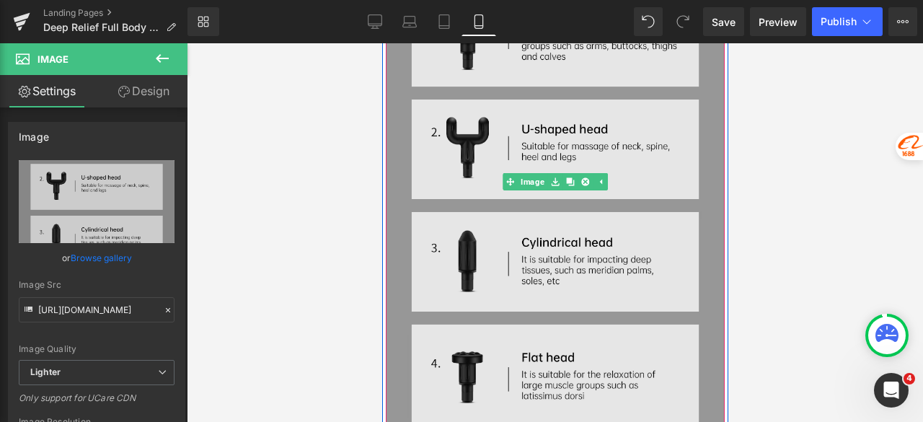
click at [511, 164] on div "Image" at bounding box center [554, 181] width 339 height 573
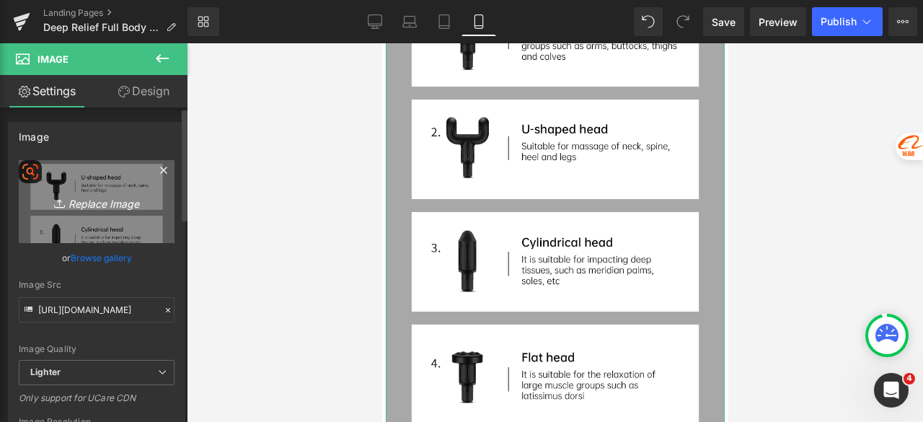
click at [79, 213] on link "Replace Image" at bounding box center [97, 201] width 156 height 83
type input "C:\fakepath\Heads Picture_Part 3.jpg"
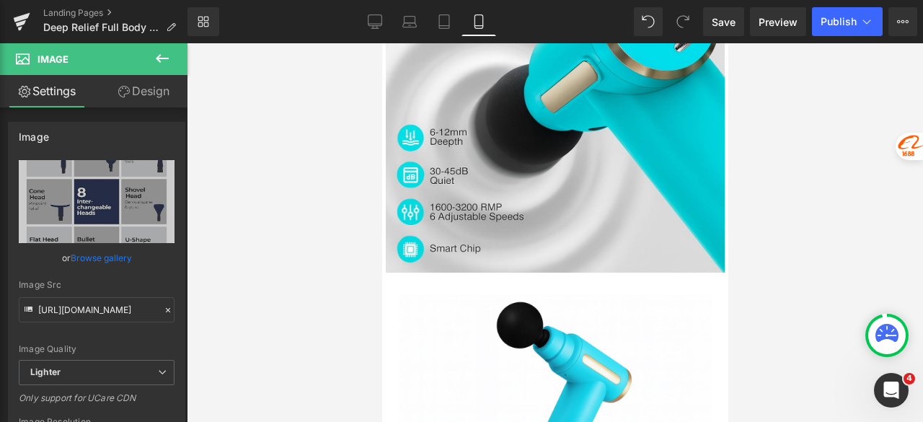
scroll to position [10109, 0]
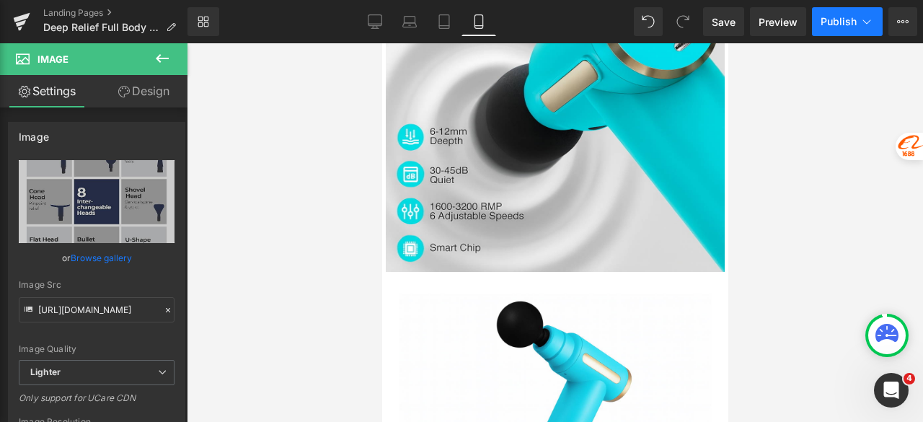
click at [818, 26] on button "Publish" at bounding box center [847, 21] width 71 height 29
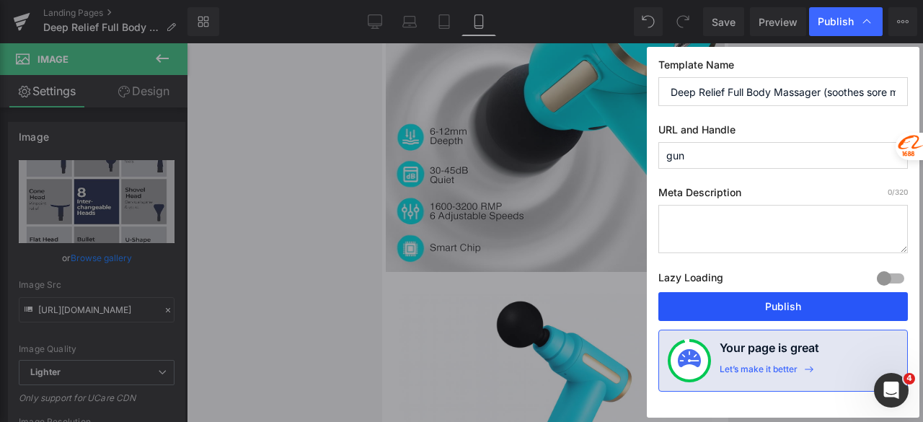
click at [745, 304] on button "Publish" at bounding box center [783, 306] width 250 height 29
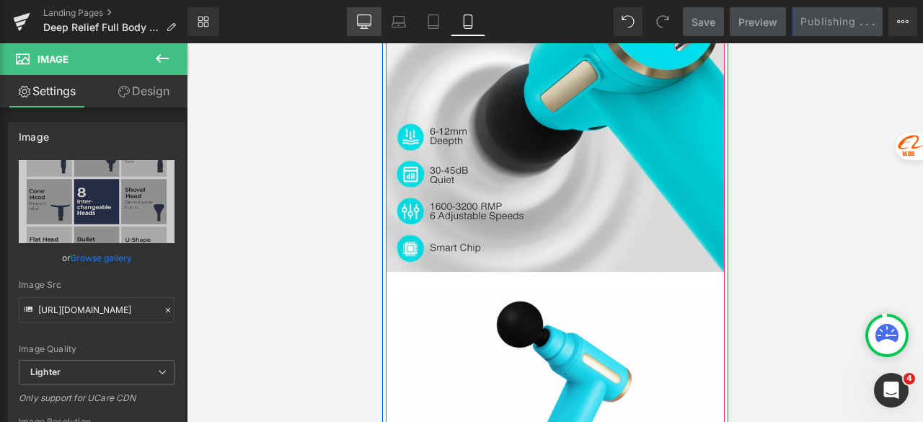
click at [364, 22] on icon at bounding box center [364, 21] width 14 height 14
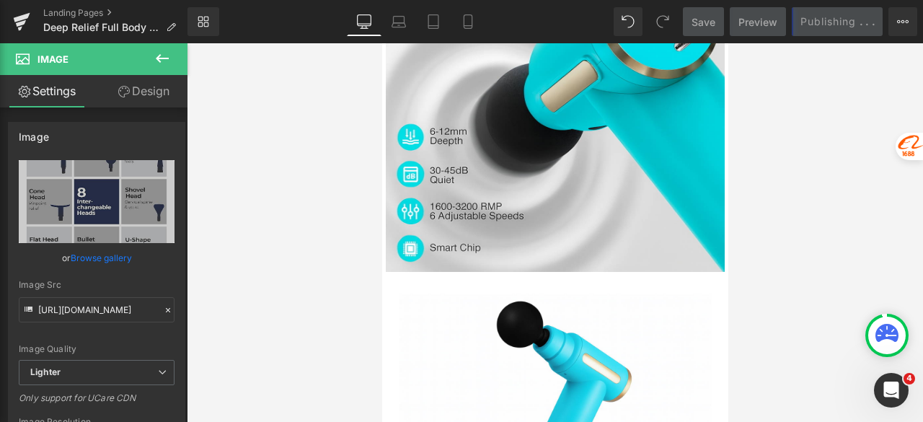
click at [366, 30] on link "Desktop" at bounding box center [364, 21] width 35 height 29
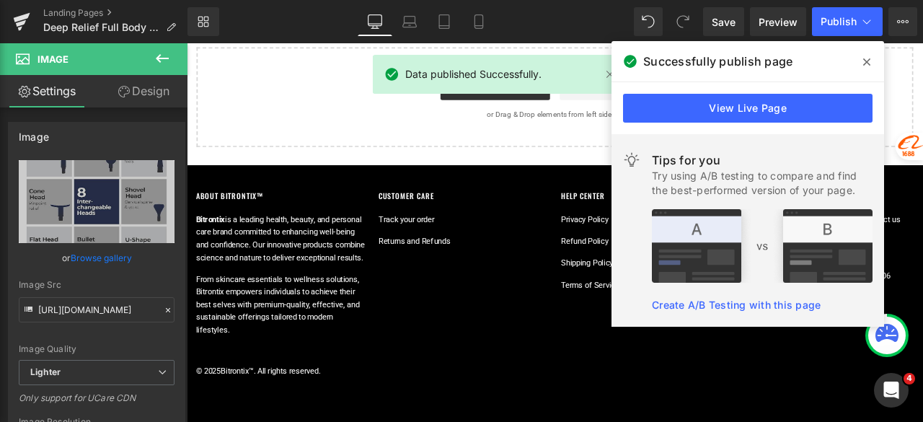
click at [366, 30] on link "Desktop" at bounding box center [375, 21] width 35 height 29
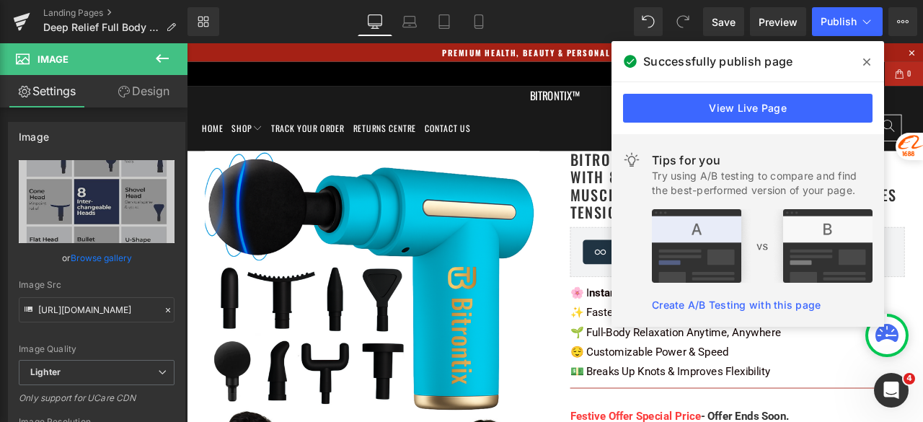
click at [867, 56] on span at bounding box center [866, 61] width 23 height 23
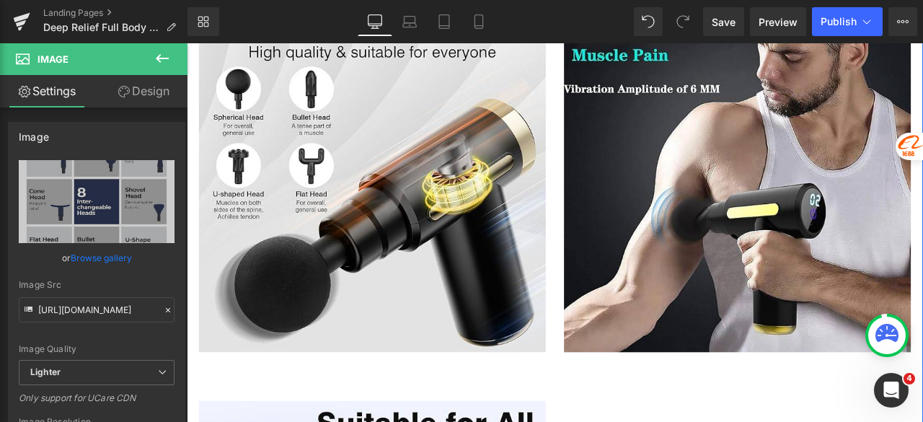
scroll to position [1586, 0]
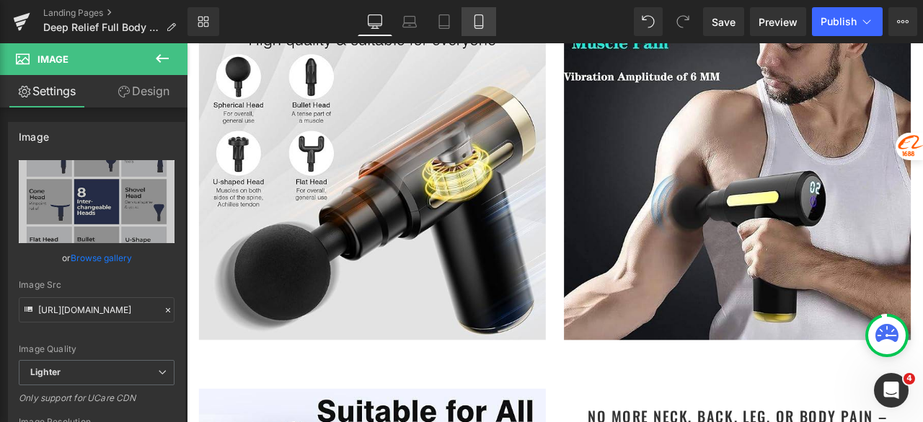
click at [486, 28] on icon at bounding box center [479, 21] width 14 height 14
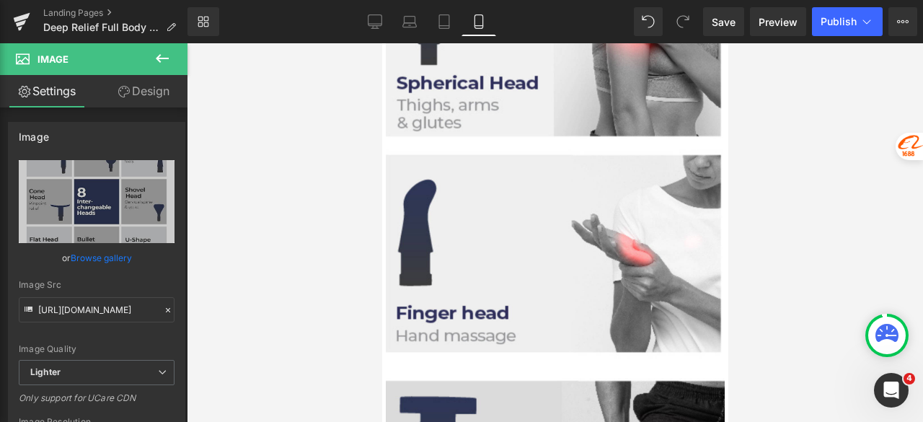
scroll to position [0, 0]
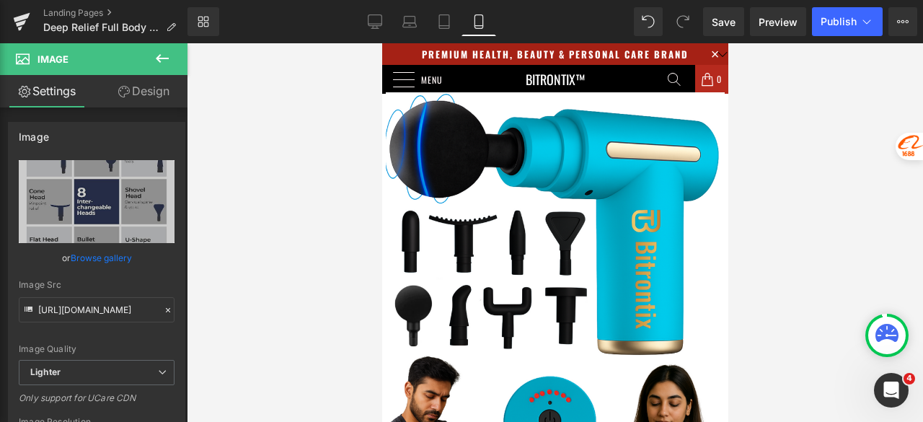
drag, startPoint x: 724, startPoint y: 239, endPoint x: 1111, endPoint y: 89, distance: 415.5
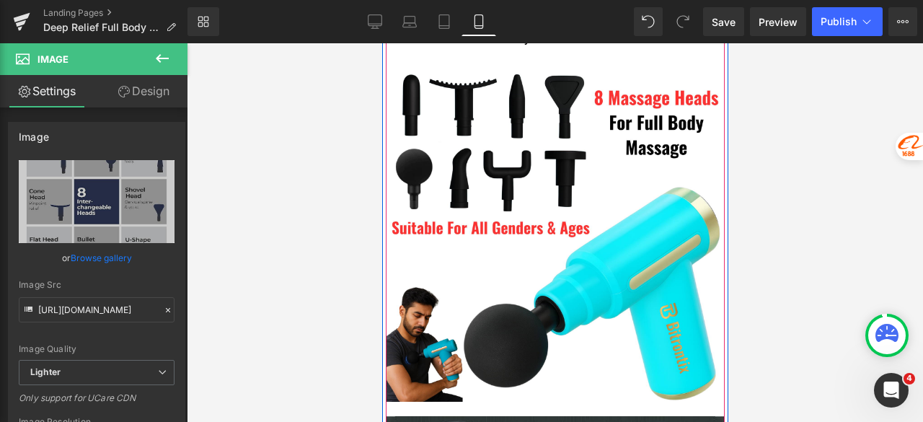
scroll to position [2524, 0]
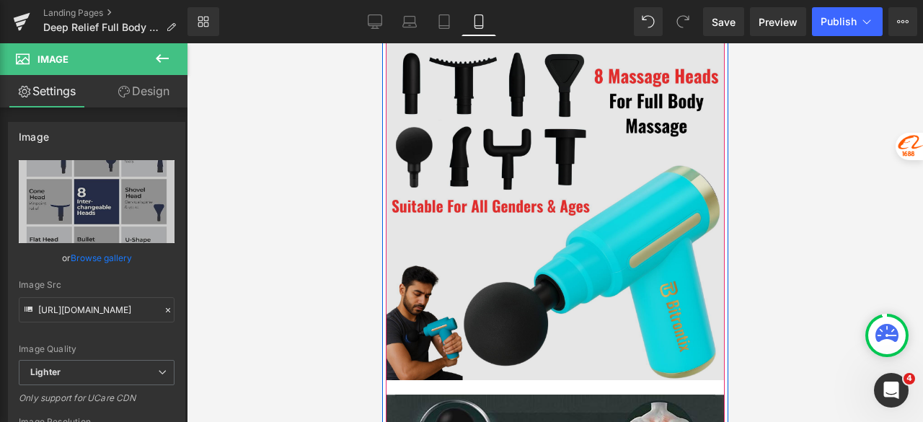
click at [501, 142] on img at bounding box center [554, 210] width 339 height 339
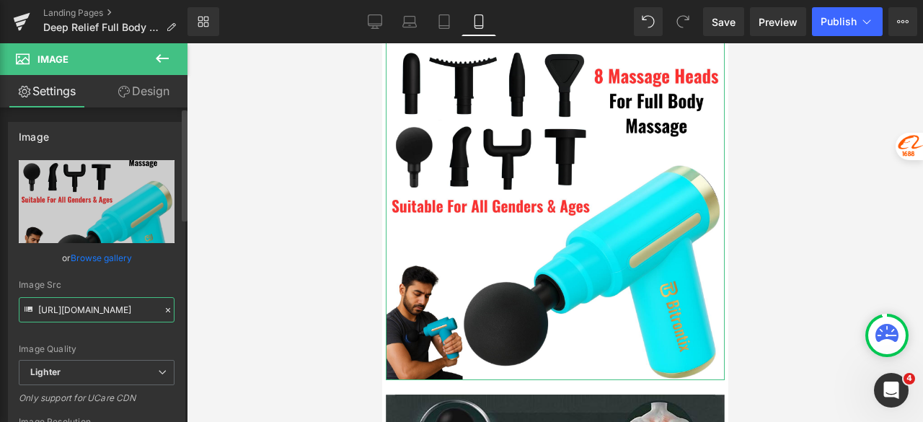
click at [104, 312] on input "https://ucarecdn.com/495e56a1-60e7-4e3b-8b40-d228bb437c57/-/format/auto/-/previ…" at bounding box center [97, 309] width 156 height 25
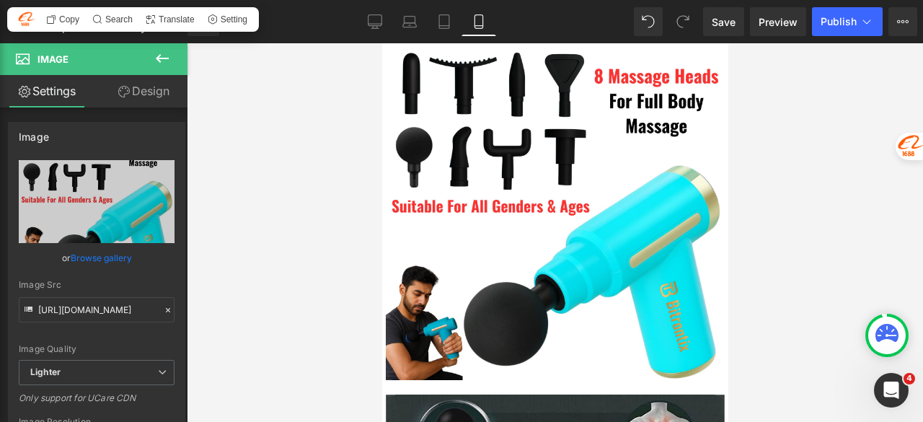
click at [366, 19] on link "Desktop" at bounding box center [375, 21] width 35 height 29
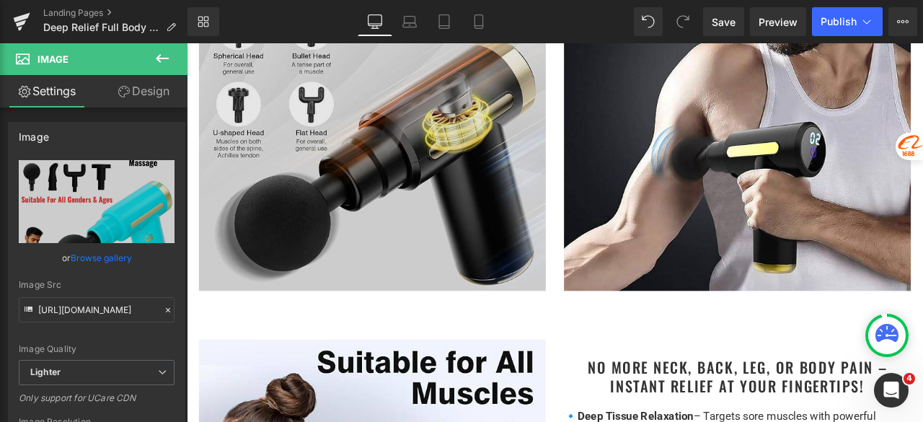
scroll to position [1659, 0]
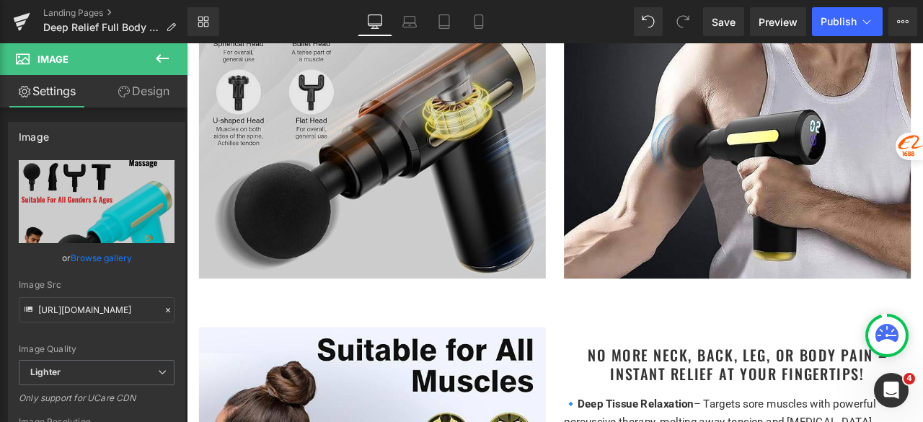
drag, startPoint x: 392, startPoint y: 221, endPoint x: 383, endPoint y: 222, distance: 8.8
click at [391, 220] on img at bounding box center [406, 116] width 411 height 411
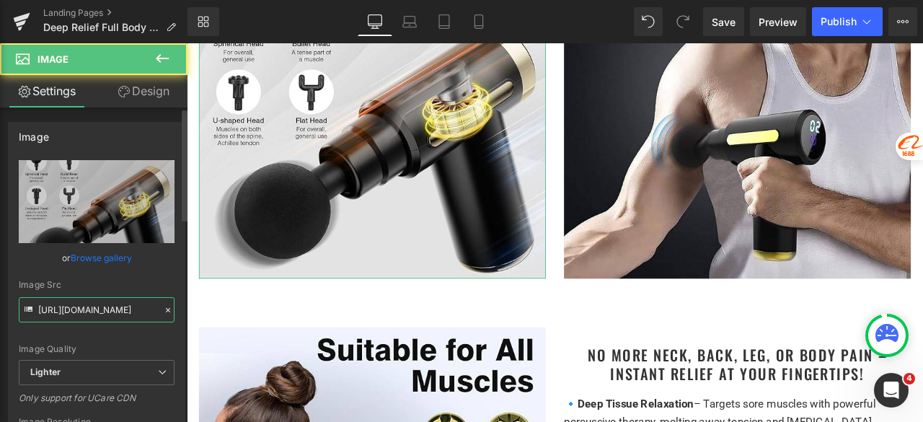
click at [131, 309] on input "https://ucarecdn.com/04fb7707-4d38-41b2-85d6-873ebb8d694a/-/format/auto/-/previ…" at bounding box center [97, 309] width 156 height 25
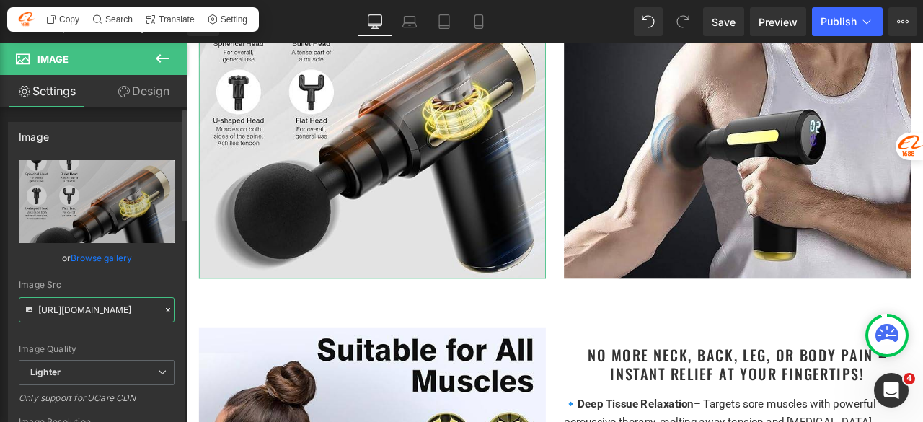
paste input "495e56a1-60e7-4e3b-8b40-d228bb437c57/-/format/auto/-/preview/3000x3000/-/qualit…"
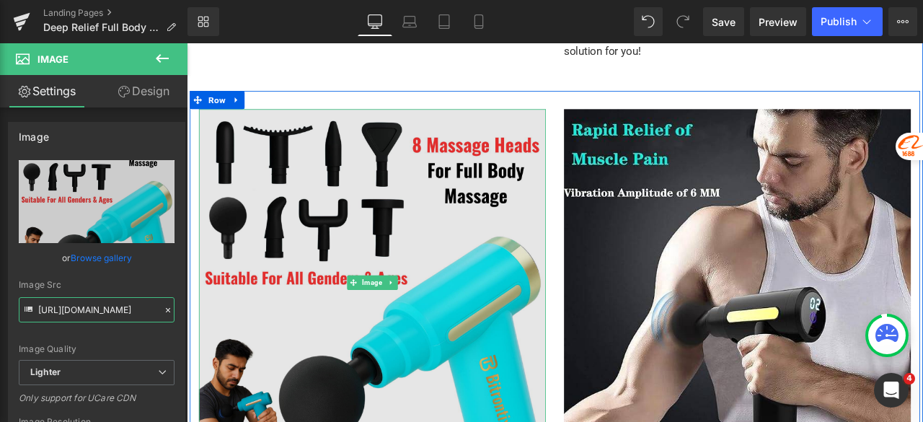
scroll to position [1442, 0]
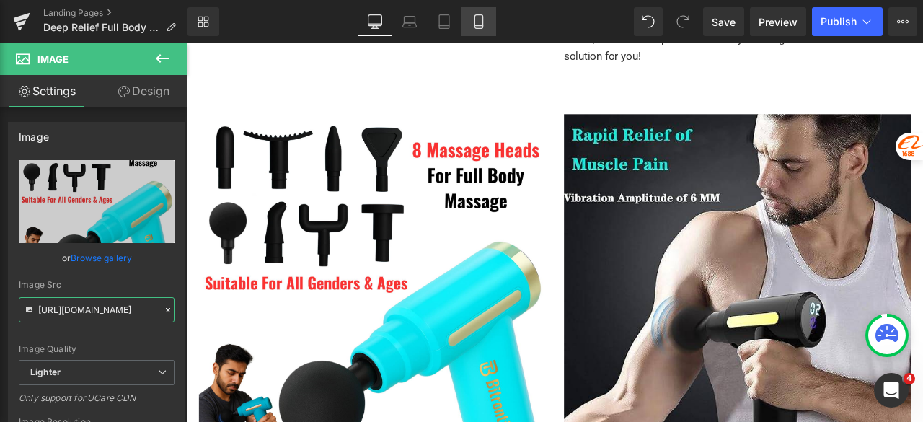
type input "https://ucarecdn.com/495e56a1-60e7-4e3b-8b40-d228bb437c57/-/format/auto/-/previ…"
click at [479, 18] on icon at bounding box center [479, 21] width 14 height 14
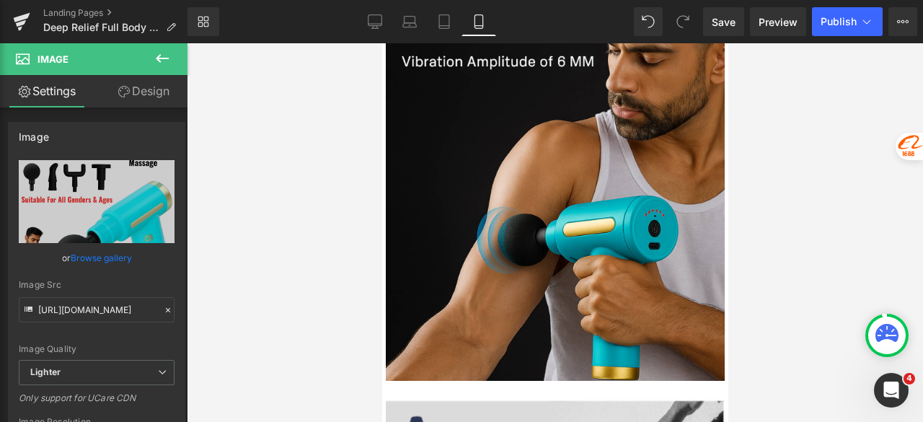
scroll to position [3317, 0]
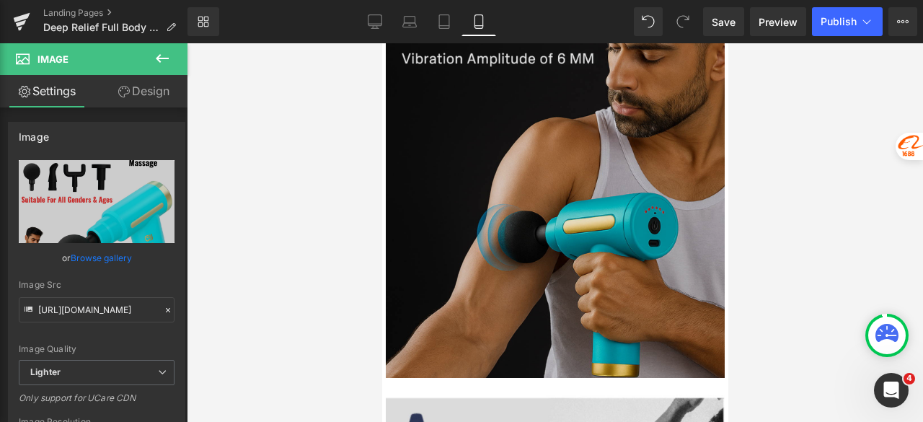
click at [516, 195] on img at bounding box center [554, 167] width 339 height 424
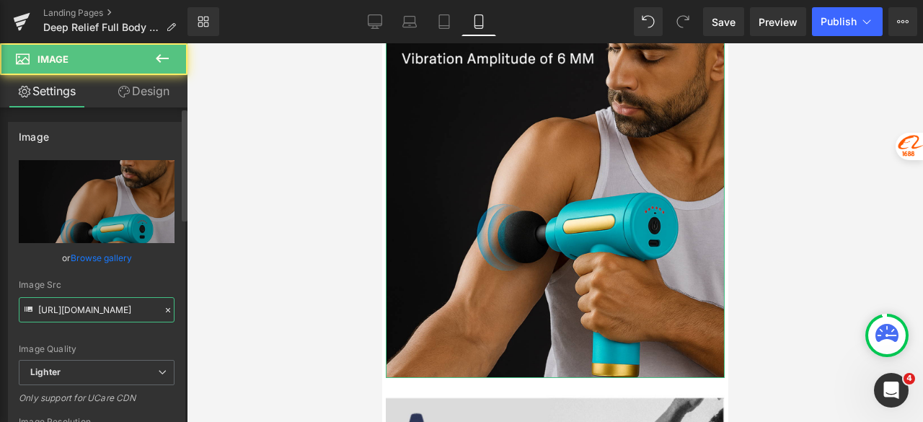
click at [107, 310] on input "https://ucarecdn.com/4b667869-0a39-4a27-acd0-840f7958d1a7/-/format/auto/-/previ…" at bounding box center [97, 309] width 156 height 25
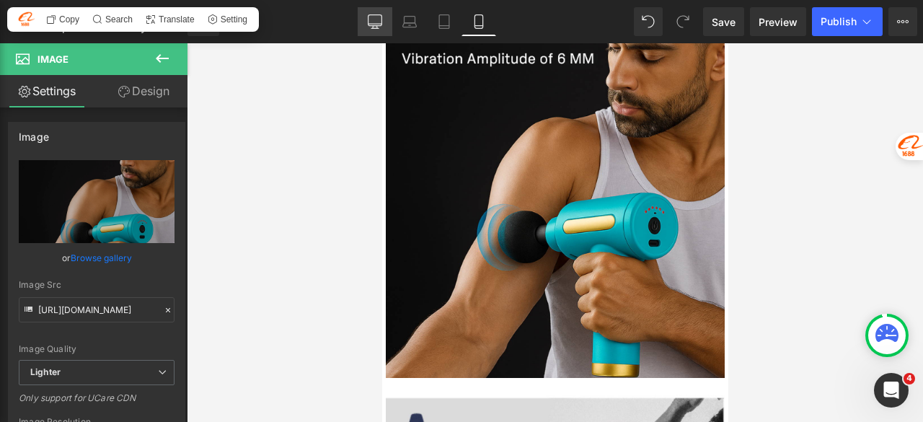
click at [376, 19] on icon at bounding box center [375, 21] width 14 height 14
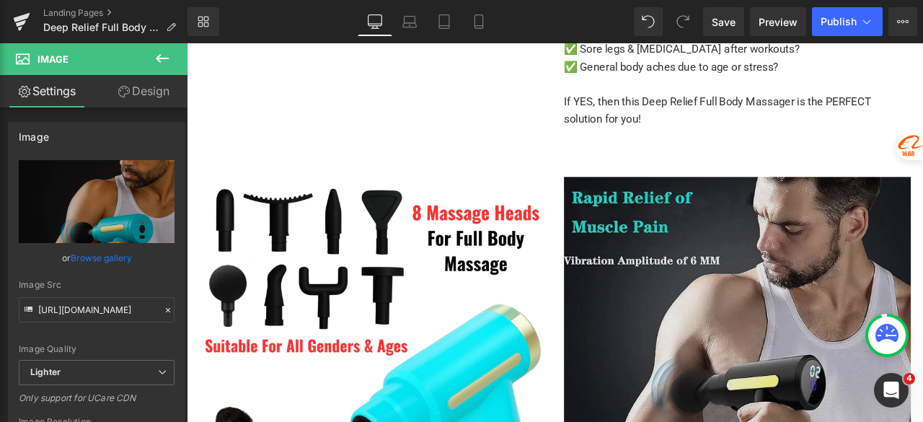
scroll to position [1370, 0]
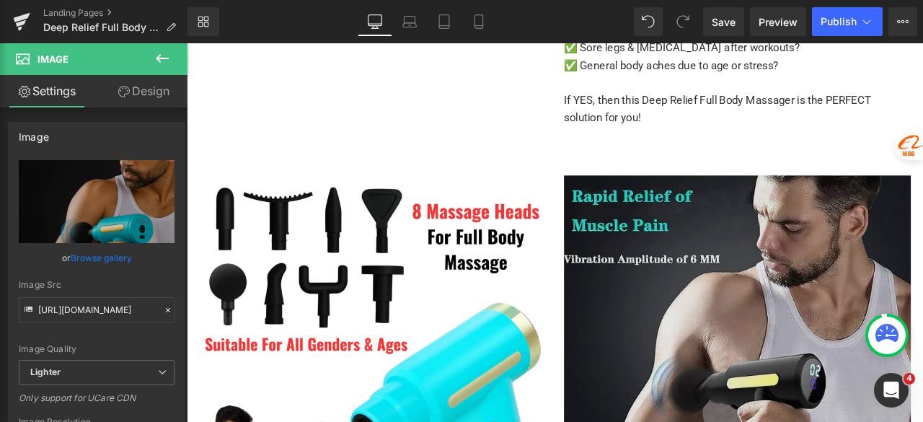
click at [706, 266] on img at bounding box center [839, 405] width 411 height 411
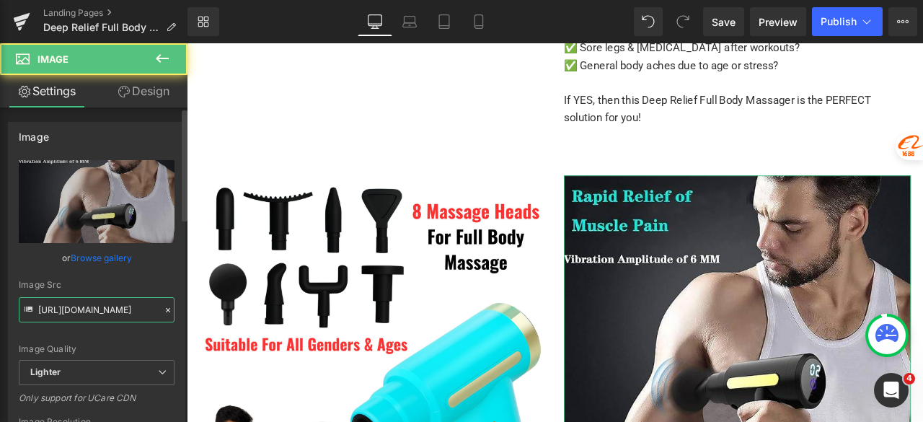
click at [121, 306] on input "https://ucarecdn.com/7e273128-9d08-4e2f-94d6-554b66beb305/-/format/auto/-/previ…" at bounding box center [97, 309] width 156 height 25
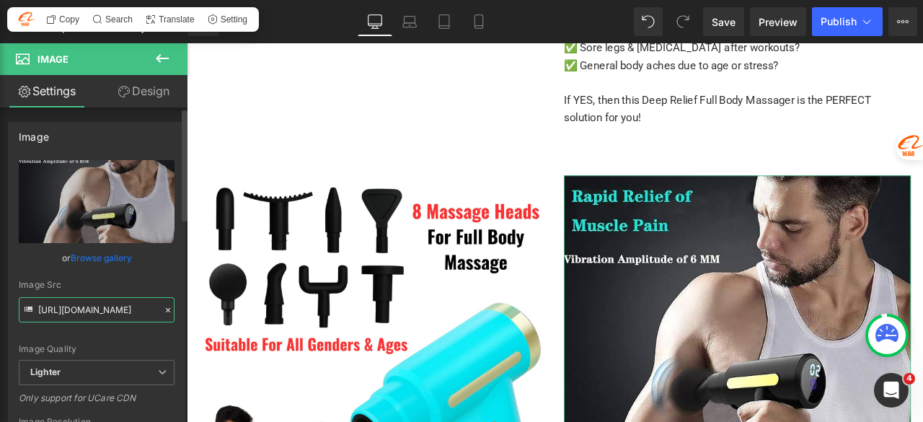
paste input "4b667869-0a39-4a27-acd0-840f7958d1a7/-/format/auto/-/preview/3000x3000/-/qualit…"
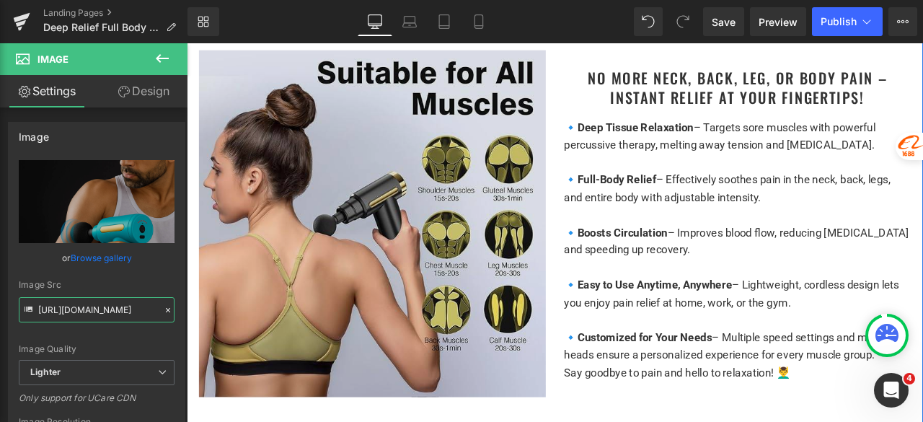
scroll to position [2091, 0]
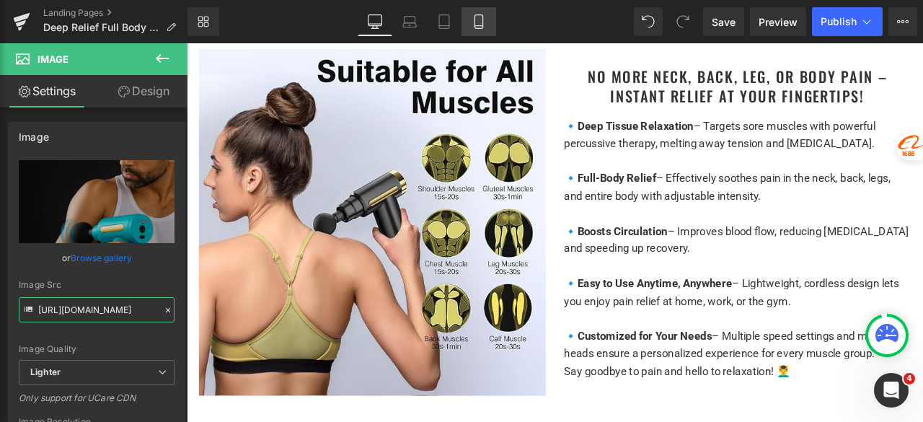
type input "https://ucarecdn.com/4b667869-0a39-4a27-acd0-840f7958d1a7/-/format/auto/-/previ…"
click at [474, 18] on icon at bounding box center [479, 21] width 14 height 14
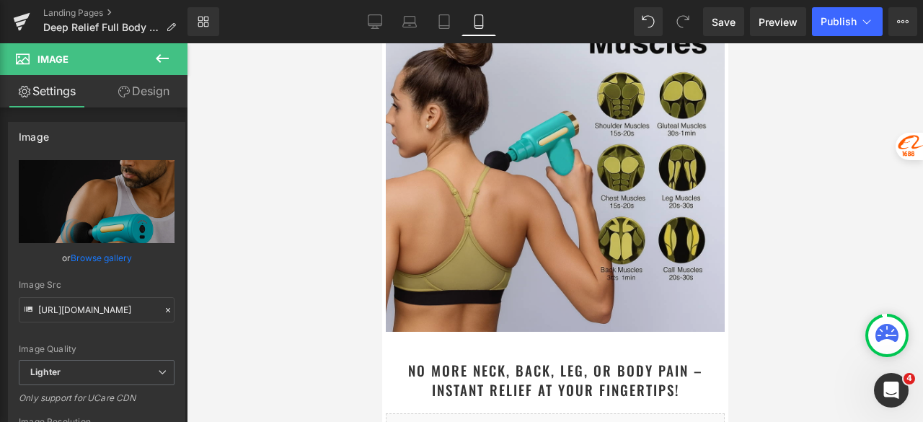
scroll to position [5553, 0]
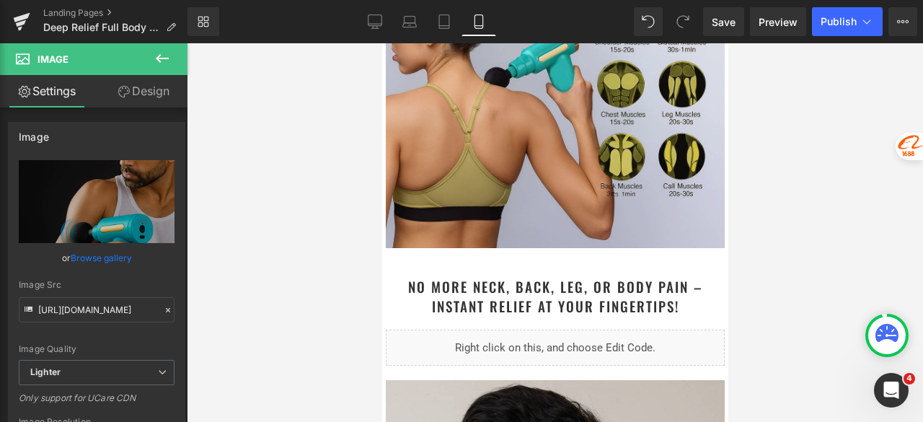
click at [500, 151] on img at bounding box center [554, 78] width 339 height 339
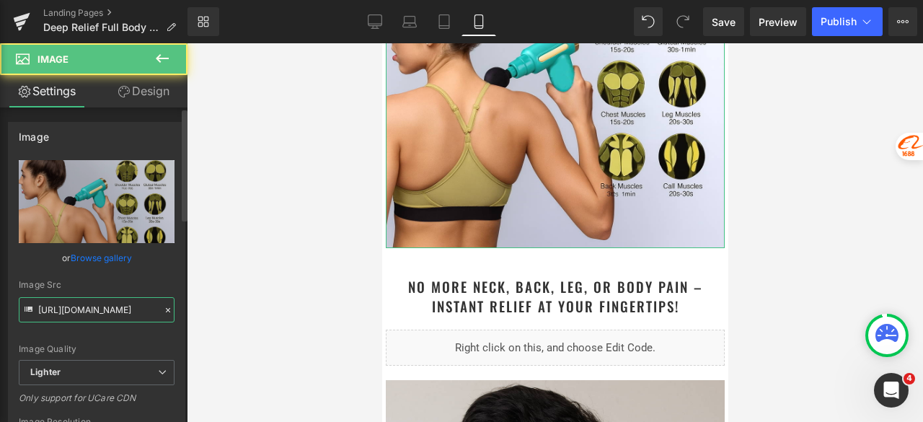
click at [140, 311] on input "https://ucarecdn.com/eee6a617-f3c3-4097-98ff-abbf9df7240f/-/format/auto/-/previ…" at bounding box center [97, 309] width 156 height 25
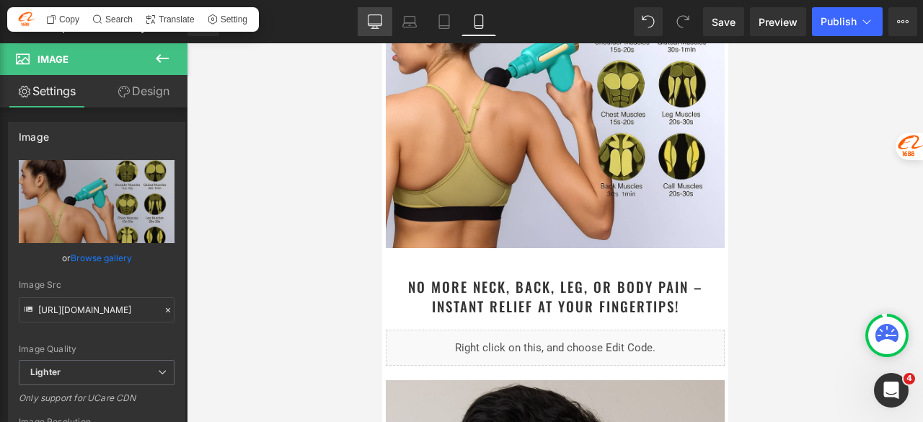
click at [379, 19] on icon at bounding box center [375, 21] width 14 height 14
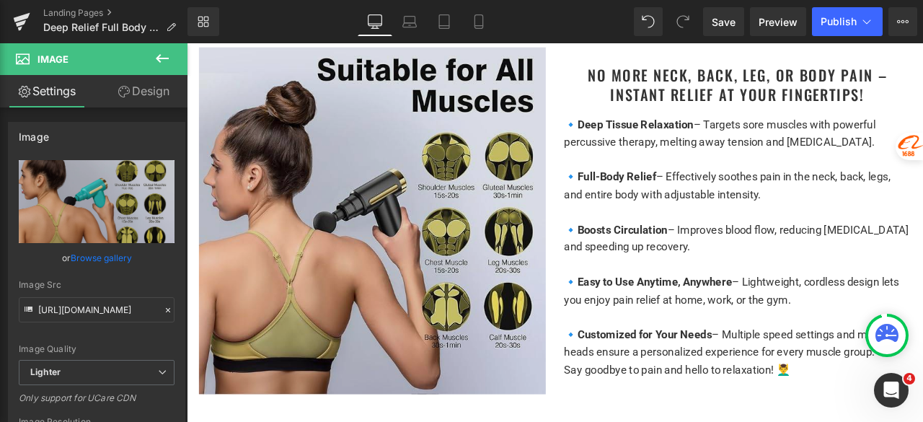
scroll to position [2091, 0]
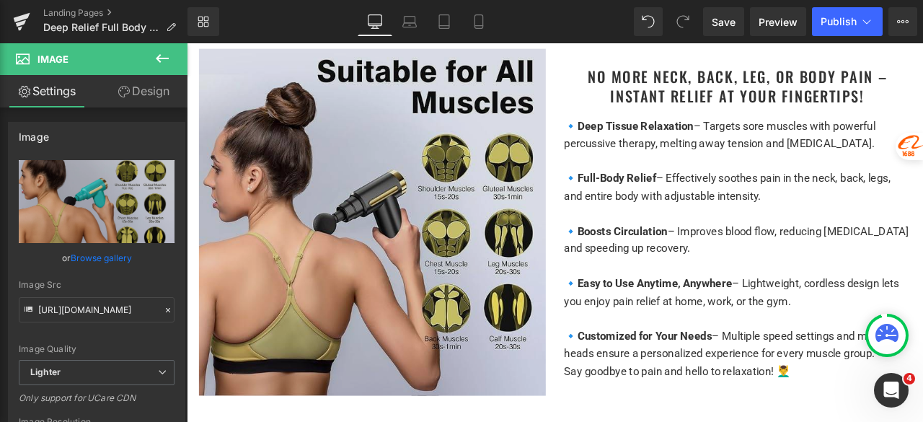
click at [415, 264] on img at bounding box center [406, 255] width 411 height 411
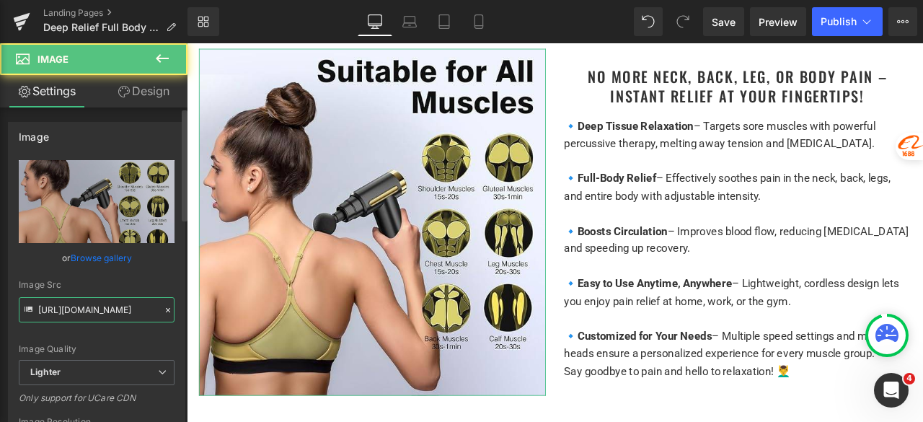
click at [104, 310] on input "https://ucarecdn.com/e3b9b162-40fe-40e8-8e74-926a3e767f59/-/format/auto/-/previ…" at bounding box center [97, 309] width 156 height 25
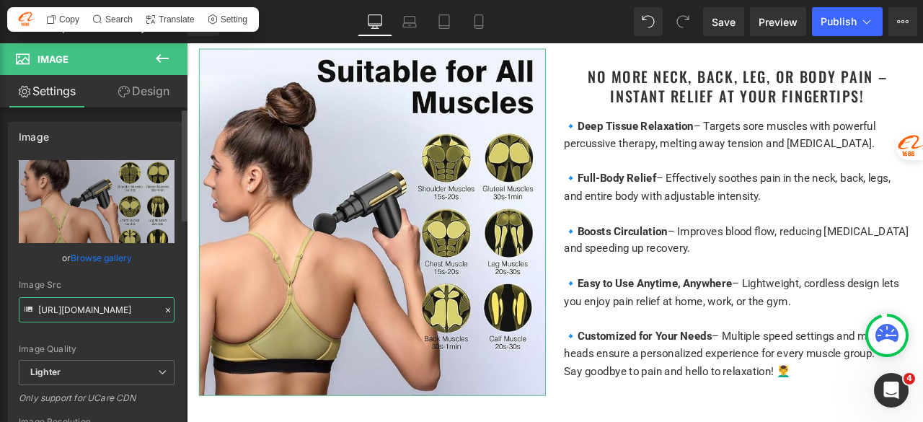
paste input "ee6a617-f3c3-4097-98ff-abbf9df7240f/-/format/auto/-/preview/3000x3000/-/quality…"
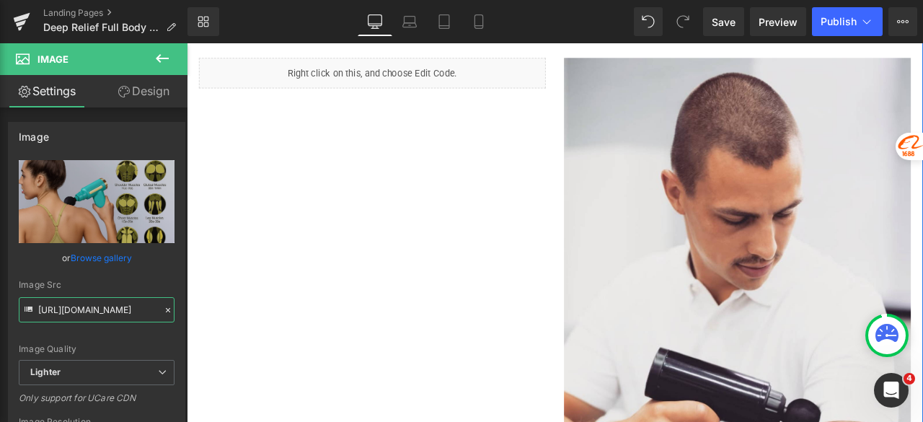
scroll to position [2524, 0]
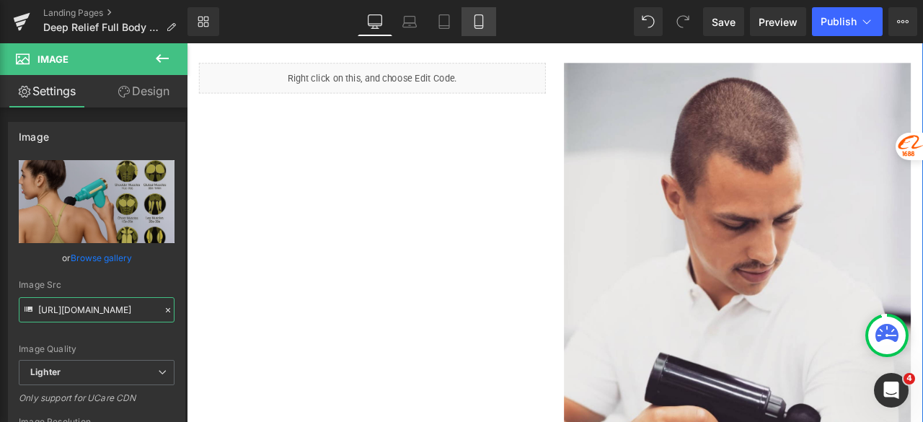
type input "https://ucarecdn.com/eee6a617-f3c3-4097-98ff-abbf9df7240f/-/format/auto/-/previ…"
click at [484, 30] on link "Mobile" at bounding box center [479, 21] width 35 height 29
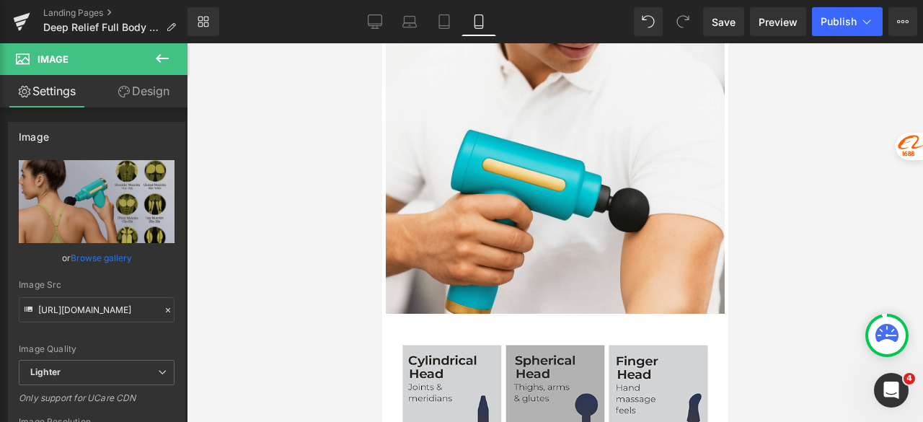
scroll to position [7572, 0]
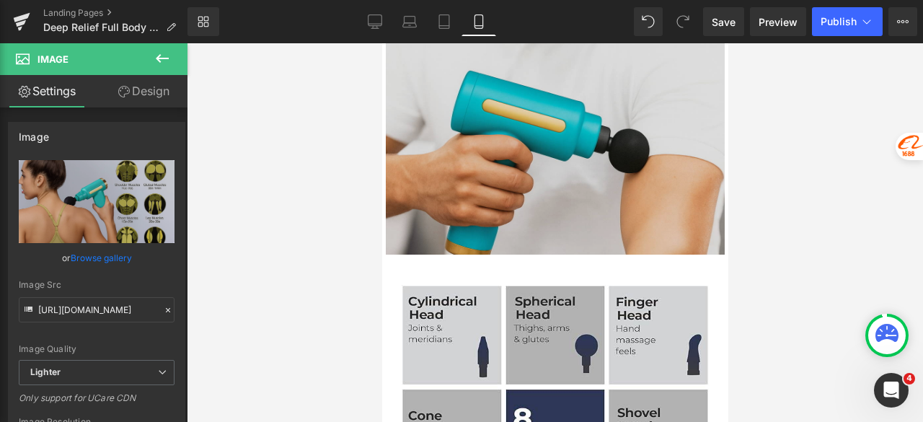
click at [501, 146] on img at bounding box center [554, 0] width 339 height 508
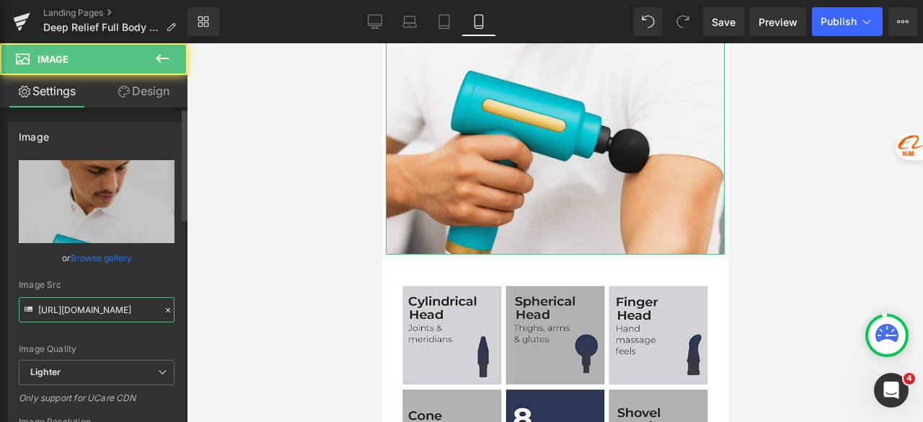
click at [107, 315] on input "https://ucarecdn.com/d2c56ff8-f25a-4f57-bbfe-48f26b1394d7/-/format/auto/-/previ…" at bounding box center [97, 309] width 156 height 25
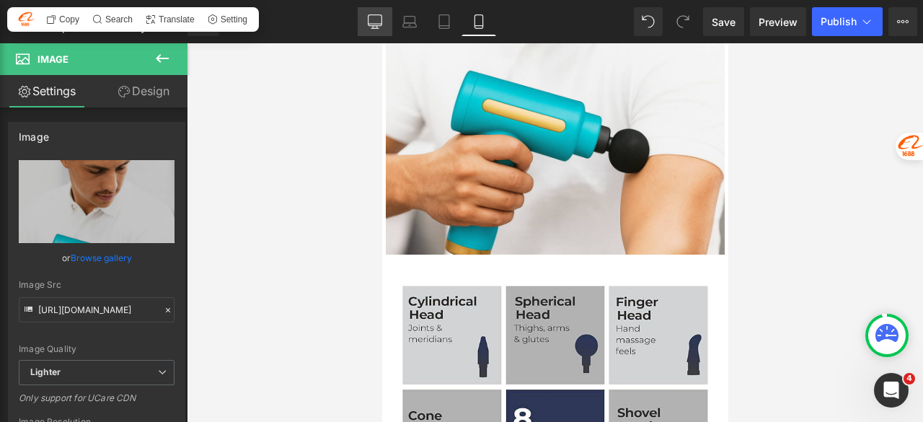
click at [377, 19] on icon at bounding box center [375, 21] width 14 height 14
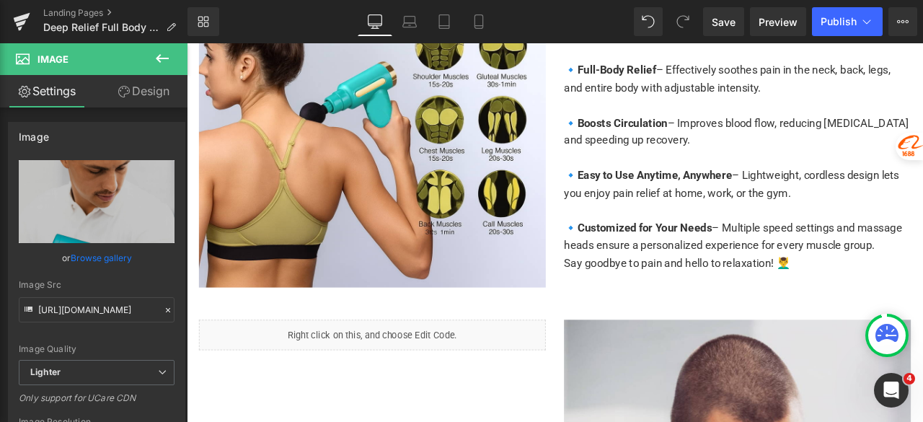
scroll to position [2380, 0]
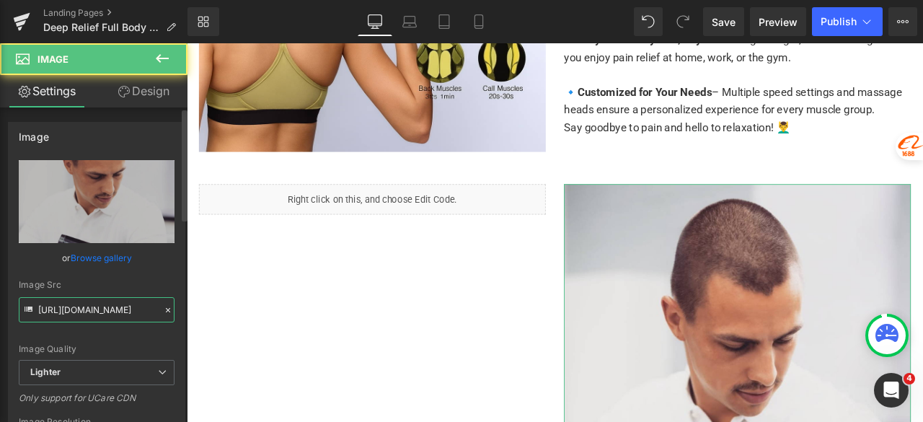
click at [103, 307] on input "https://ucarecdn.com/3a231fc8-a0b8-4dcc-ad2a-681bee09812a/-/format/auto/-/previ…" at bounding box center [97, 309] width 156 height 25
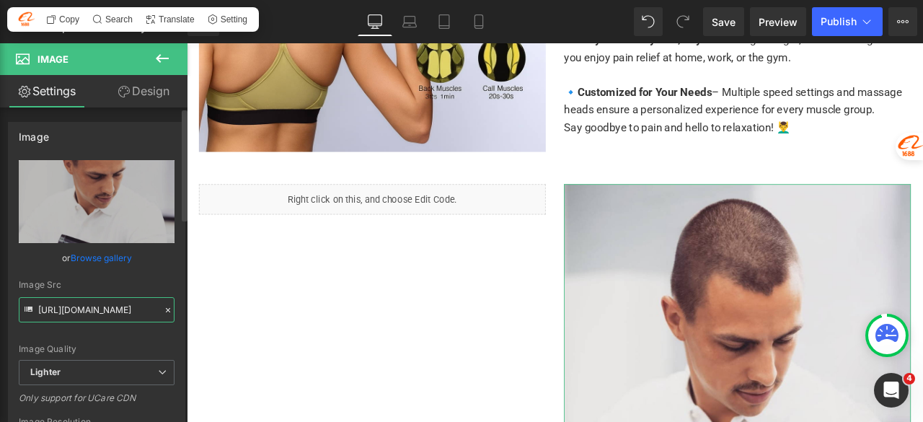
paste input "d2c56ff8-f25a-4f57-bbfe-48f26b1394d7/-/format/auto/-/preview/3000x3000/-/qualit…"
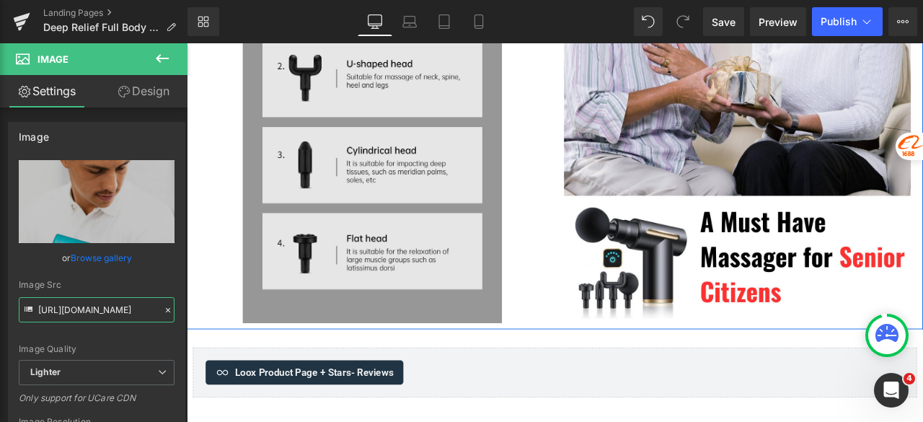
scroll to position [3317, 0]
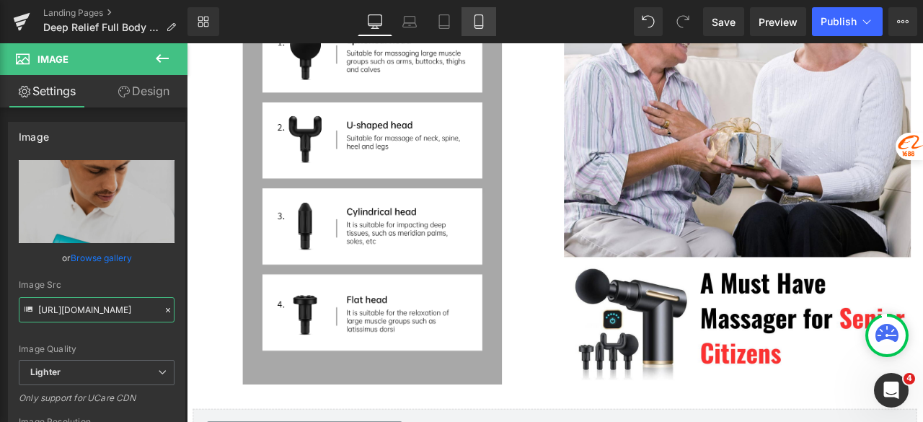
type input "https://ucarecdn.com/d2c56ff8-f25a-4f57-bbfe-48f26b1394d7/-/format/auto/-/previ…"
click at [480, 23] on icon at bounding box center [479, 21] width 14 height 14
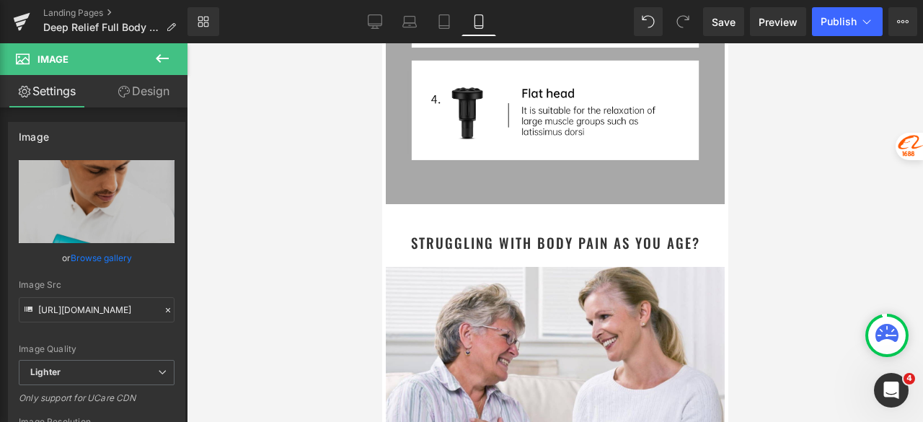
scroll to position [8870, 0]
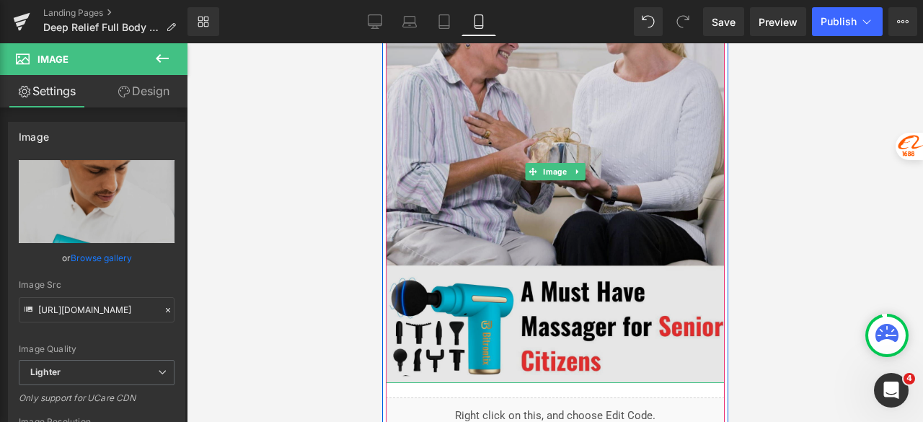
click at [490, 197] on img at bounding box center [554, 172] width 339 height 424
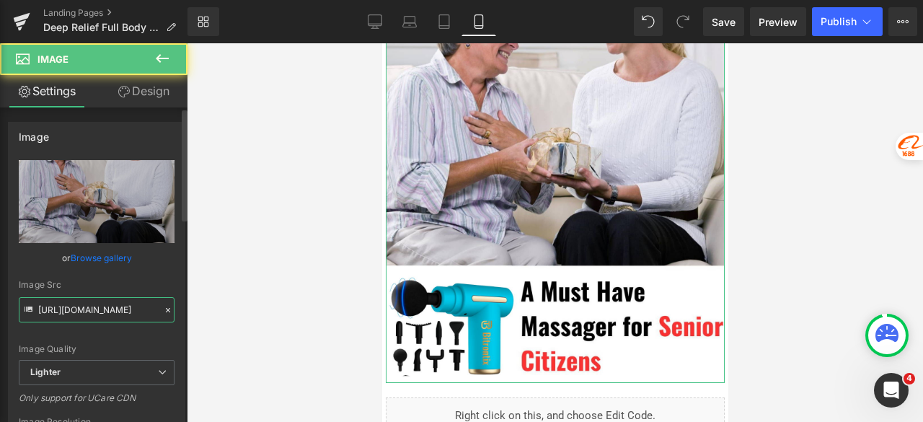
click at [133, 311] on input "https://ucarecdn.com/a4bccde6-14e0-4407-ac24-866e6e21ba44/-/format/auto/-/previ…" at bounding box center [97, 309] width 156 height 25
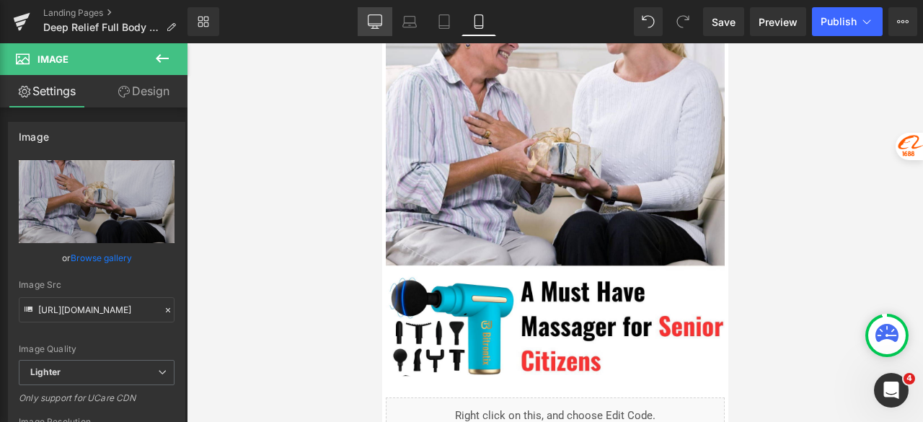
click at [371, 20] on icon at bounding box center [375, 21] width 14 height 14
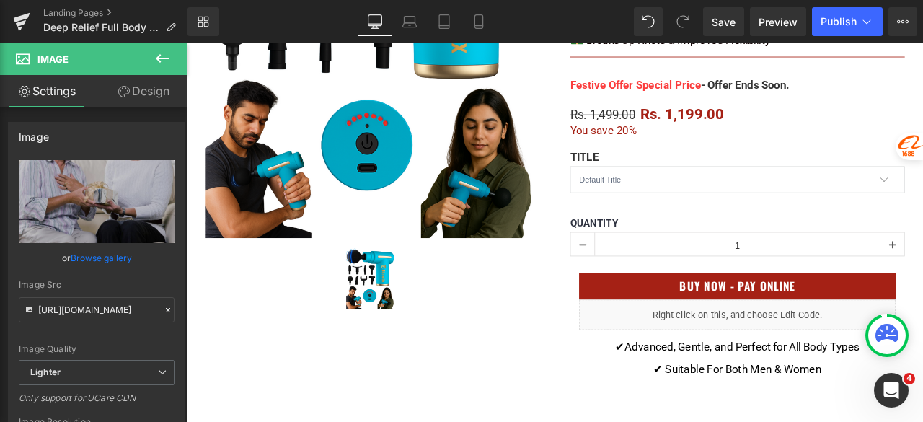
scroll to position [505, 0]
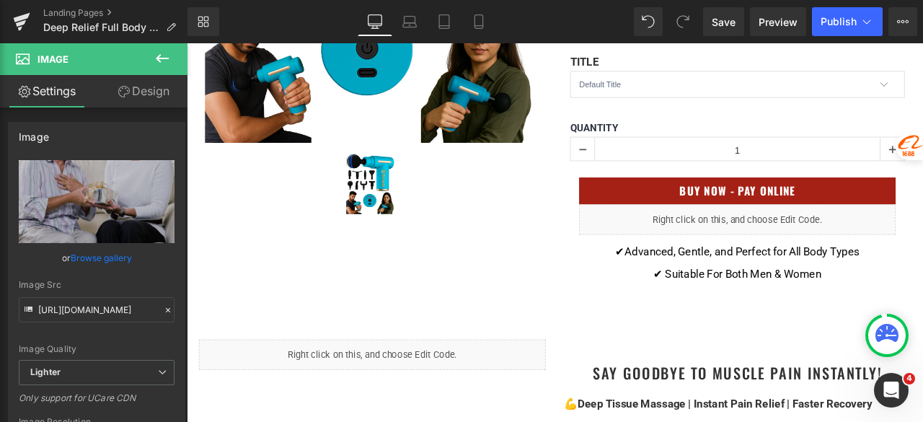
drag, startPoint x: 1108, startPoint y: 149, endPoint x: 1059, endPoint y: 288, distance: 148.5
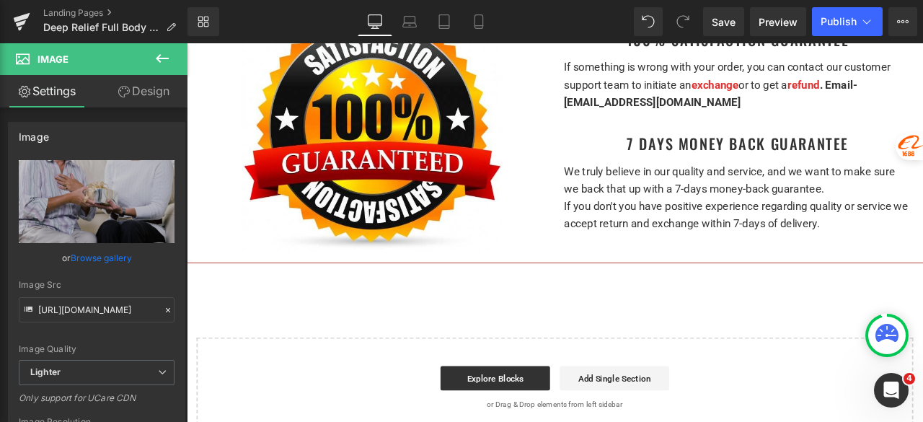
scroll to position [3245, 0]
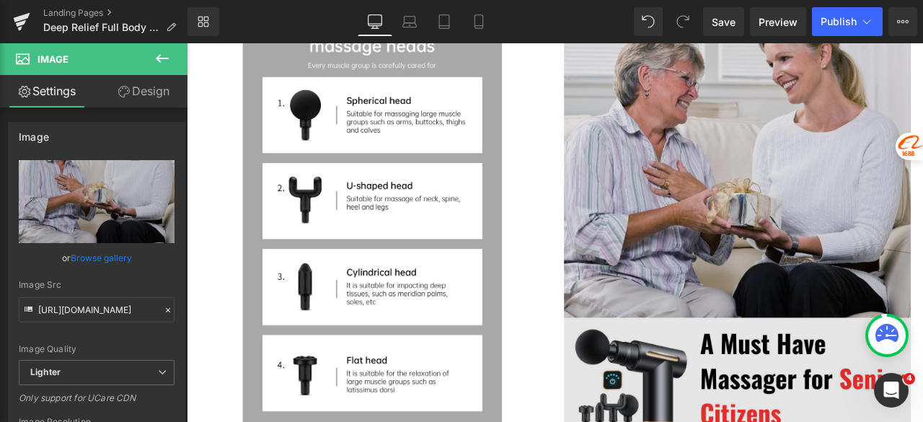
click at [725, 262] on img at bounding box center [839, 257] width 411 height 514
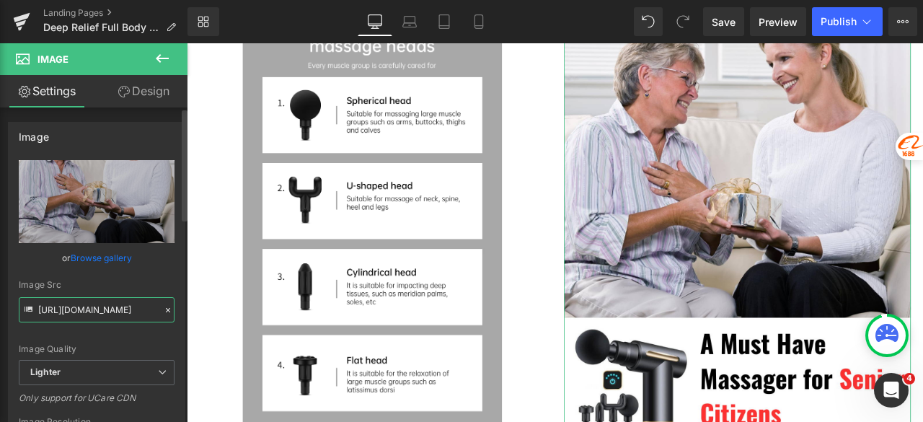
click at [80, 315] on input "https://ucarecdn.com/0ca35f72-358c-4b98-9f53-174c5ecb3b58/-/format/auto/-/previ…" at bounding box center [97, 309] width 156 height 25
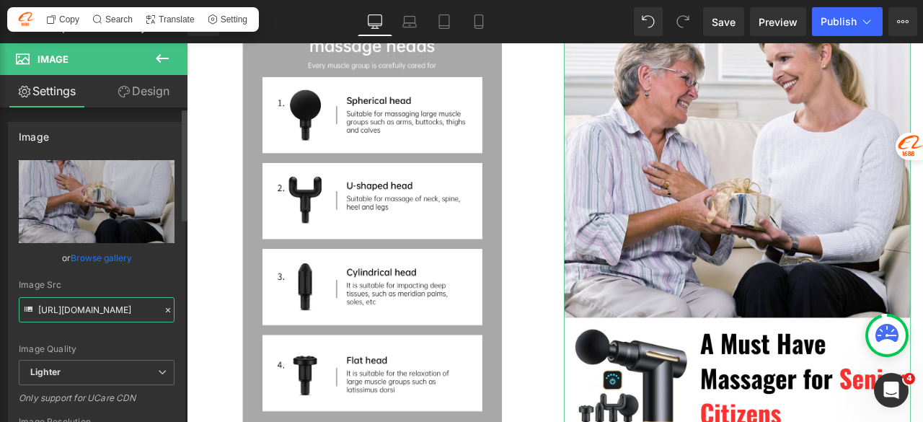
paste input "a4bccde6-14e0-4407-ac24-866e6e21ba44/-/format/auto/-/preview/3000x3000/-/qualit…"
type input "https://ucarecdn.com/a4bccde6-14e0-4407-ac24-866e6e21ba44/-/format/auto/-/previ…"
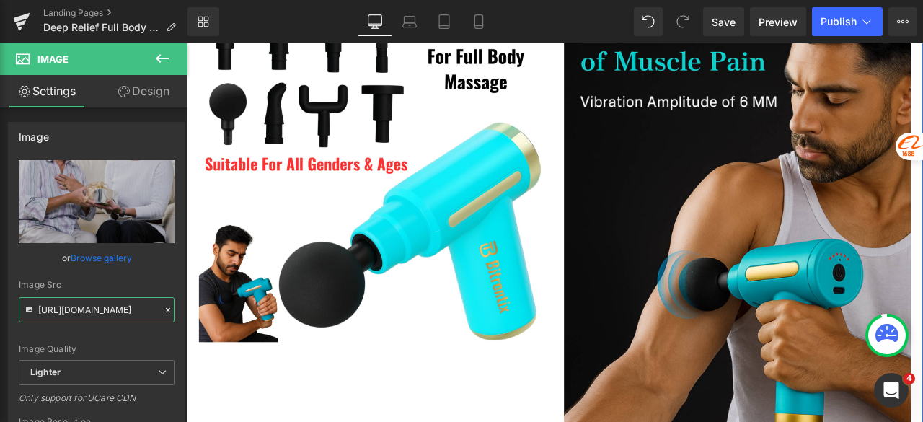
scroll to position [1586, 0]
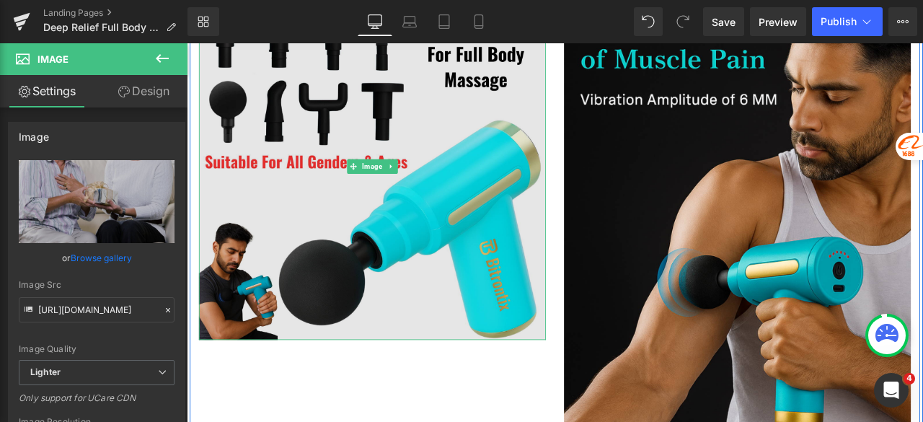
click at [301, 216] on img at bounding box center [406, 188] width 411 height 411
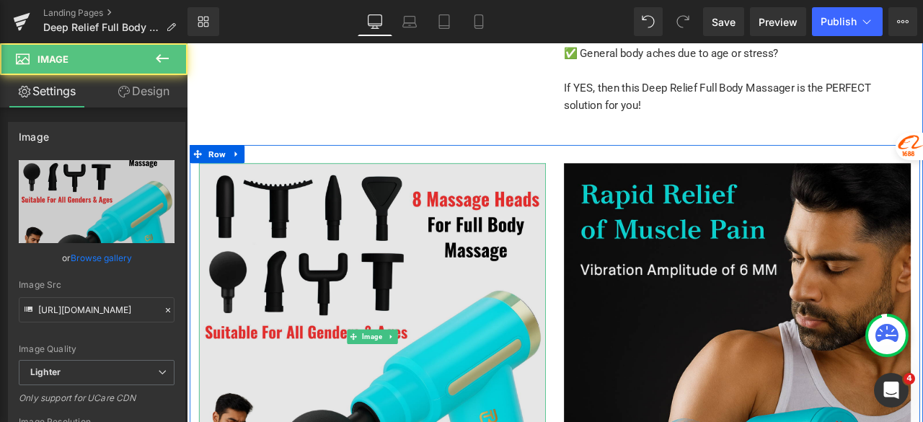
scroll to position [1370, 0]
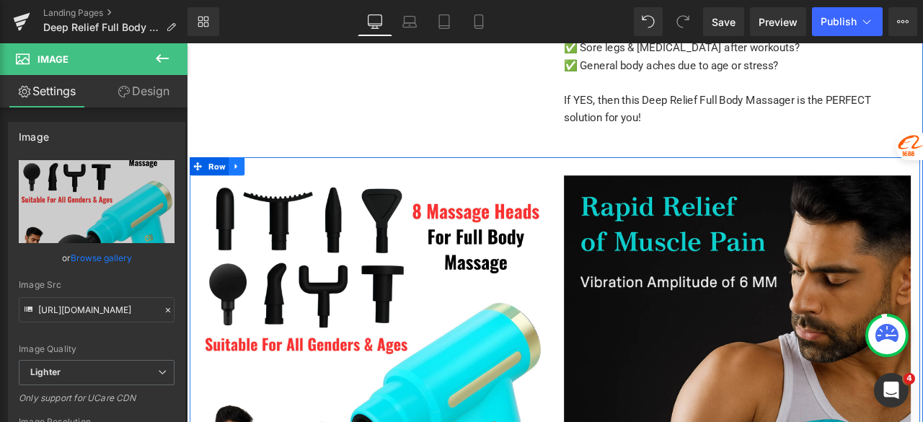
click at [242, 193] on icon at bounding box center [246, 188] width 10 height 11
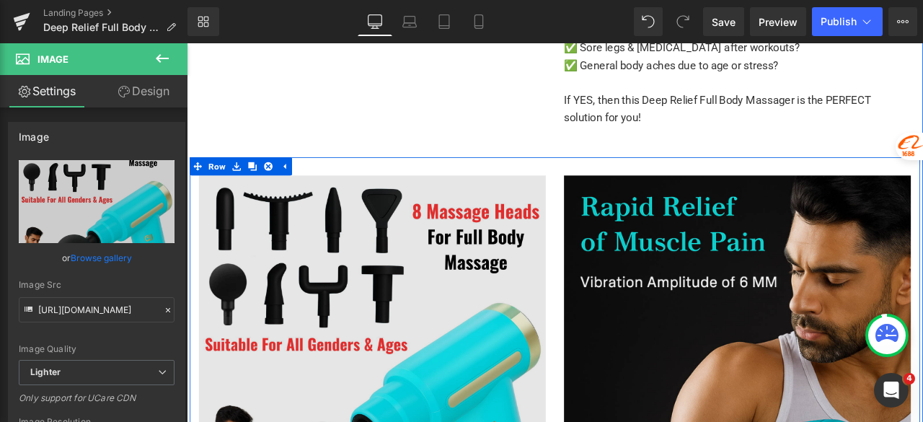
drag, startPoint x: 253, startPoint y: 185, endPoint x: 281, endPoint y: 186, distance: 27.4
click at [260, 185] on icon at bounding box center [265, 188] width 10 height 11
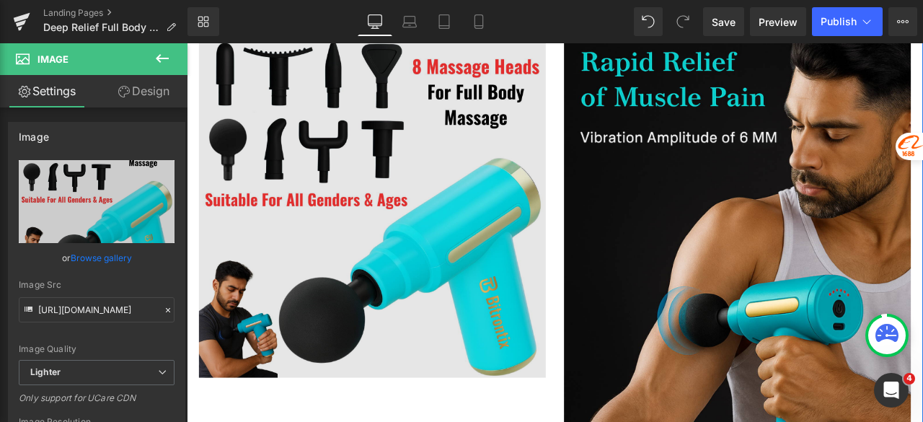
scroll to position [2060, 0]
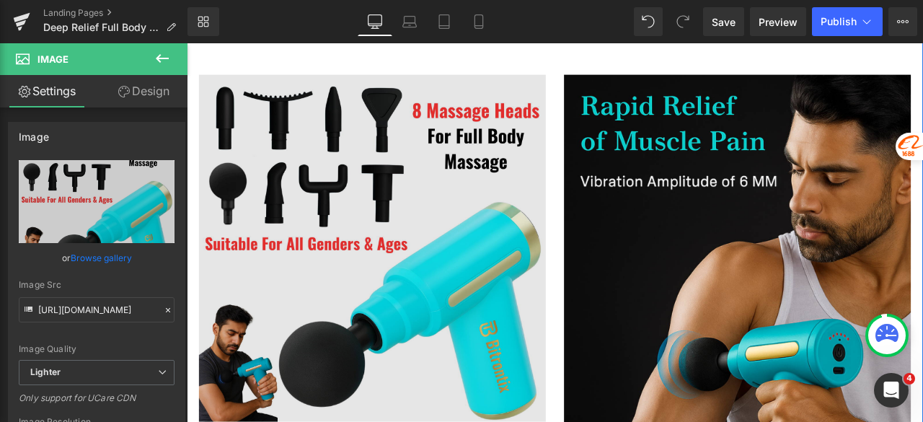
click at [458, 212] on img at bounding box center [406, 286] width 411 height 411
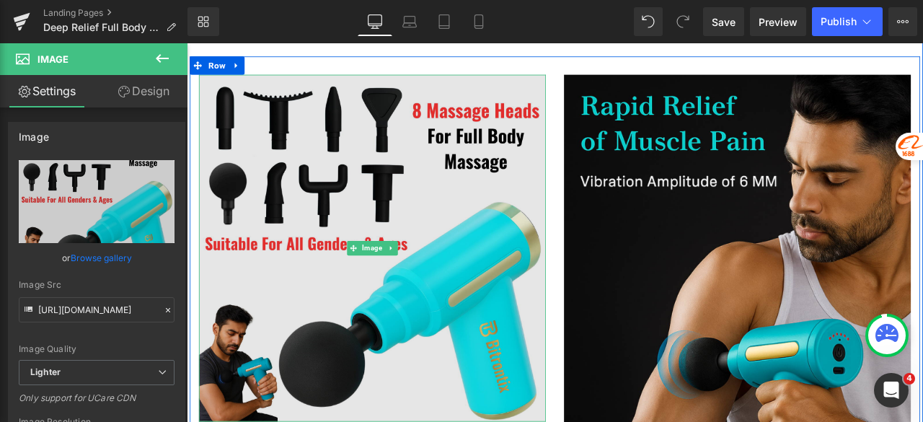
click at [402, 221] on img at bounding box center [406, 286] width 411 height 411
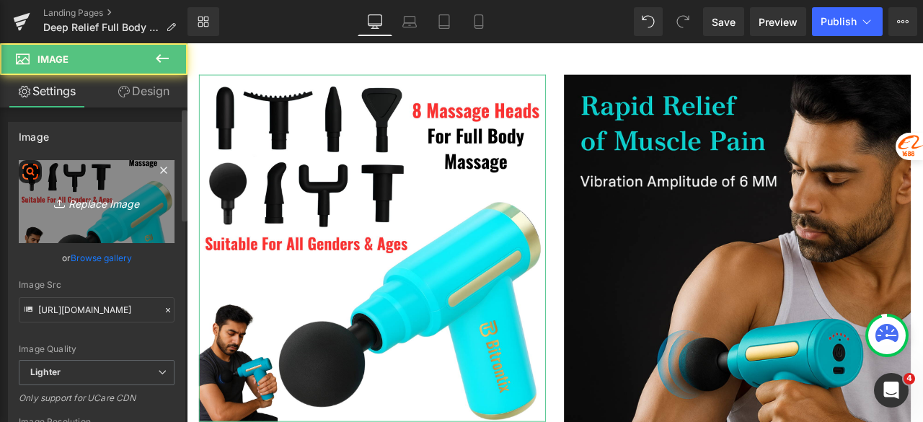
click at [97, 211] on link "Replace Image" at bounding box center [97, 201] width 156 height 83
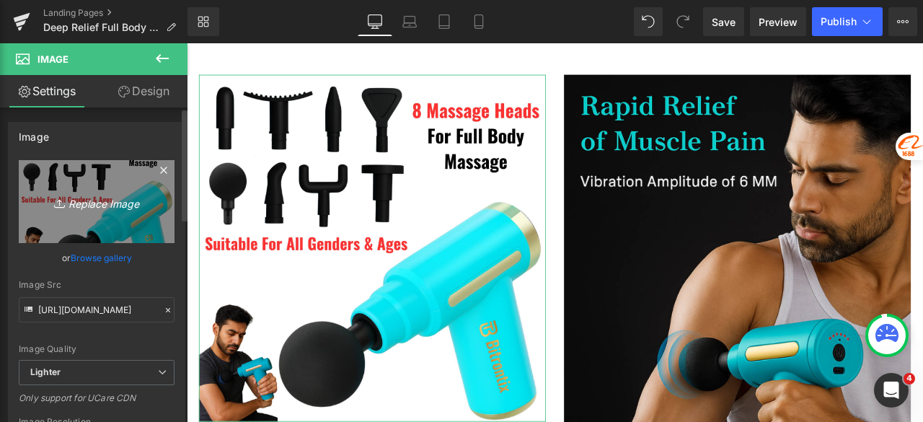
type input "C:\fakepath\Untitled design (16).png"
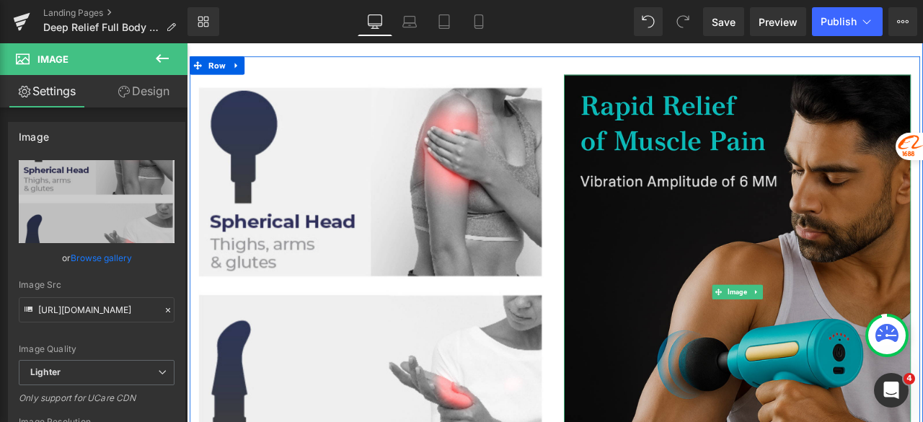
click at [777, 220] on img at bounding box center [839, 338] width 411 height 514
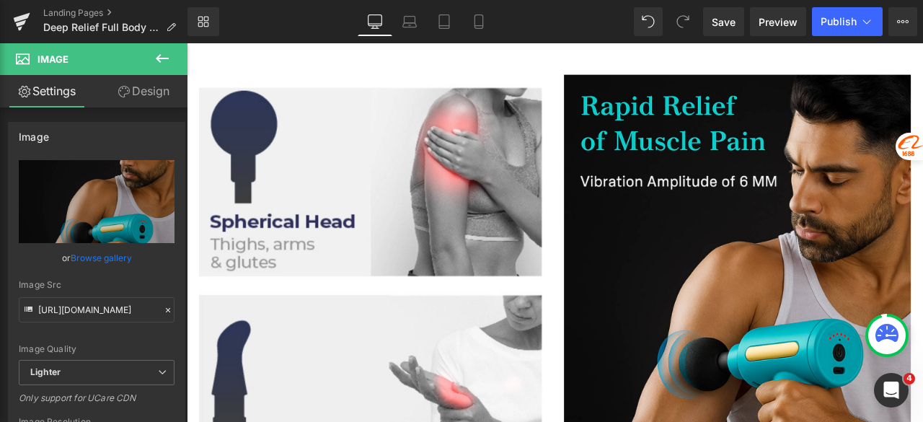
click at [8, 25] on icon at bounding box center [5, 26] width 5 height 9
click at [87, 203] on div "AiBUY Platform Shortcut Image Text Translation Translate product details page o…" at bounding box center [458, 231] width 917 height 419
click at [0, 0] on icon "Replace Image" at bounding box center [0, 0] width 0 height 0
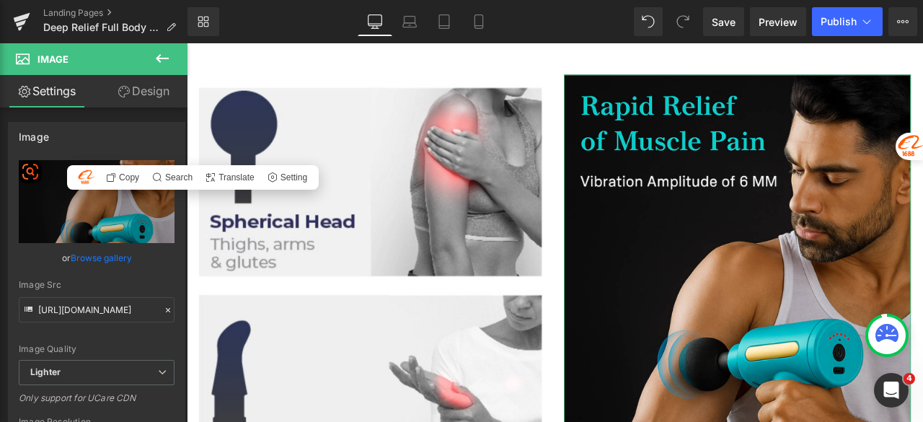
type input "C:\fakepath\Untitled design (17).png"
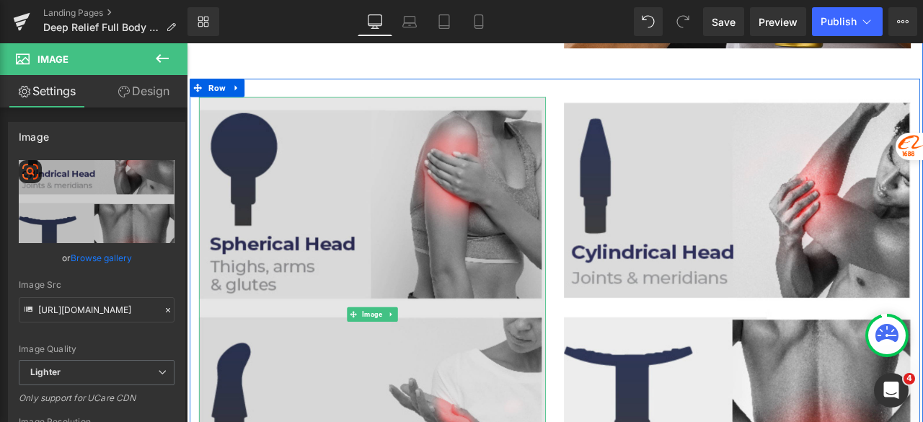
scroll to position [1988, 0]
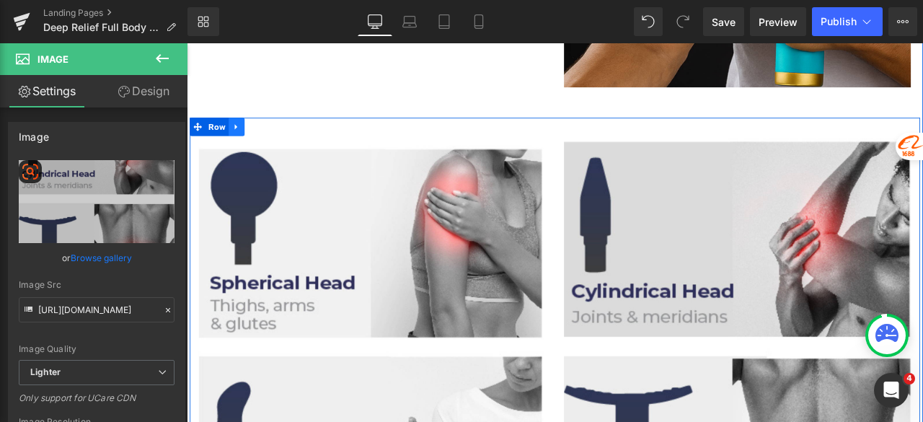
click at [237, 149] on link at bounding box center [246, 142] width 19 height 22
click at [260, 147] on icon at bounding box center [265, 142] width 10 height 10
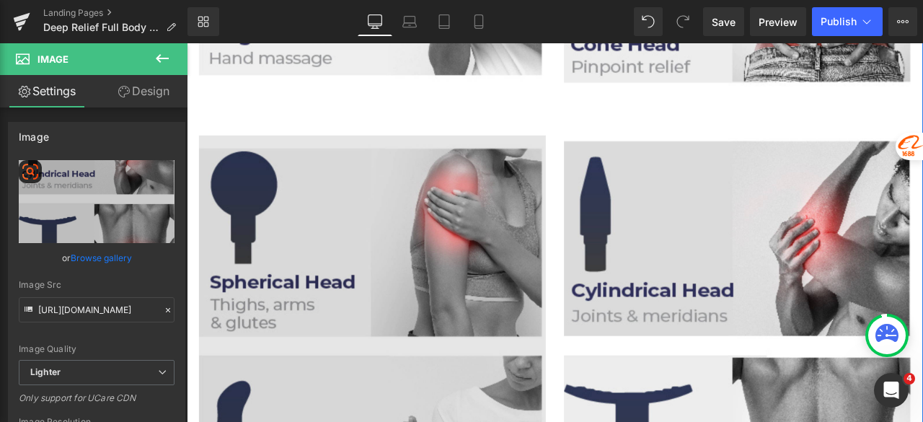
scroll to position [2590, 0]
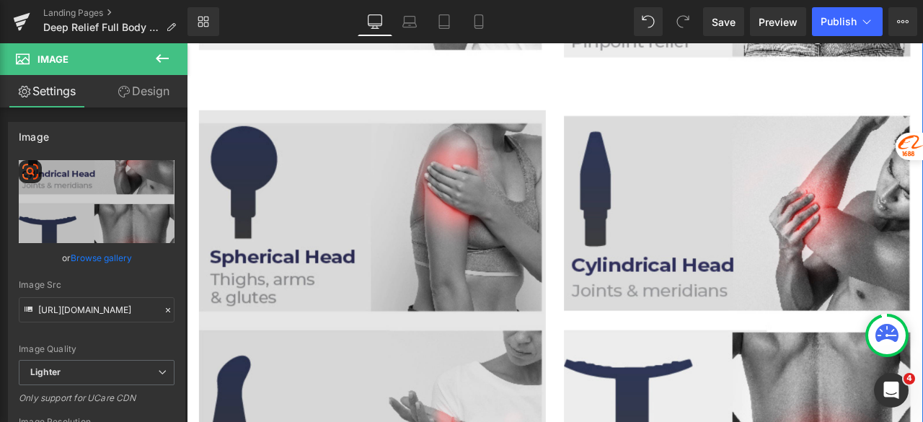
click at [329, 239] on img at bounding box center [406, 380] width 411 height 514
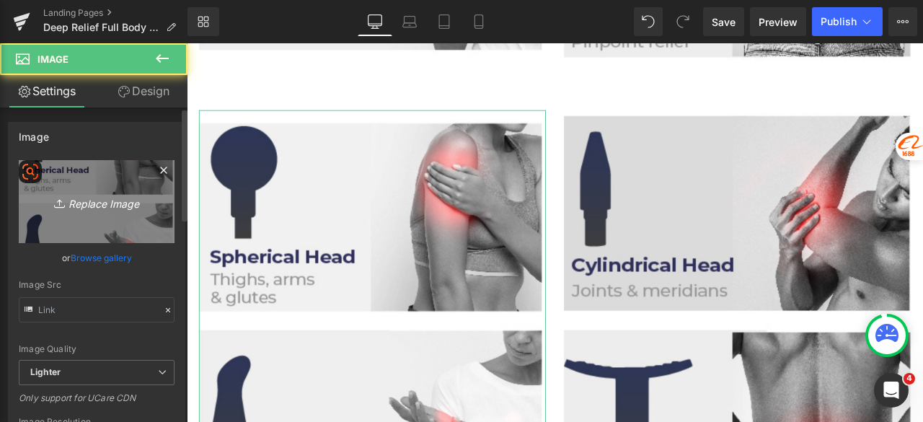
click at [107, 216] on link "Replace Image" at bounding box center [97, 201] width 156 height 83
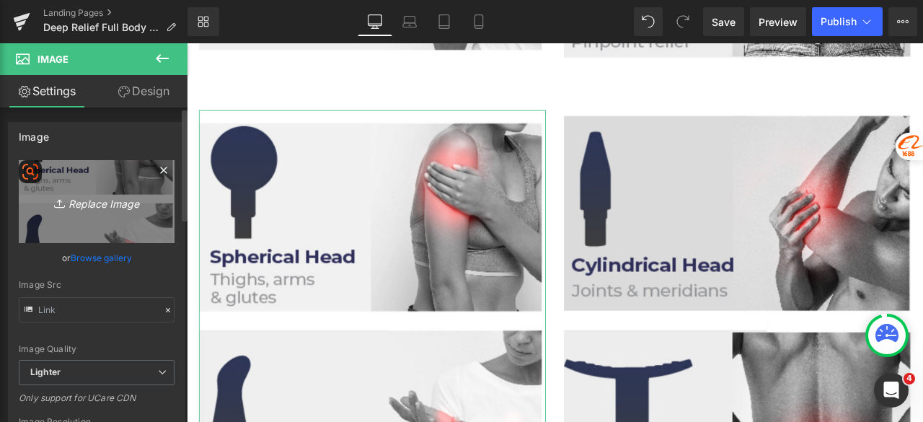
type input "C:\fakepath\Untitled design (18).png"
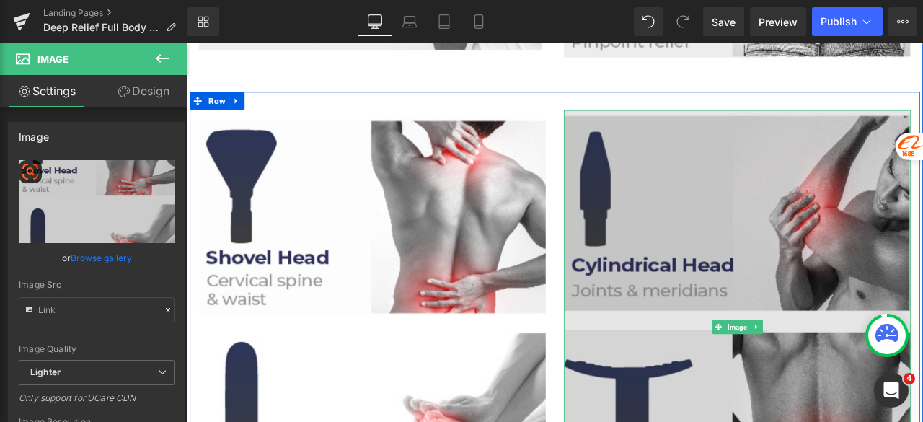
click at [785, 237] on img at bounding box center [839, 380] width 411 height 514
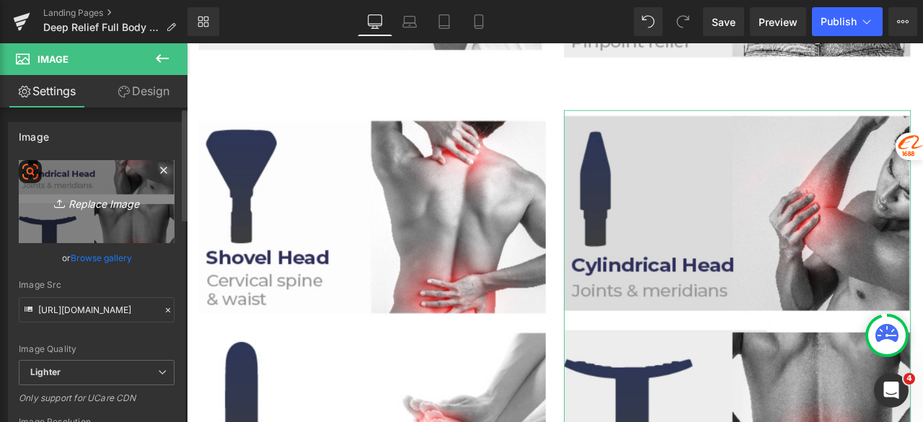
click at [107, 216] on link "Replace Image" at bounding box center [97, 201] width 156 height 83
type input "C:\fakepath\Untitled design (19).png"
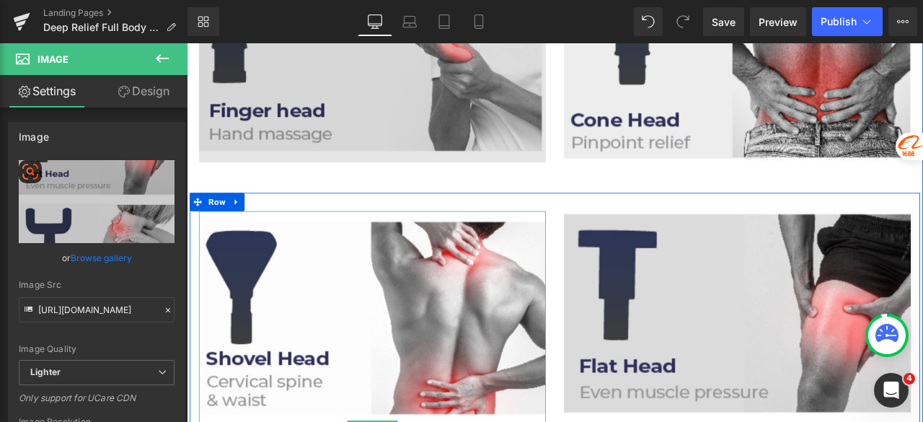
scroll to position [2446, 0]
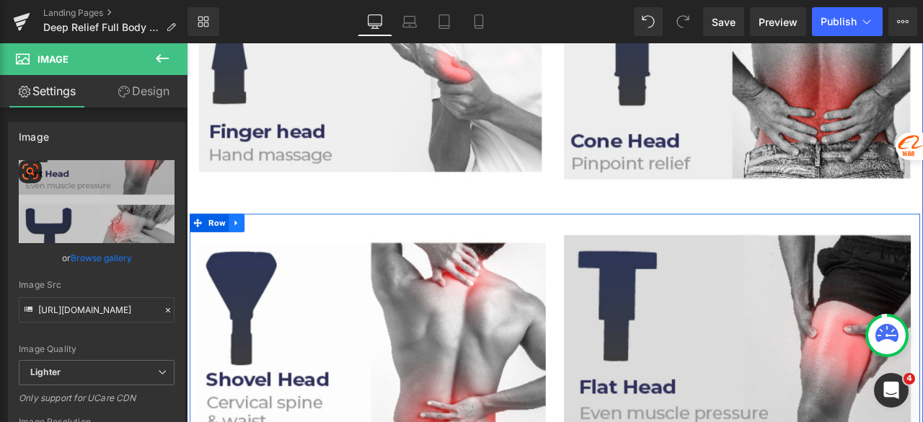
click at [241, 258] on icon at bounding box center [246, 255] width 10 height 11
click at [260, 256] on icon at bounding box center [265, 256] width 10 height 10
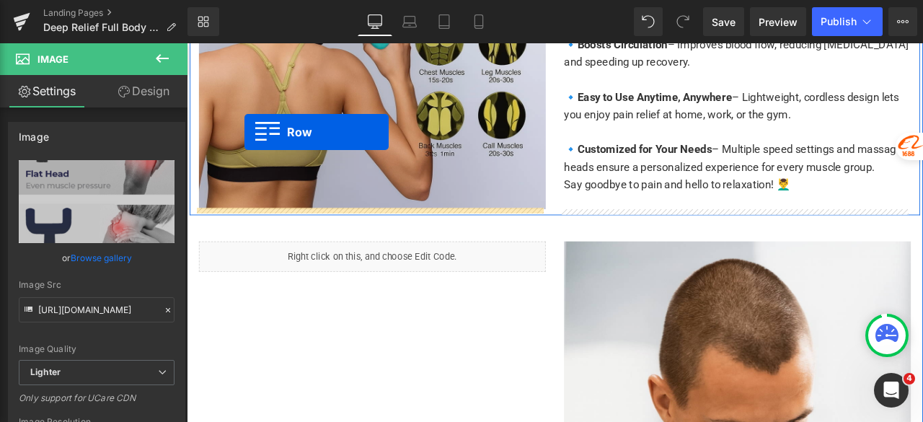
scroll to position [3522, 0]
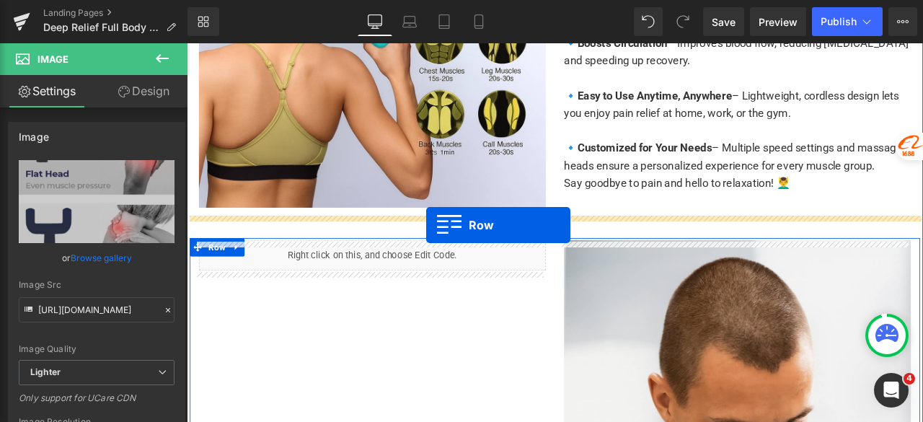
drag, startPoint x: 217, startPoint y: 115, endPoint x: 471, endPoint y: 259, distance: 291.9
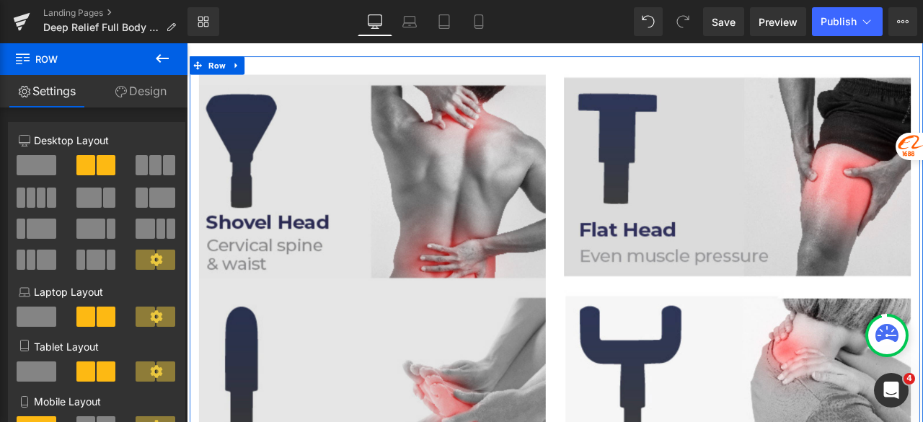
scroll to position [3673, 0]
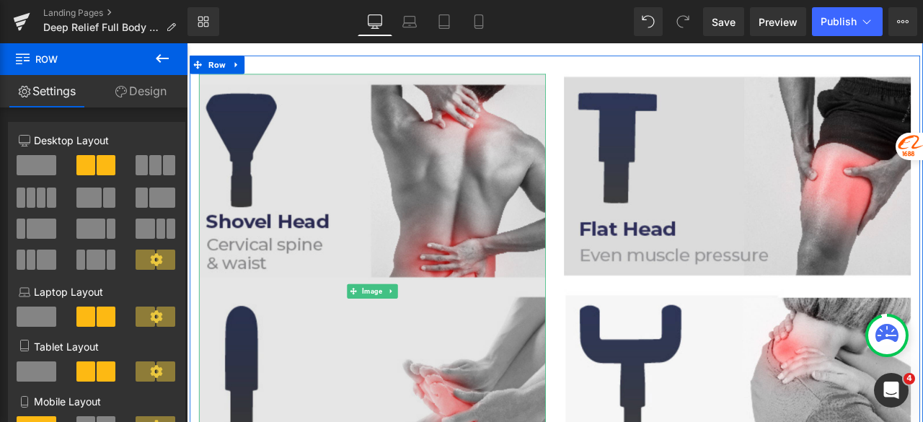
click at [340, 213] on img at bounding box center [406, 336] width 411 height 514
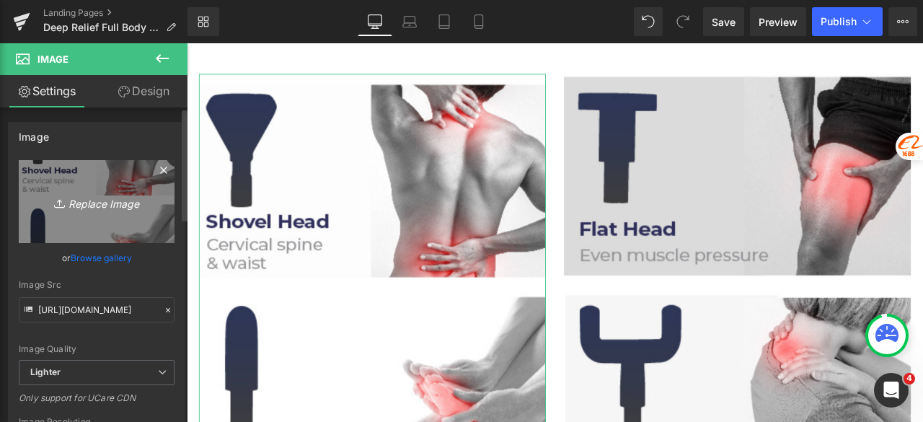
click at [105, 204] on icon "Replace Image" at bounding box center [96, 202] width 115 height 18
type input "C:\fakepath\f423aea1-a249-4a5b-82b6-1f4c34dee190.png"
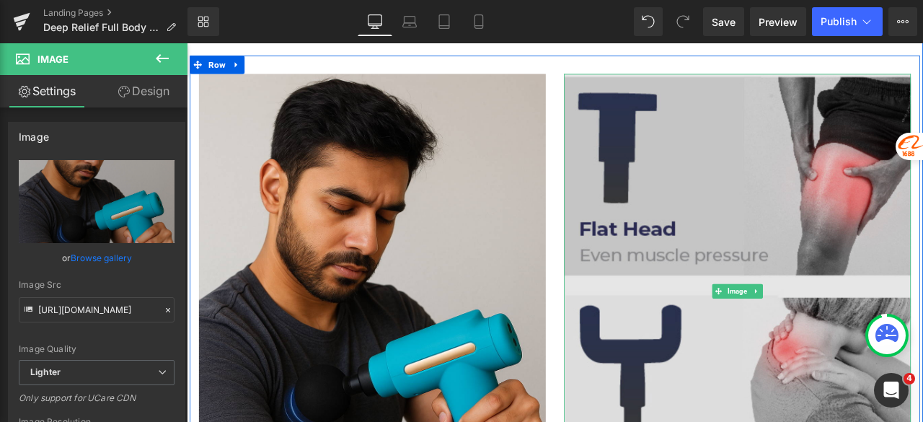
click at [751, 223] on img at bounding box center [839, 336] width 411 height 514
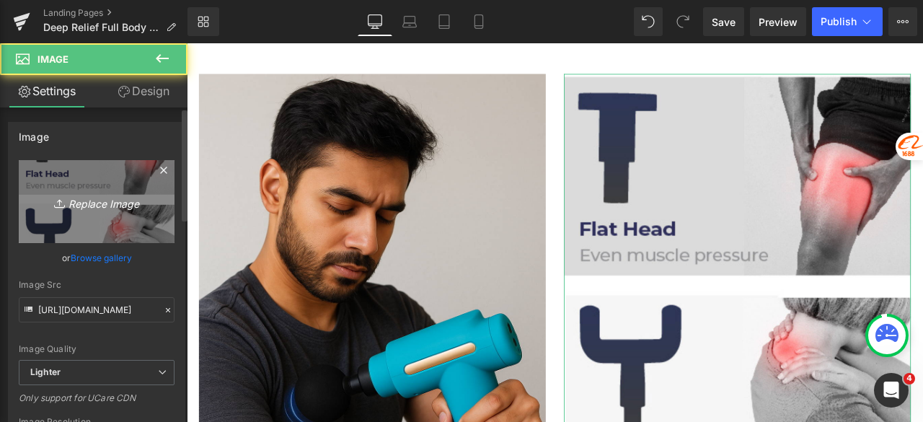
click at [110, 207] on icon "Replace Image" at bounding box center [96, 202] width 115 height 18
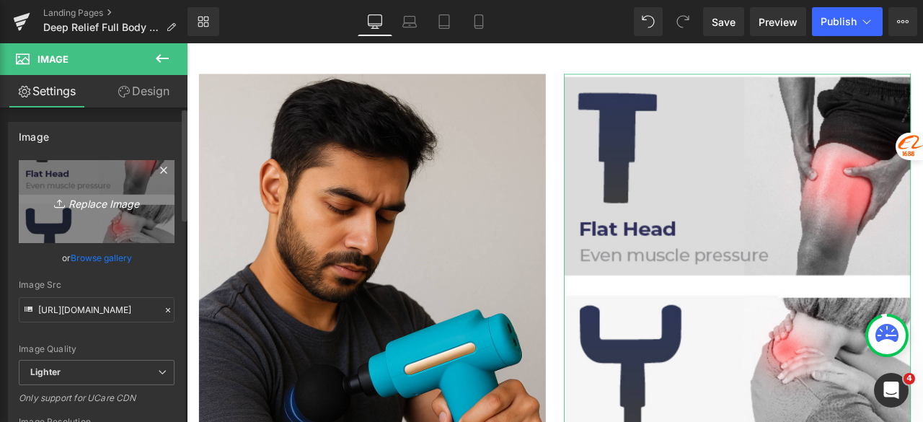
type input "C:\fakepath\7ea1b547-dbae-4db9-9060-3d3e1ba2a184.png"
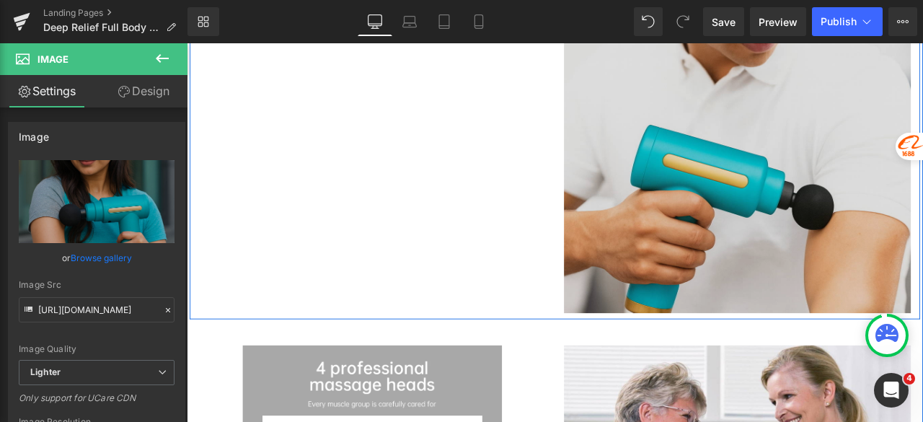
scroll to position [4683, 0]
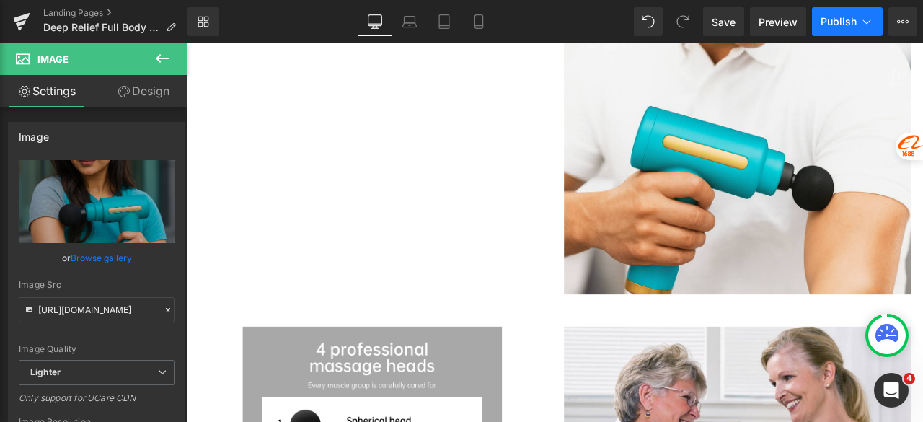
click at [840, 12] on button "Publish" at bounding box center [847, 21] width 71 height 29
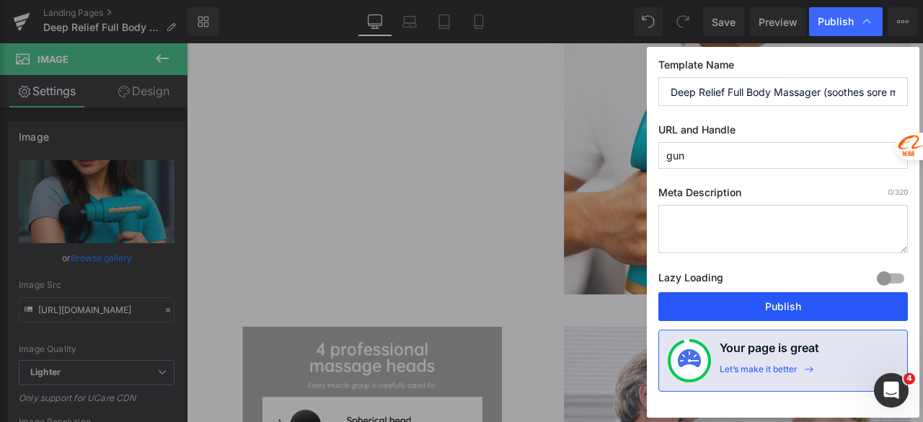
click at [802, 304] on button "Publish" at bounding box center [783, 306] width 250 height 29
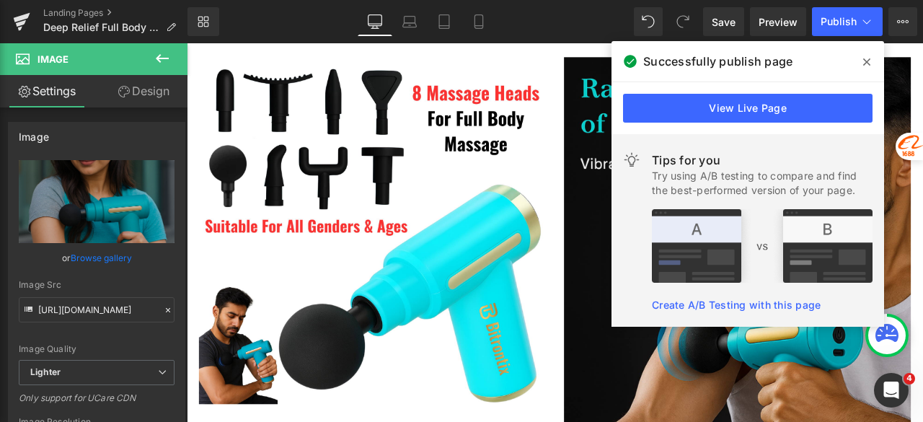
scroll to position [933, 0]
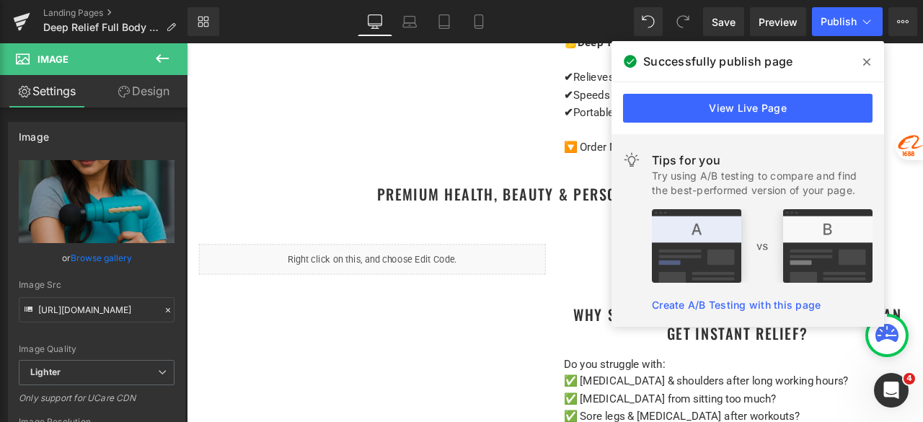
click at [868, 63] on icon at bounding box center [866, 62] width 7 height 12
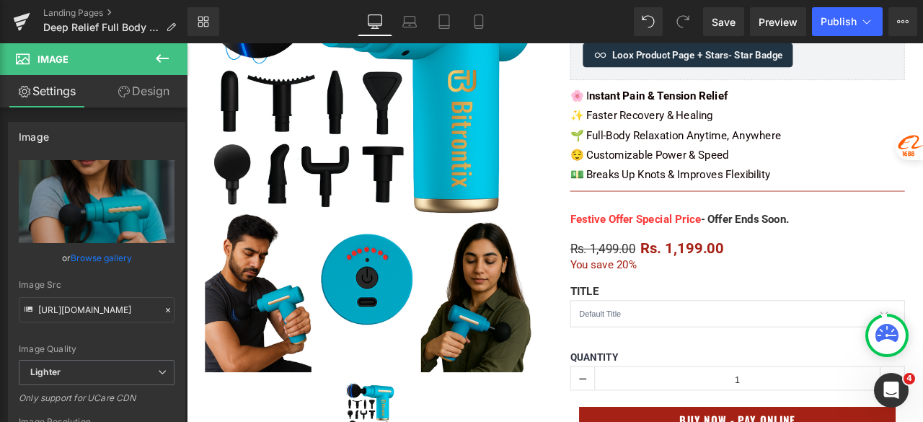
scroll to position [140, 0]
